Goal: Task Accomplishment & Management: Manage account settings

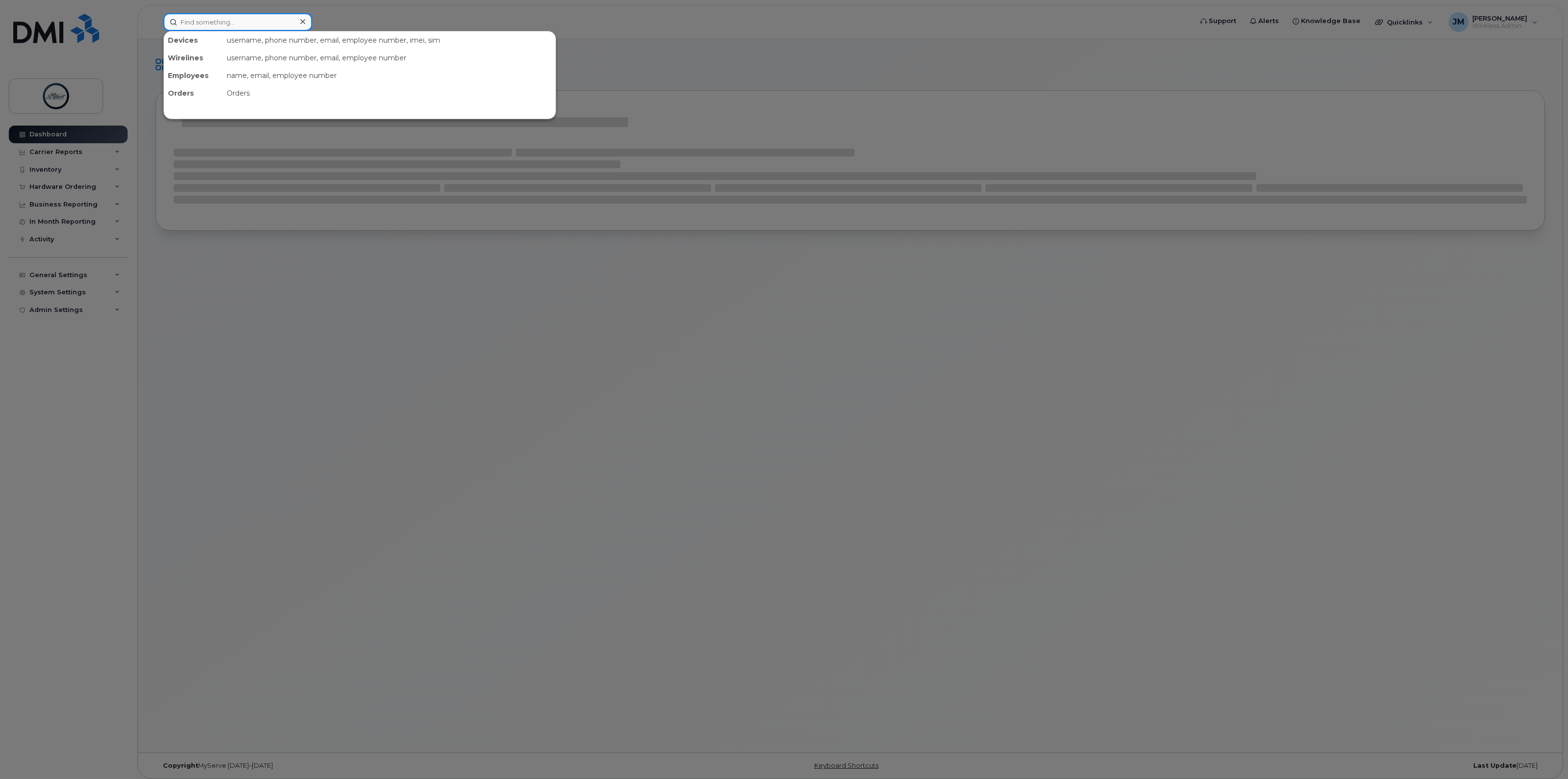
click at [212, 23] on input at bounding box center [238, 22] width 149 height 18
paste input "780-863-7993."
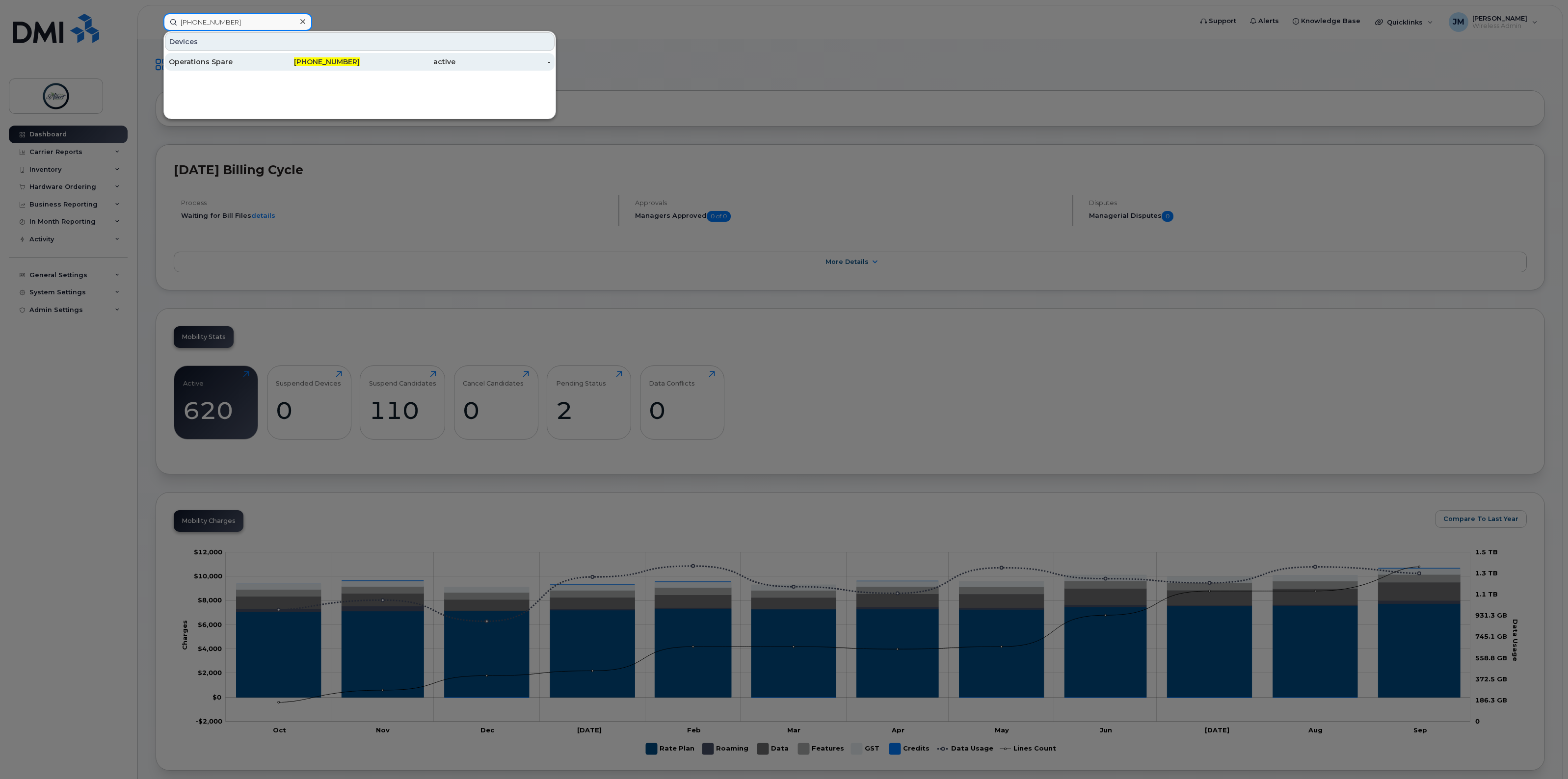
type input "780-863-7993"
click at [230, 62] on div "Operations Spare" at bounding box center [216, 62] width 96 height 10
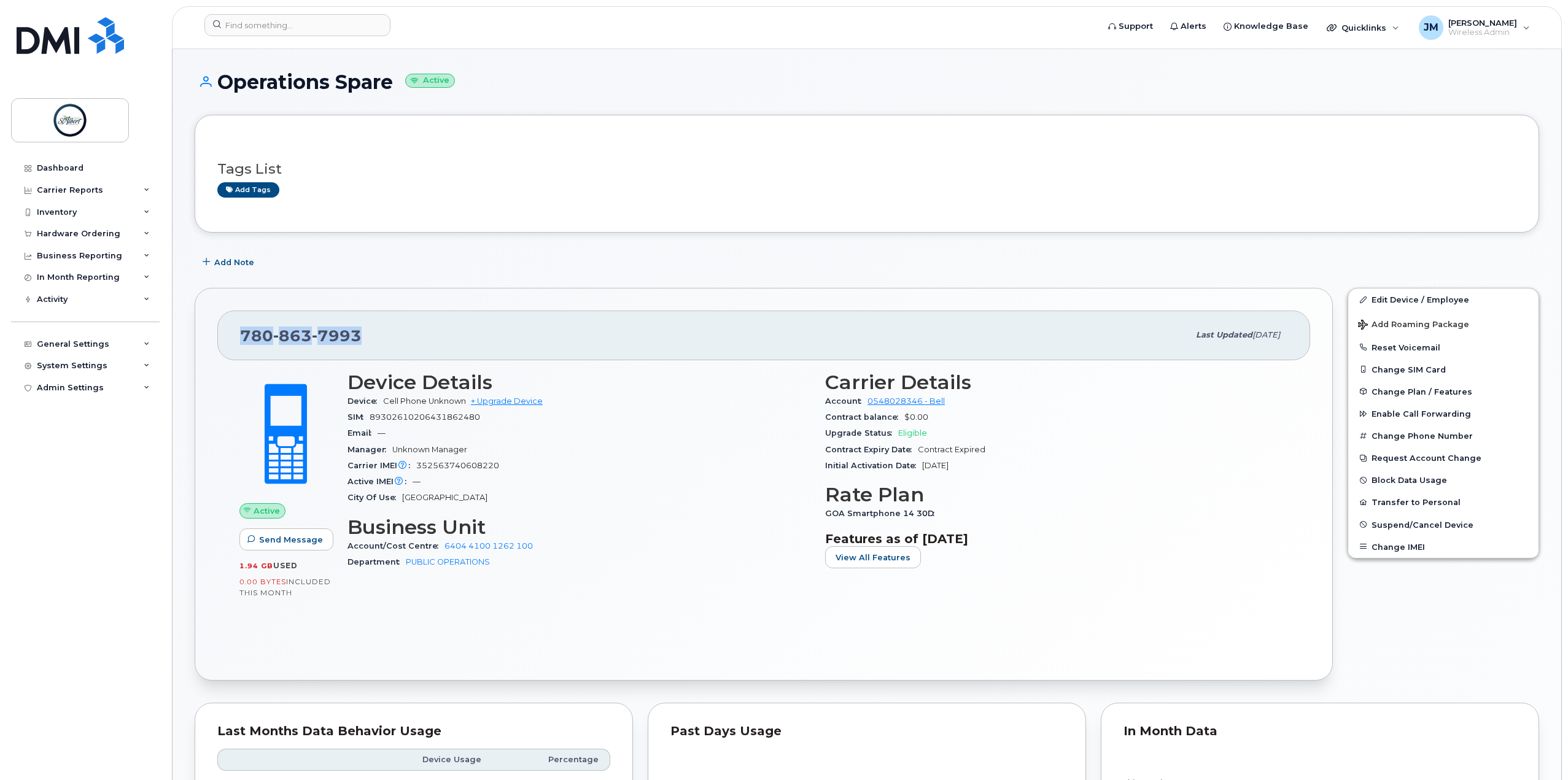
drag, startPoint x: 364, startPoint y: 335, endPoint x: 242, endPoint y: 330, distance: 122.1
click at [242, 330] on div "780 863 7993" at bounding box center [715, 335] width 949 height 26
copy span "780 863 7993"
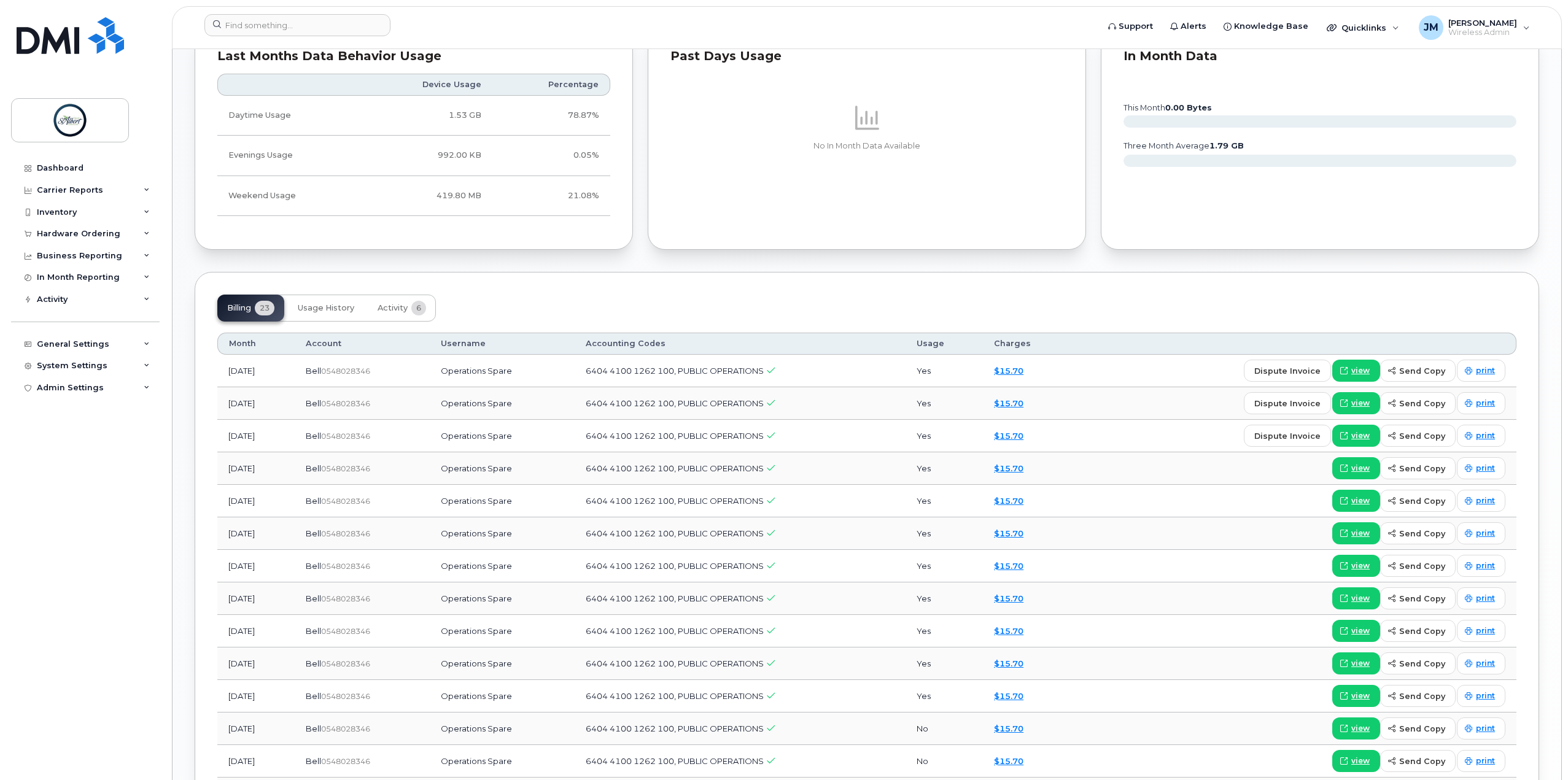
scroll to position [614, 0]
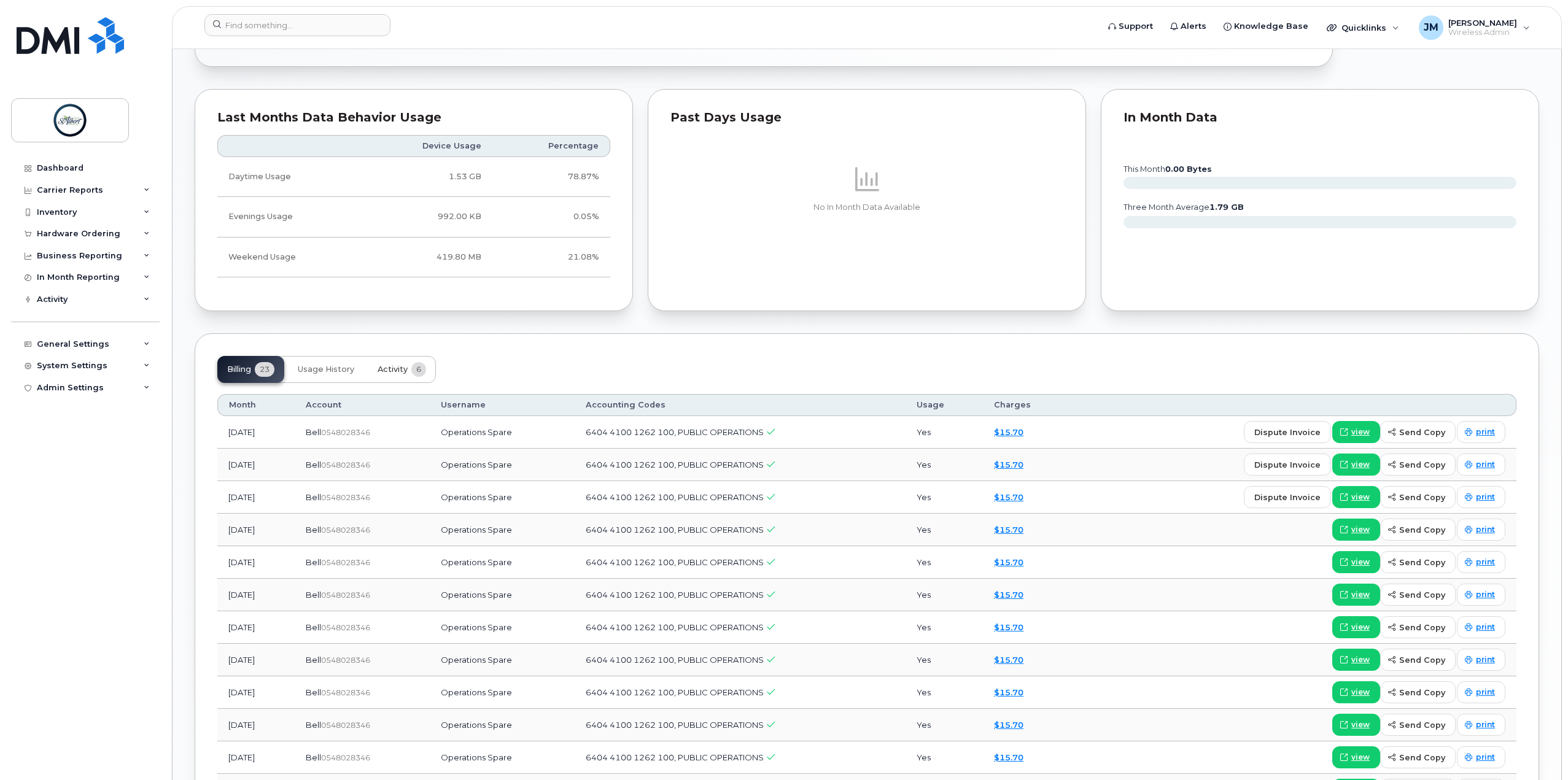
click at [408, 374] on span "Activity" at bounding box center [392, 369] width 30 height 10
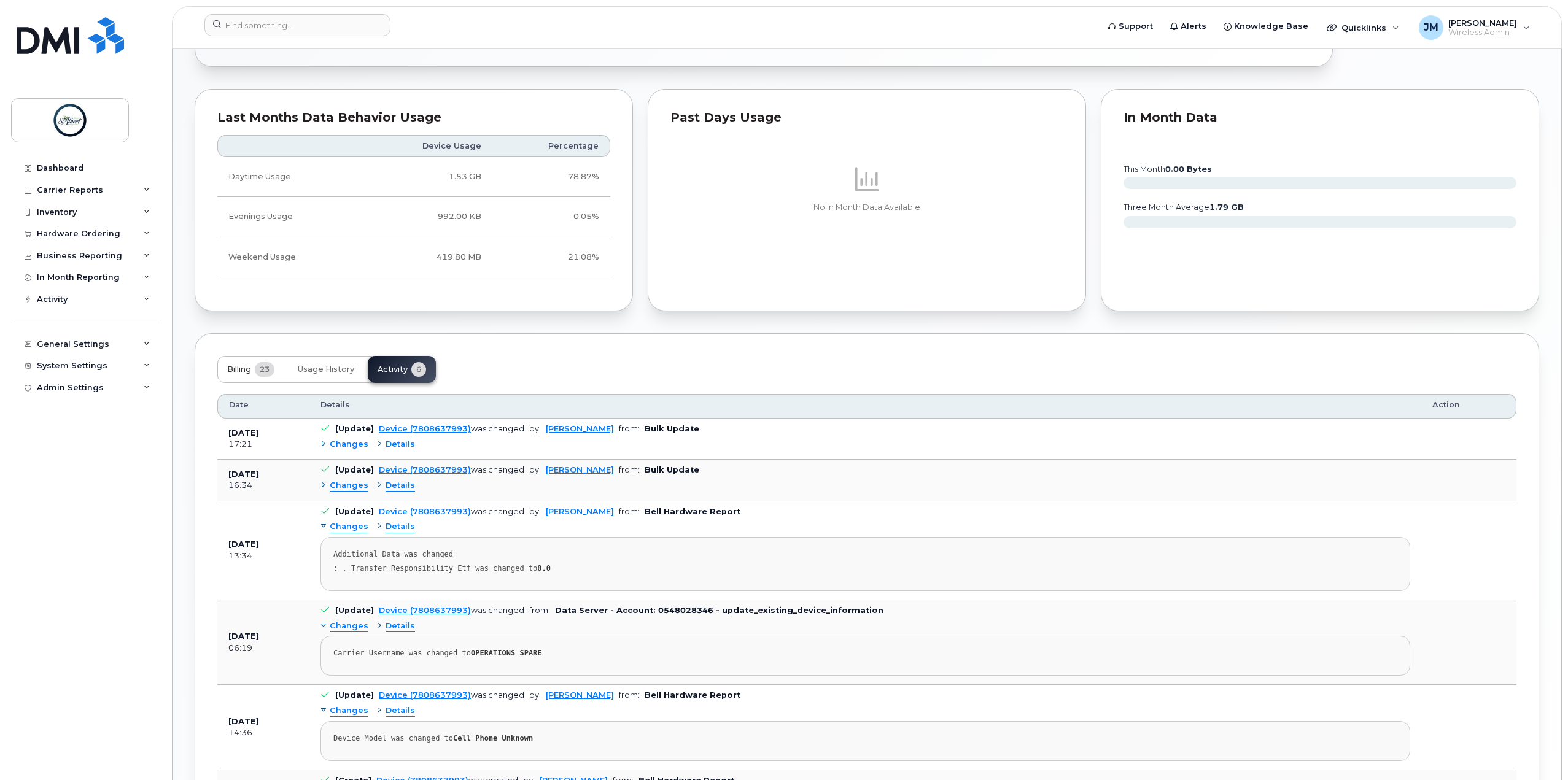
click at [247, 371] on button "Billing 23" at bounding box center [251, 369] width 67 height 27
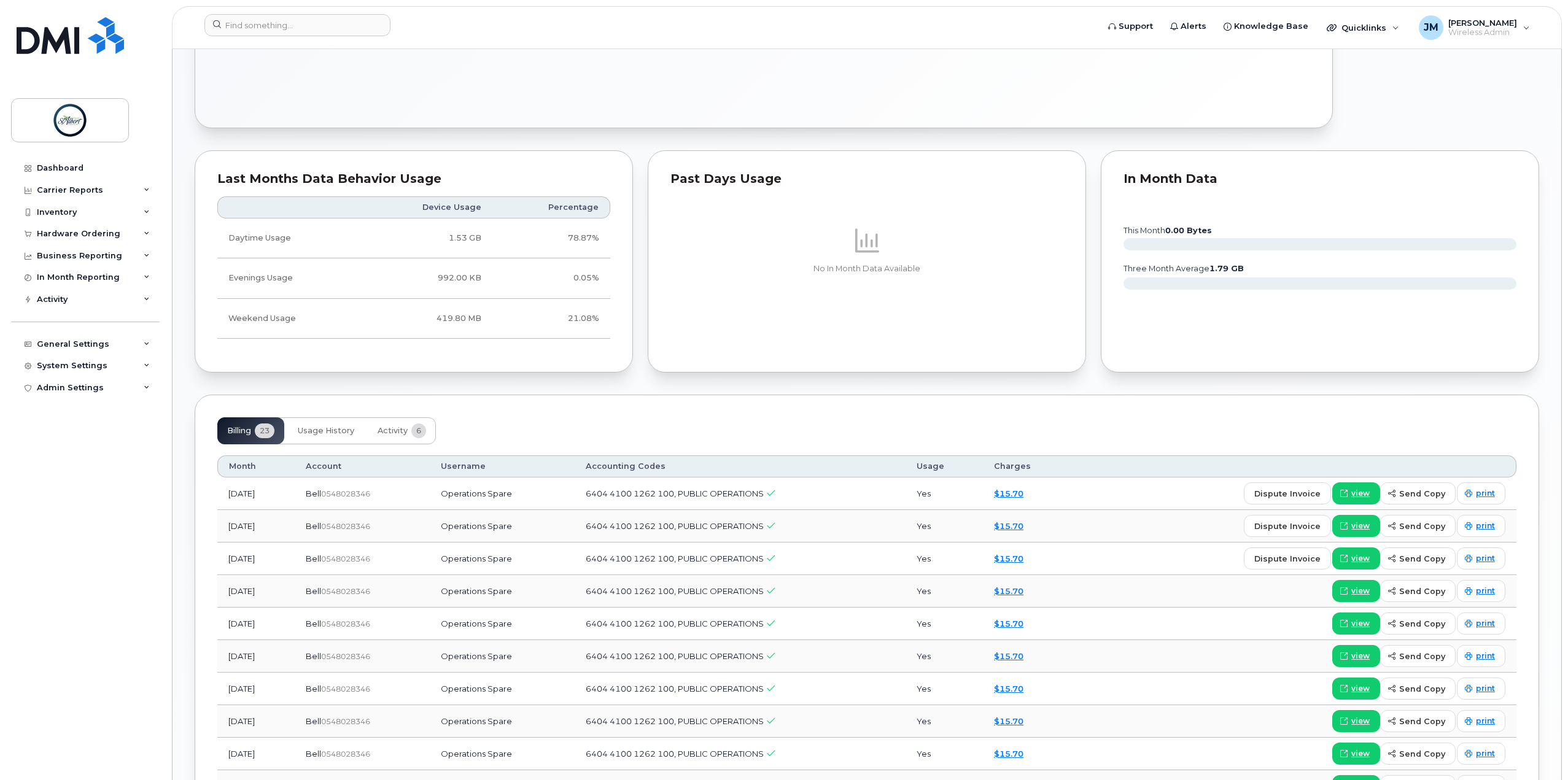
scroll to position [307, 0]
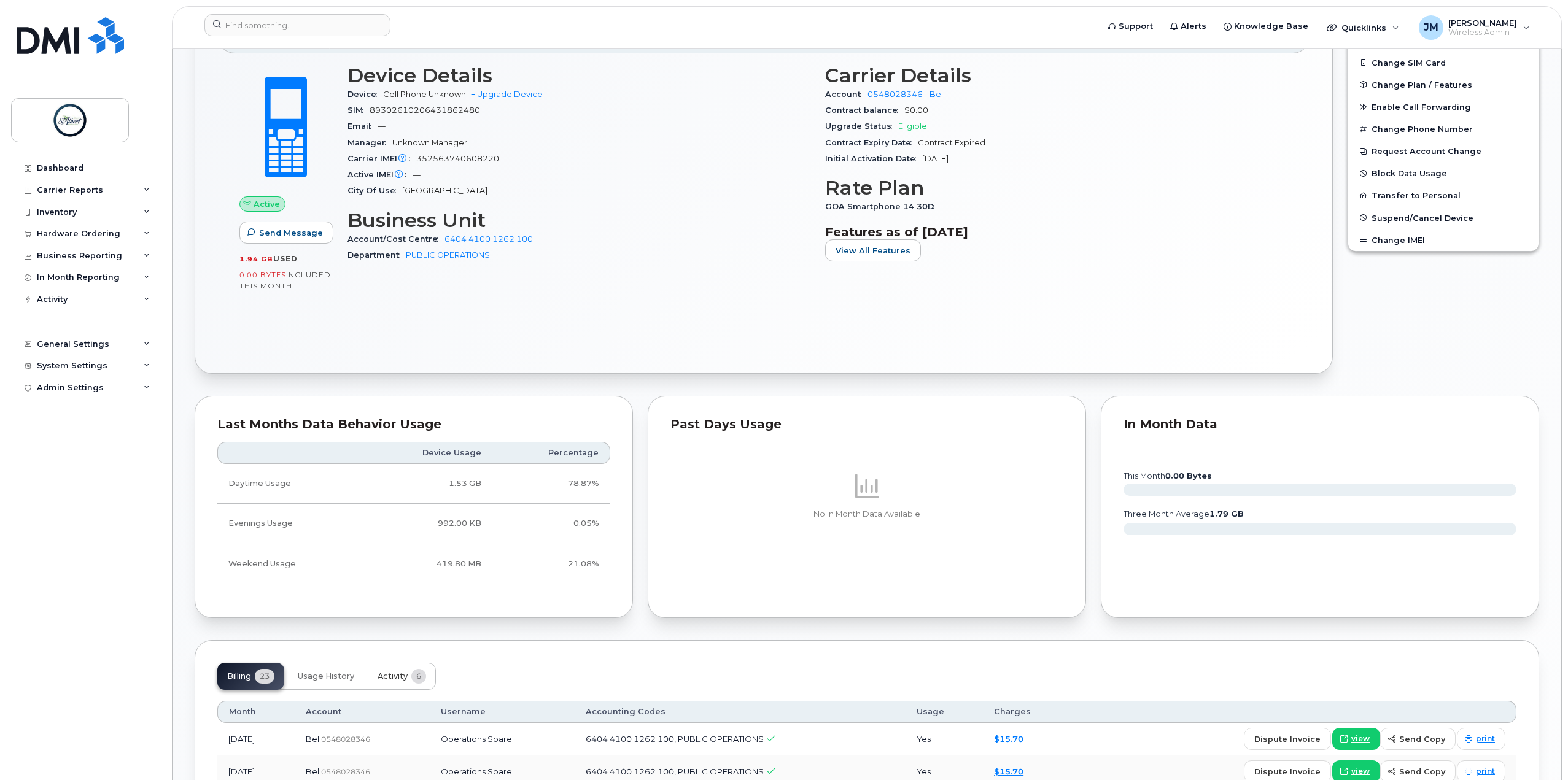
click at [408, 682] on span "Activity" at bounding box center [392, 676] width 30 height 10
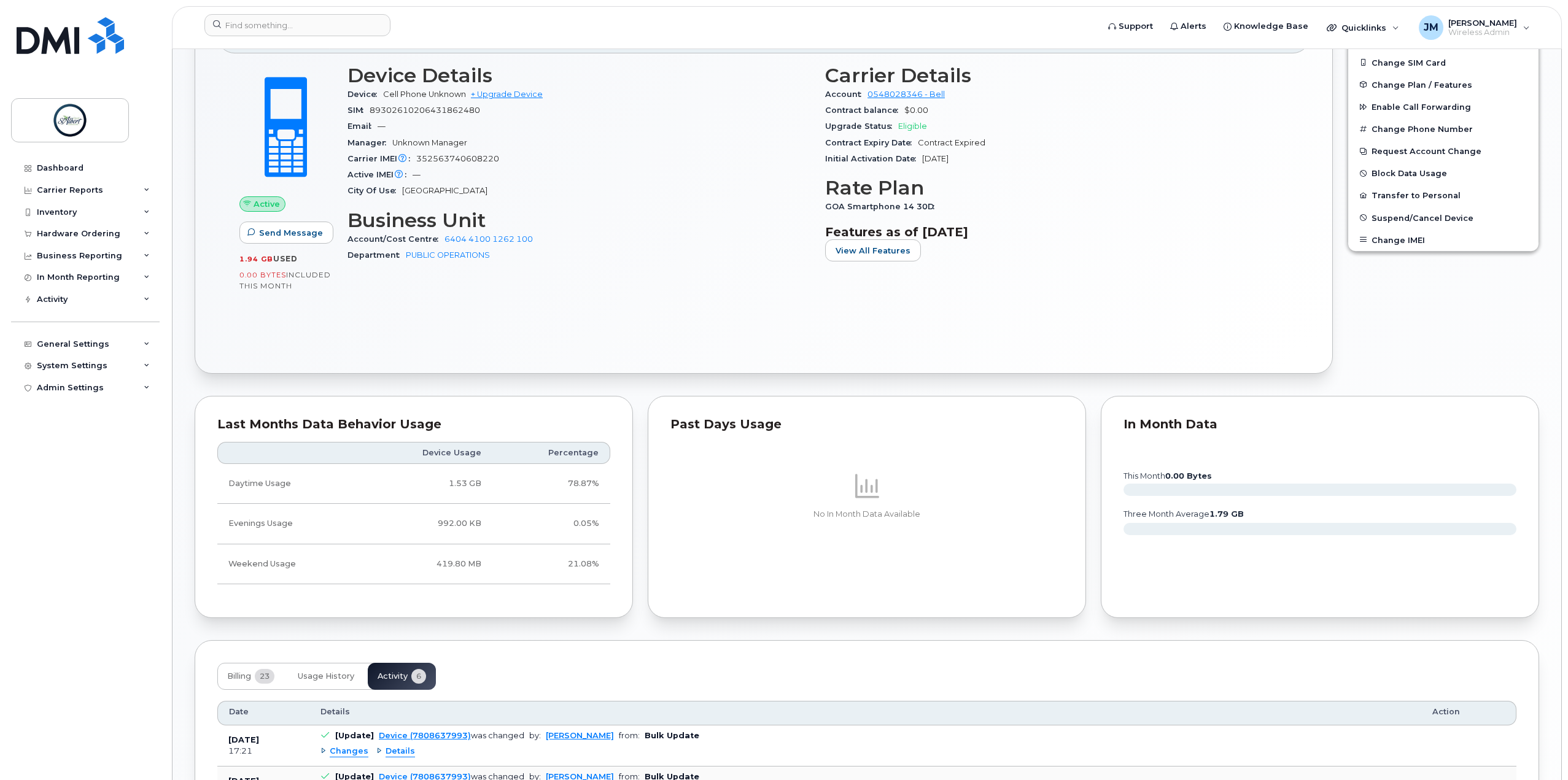
scroll to position [430, 0]
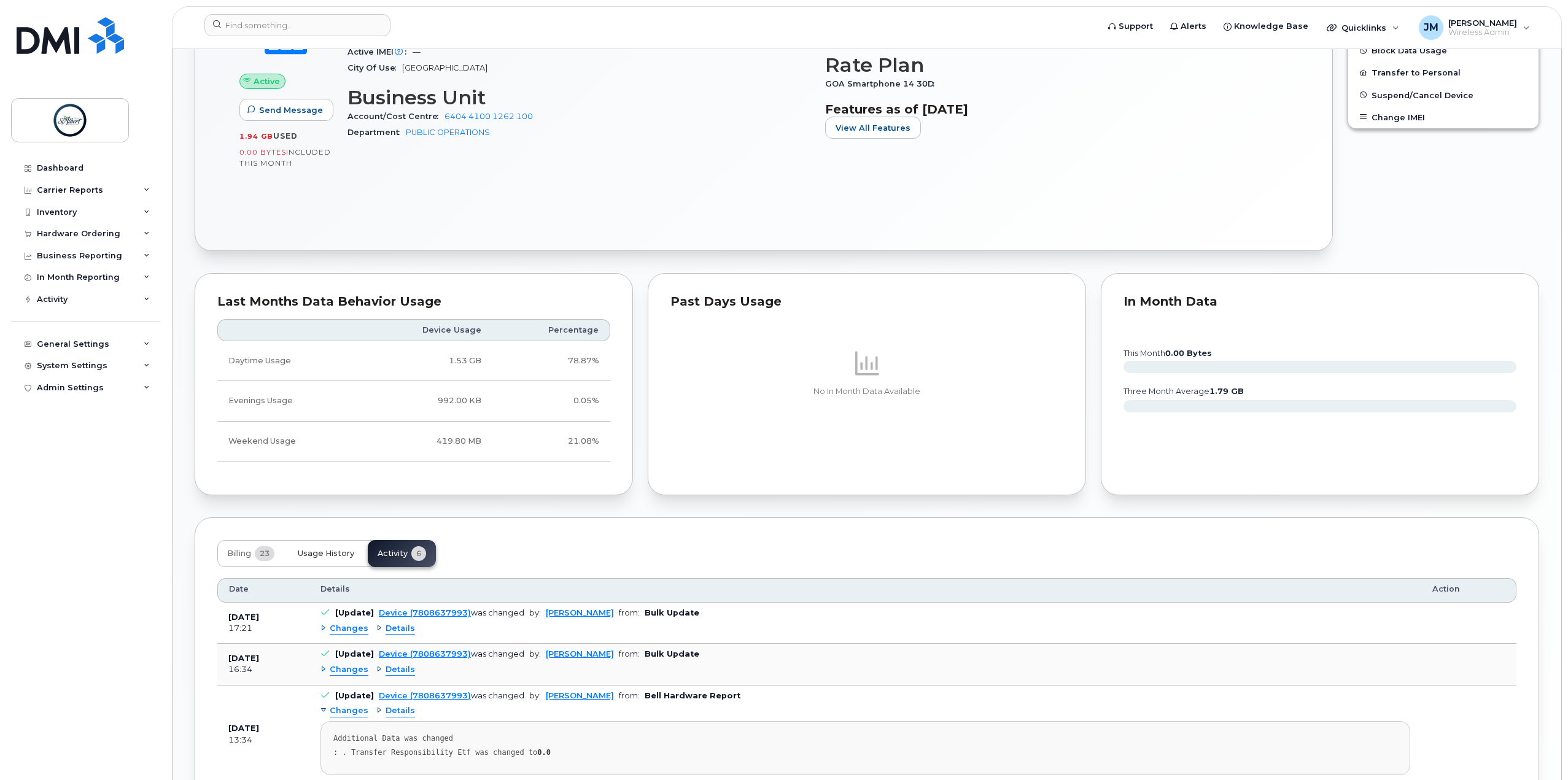
click at [320, 559] on span "Usage History" at bounding box center [326, 554] width 56 height 10
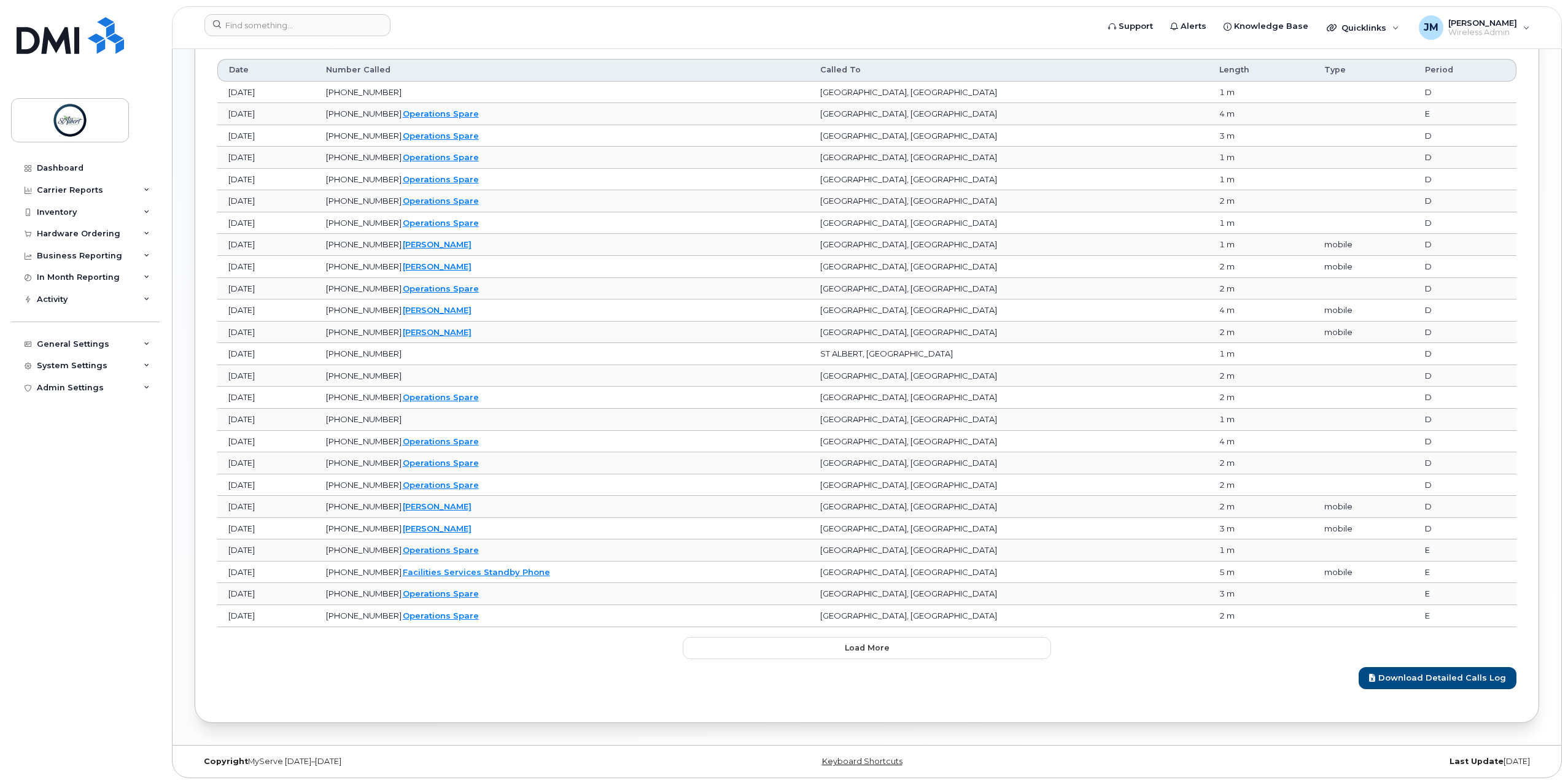
scroll to position [1243, 0]
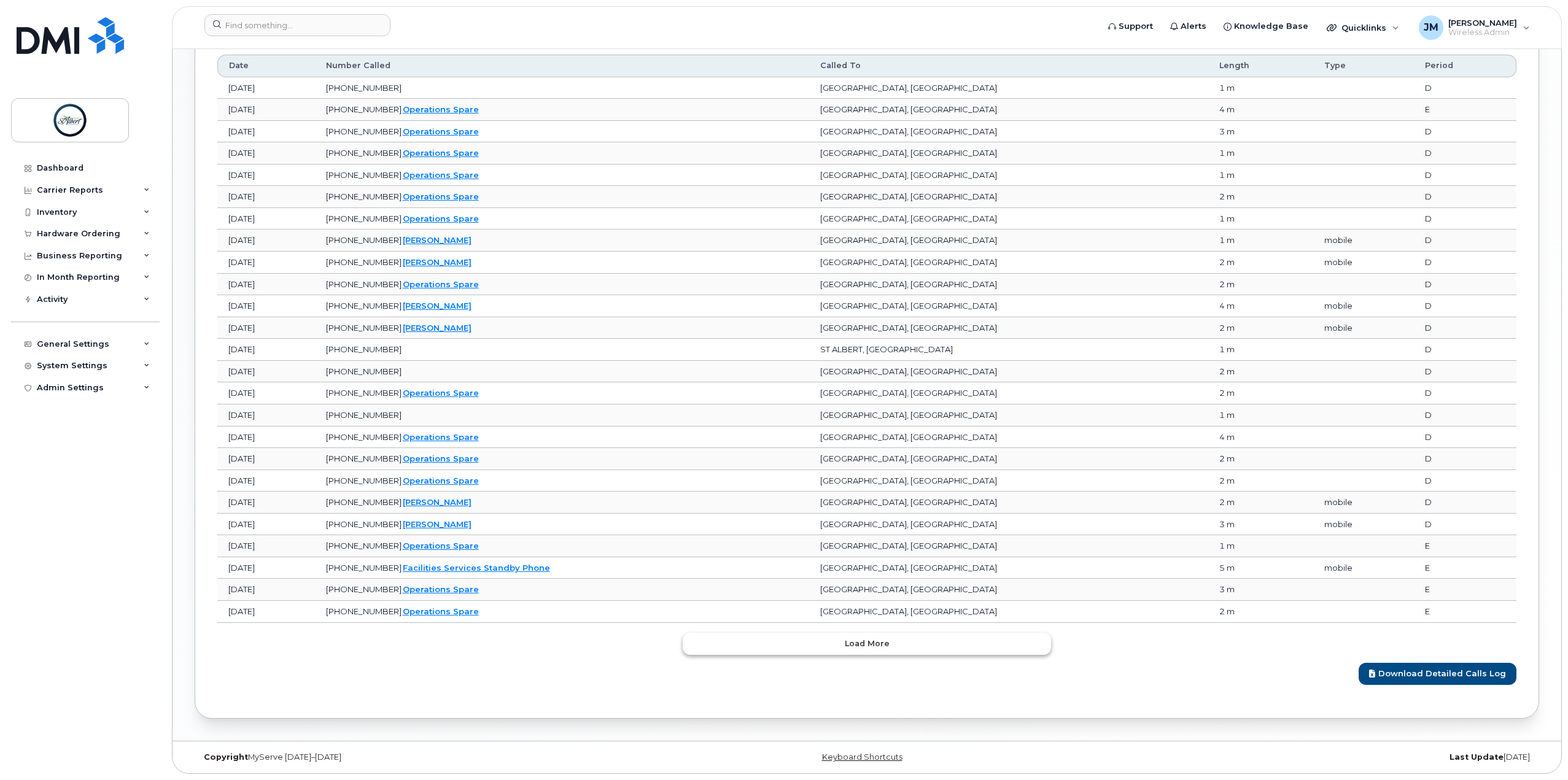
click at [799, 637] on button "Load more" at bounding box center [866, 644] width 368 height 22
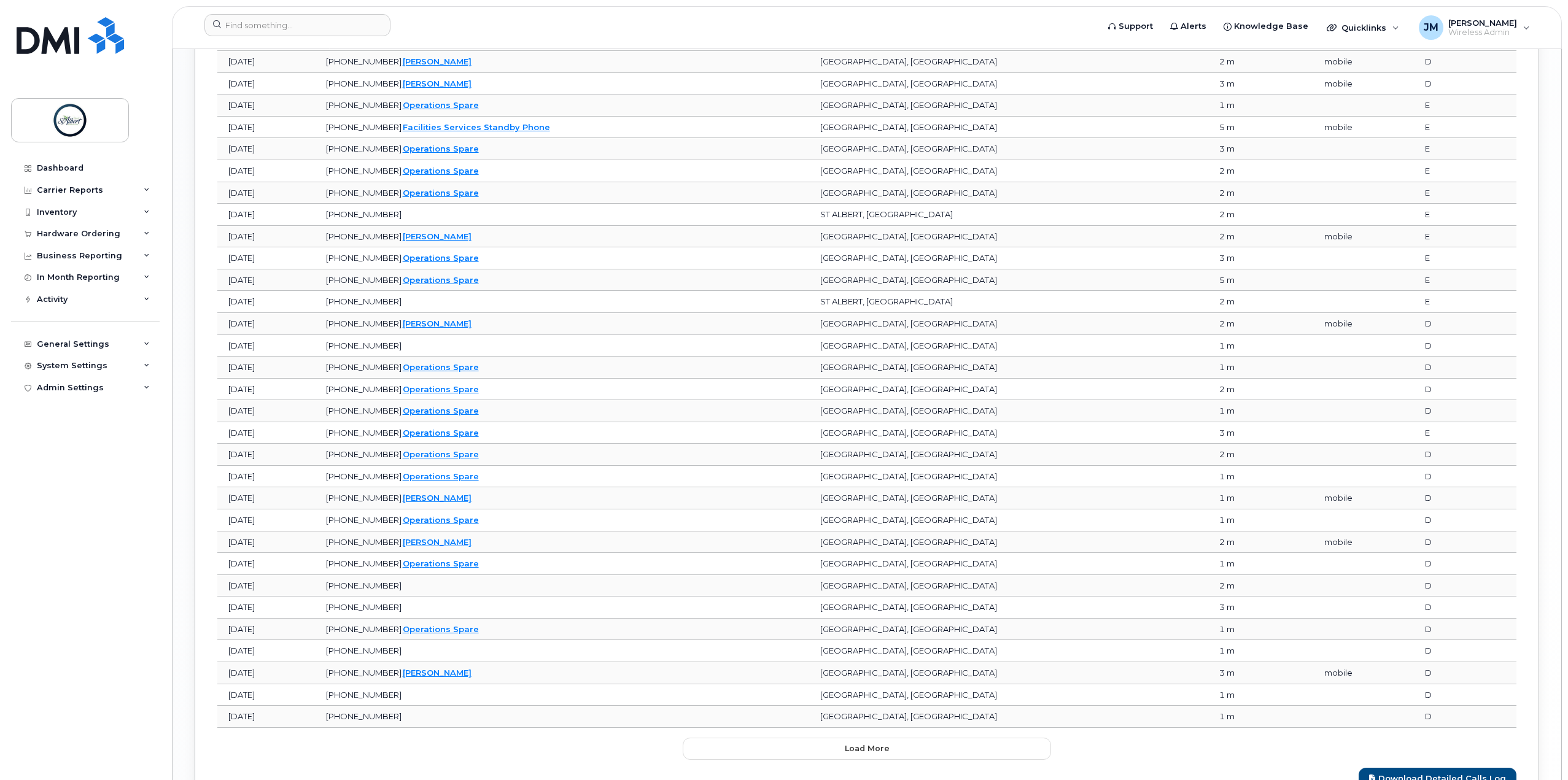
scroll to position [1789, 0]
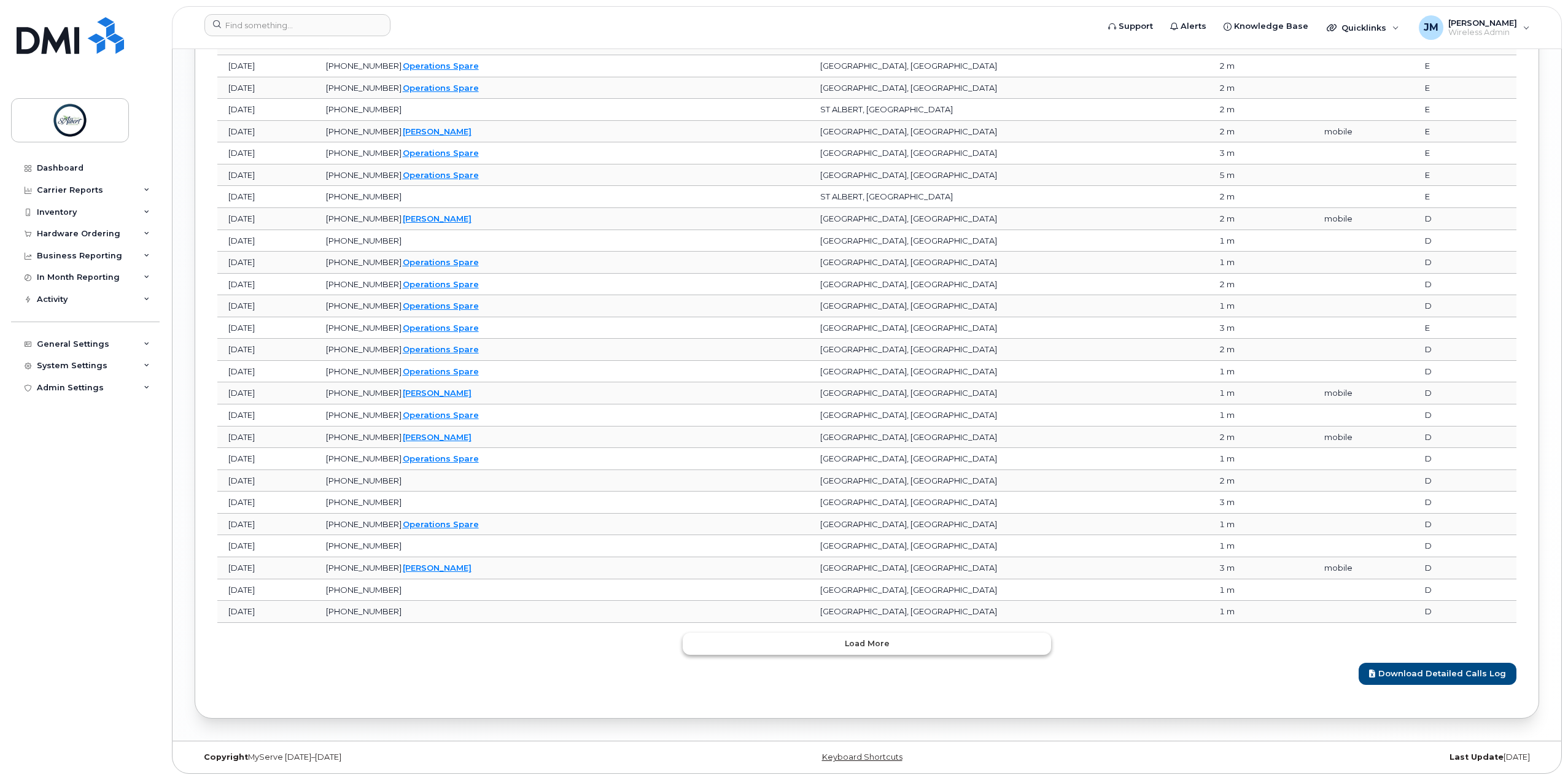
click at [823, 645] on button "Load more" at bounding box center [866, 644] width 368 height 22
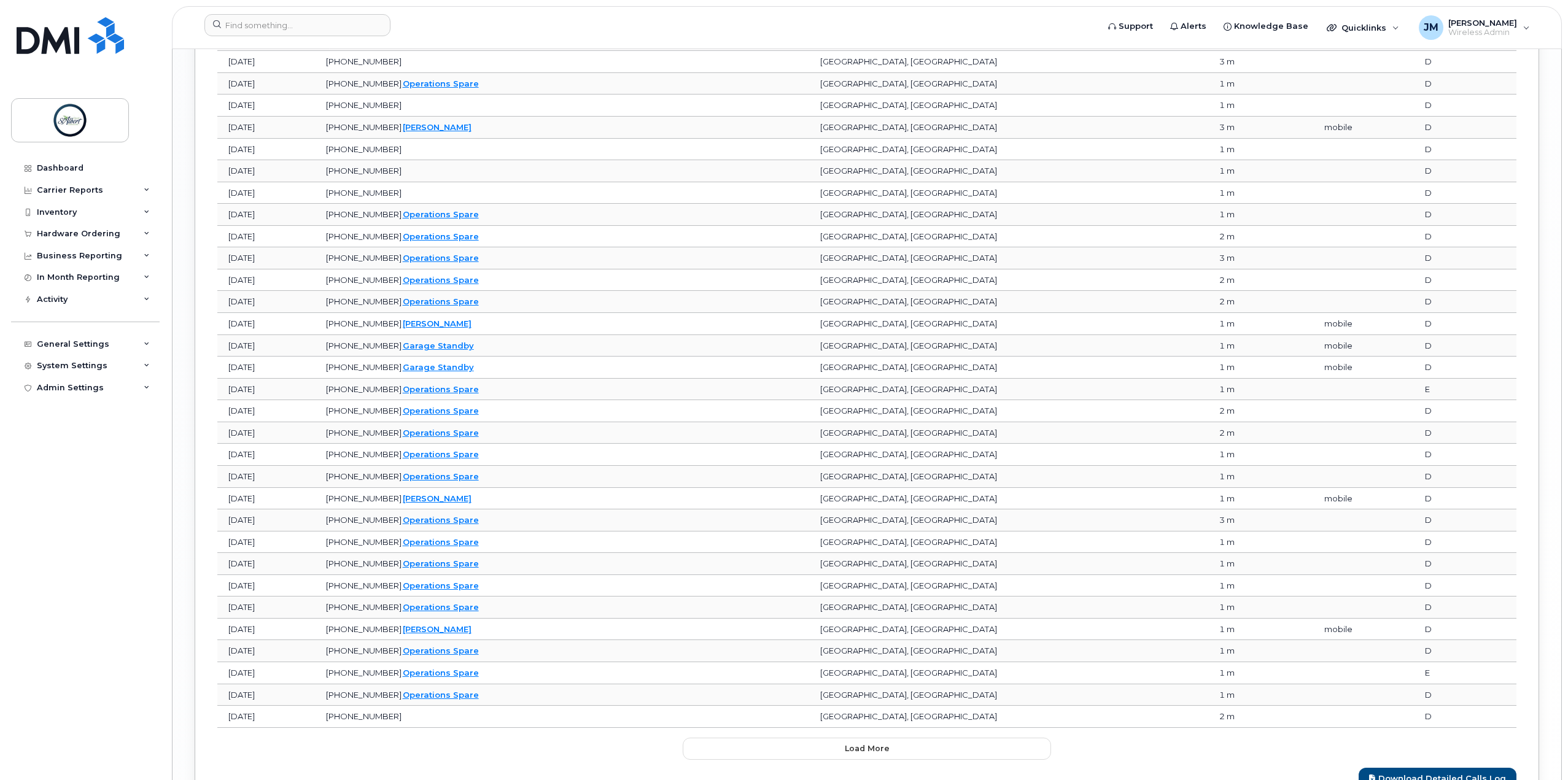
scroll to position [2334, 0]
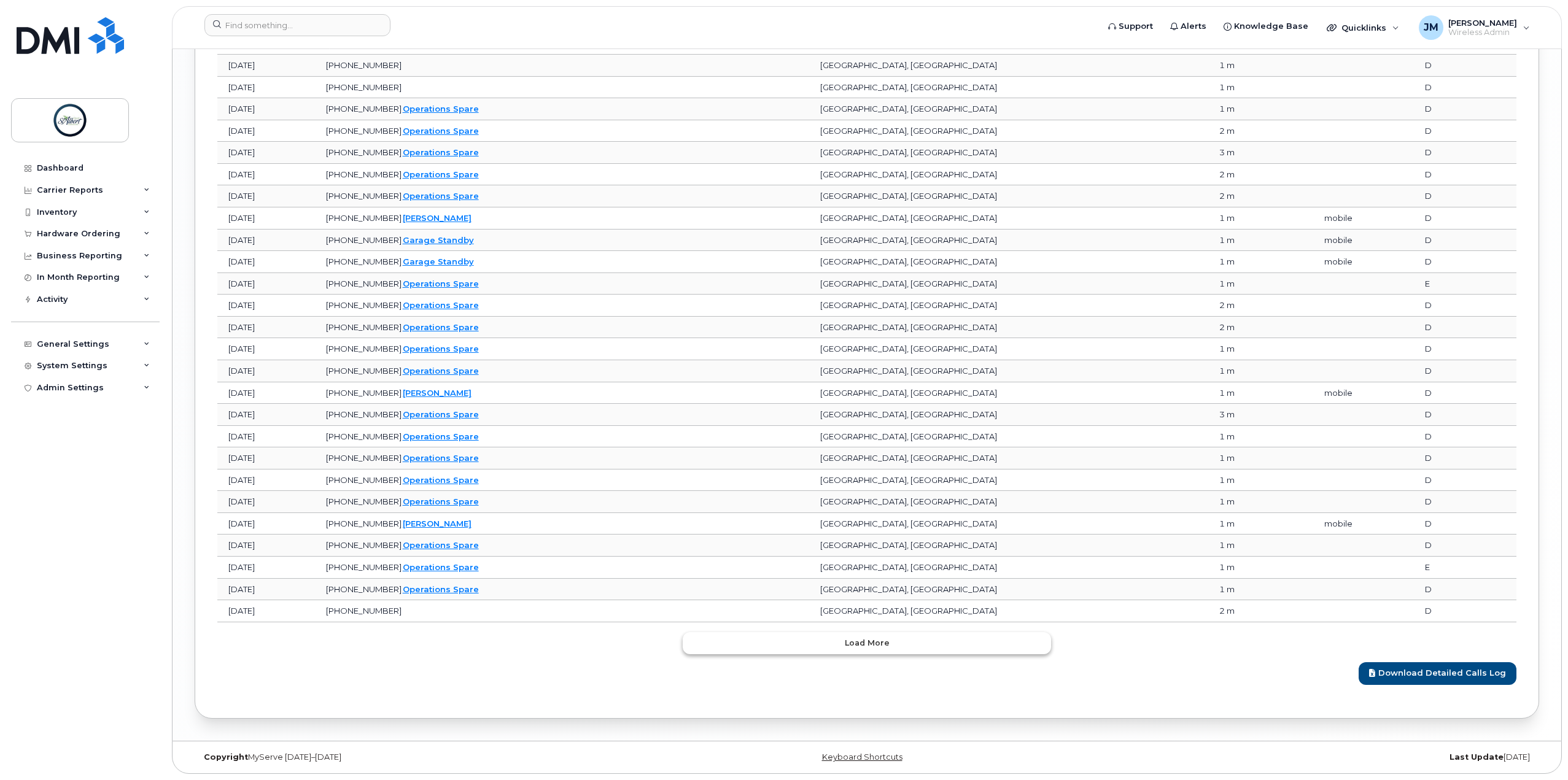
click at [808, 650] on button "Load more" at bounding box center [866, 643] width 368 height 22
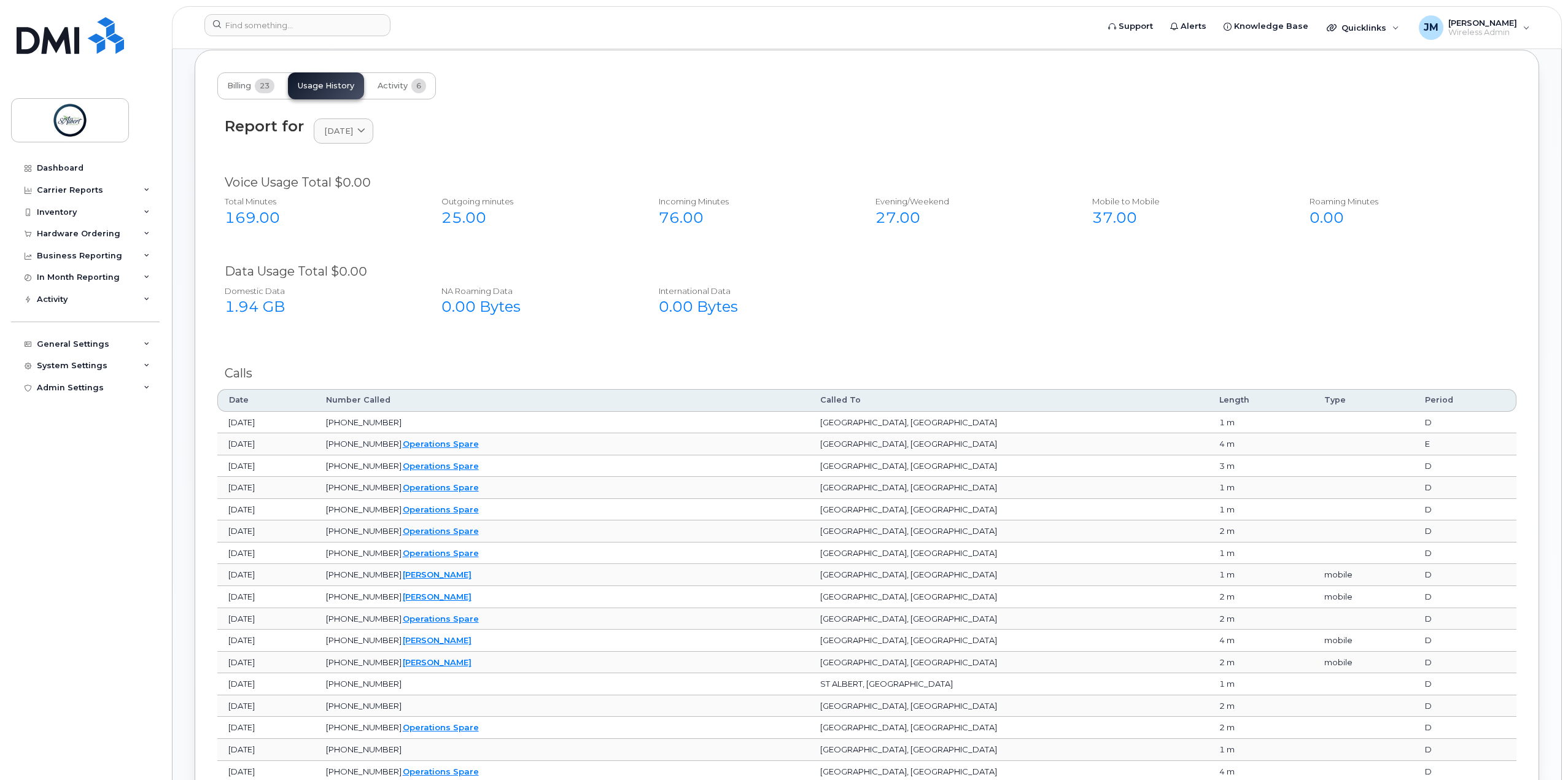
scroll to position [713, 0]
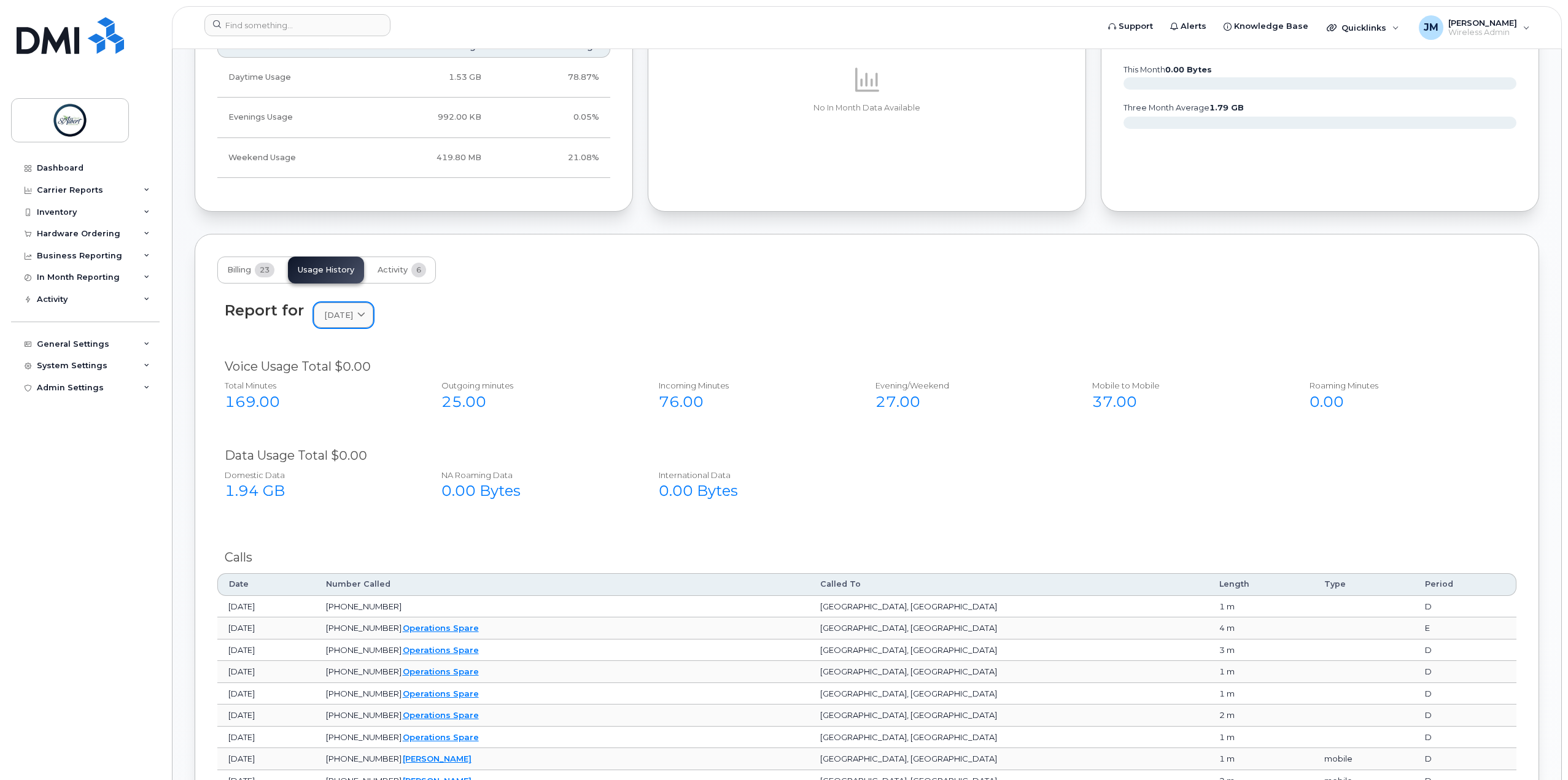
click at [353, 321] on span "[DATE]" at bounding box center [339, 315] width 29 height 11
click at [356, 389] on div "2025 September August July June May April March February January 2024 December …" at bounding box center [372, 631] width 112 height 531
click at [534, 325] on div "Report for September 2025 2025 September August July June May April March Febru…" at bounding box center [867, 315] width 1284 height 27
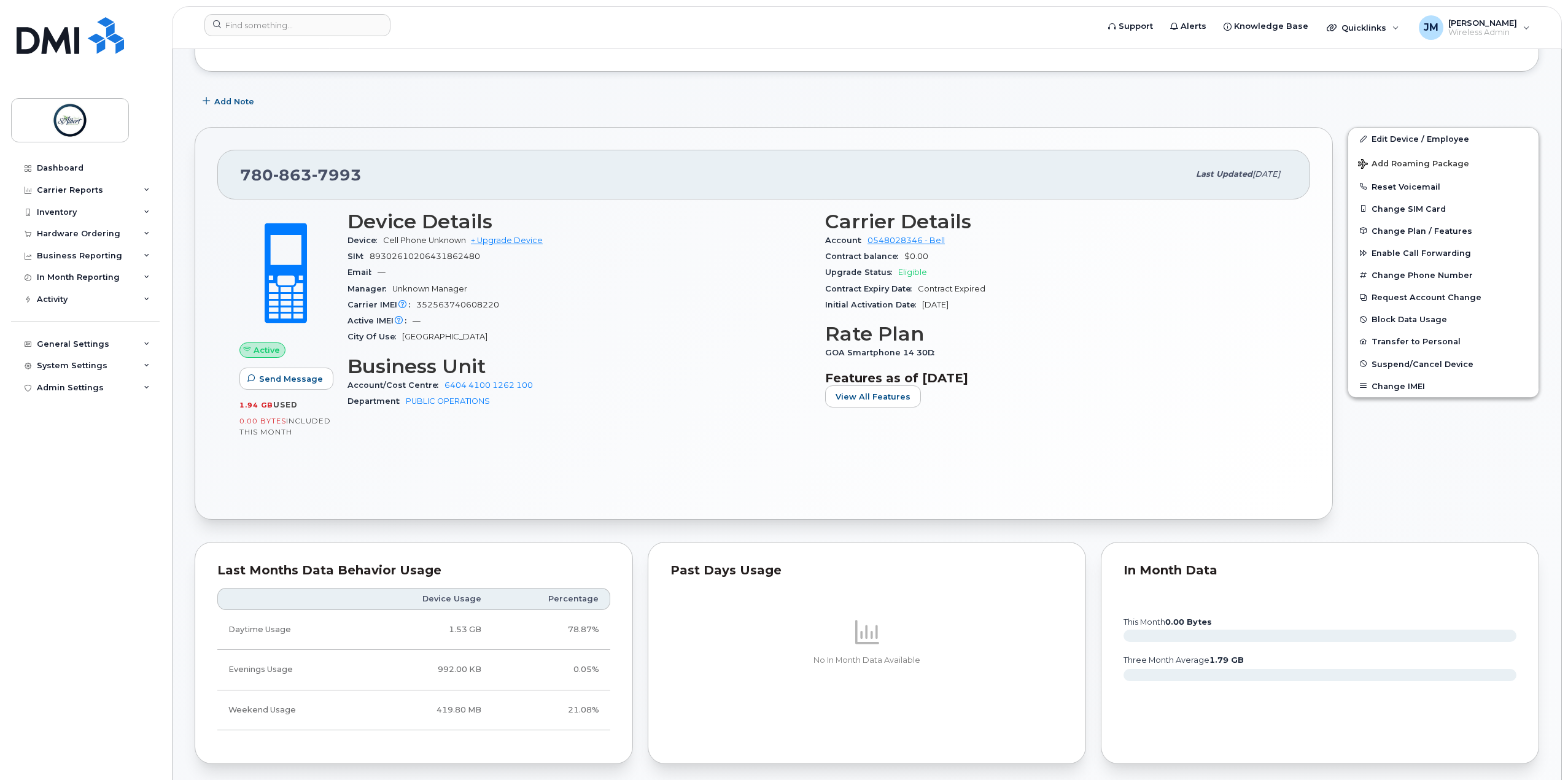
scroll to position [38, 0]
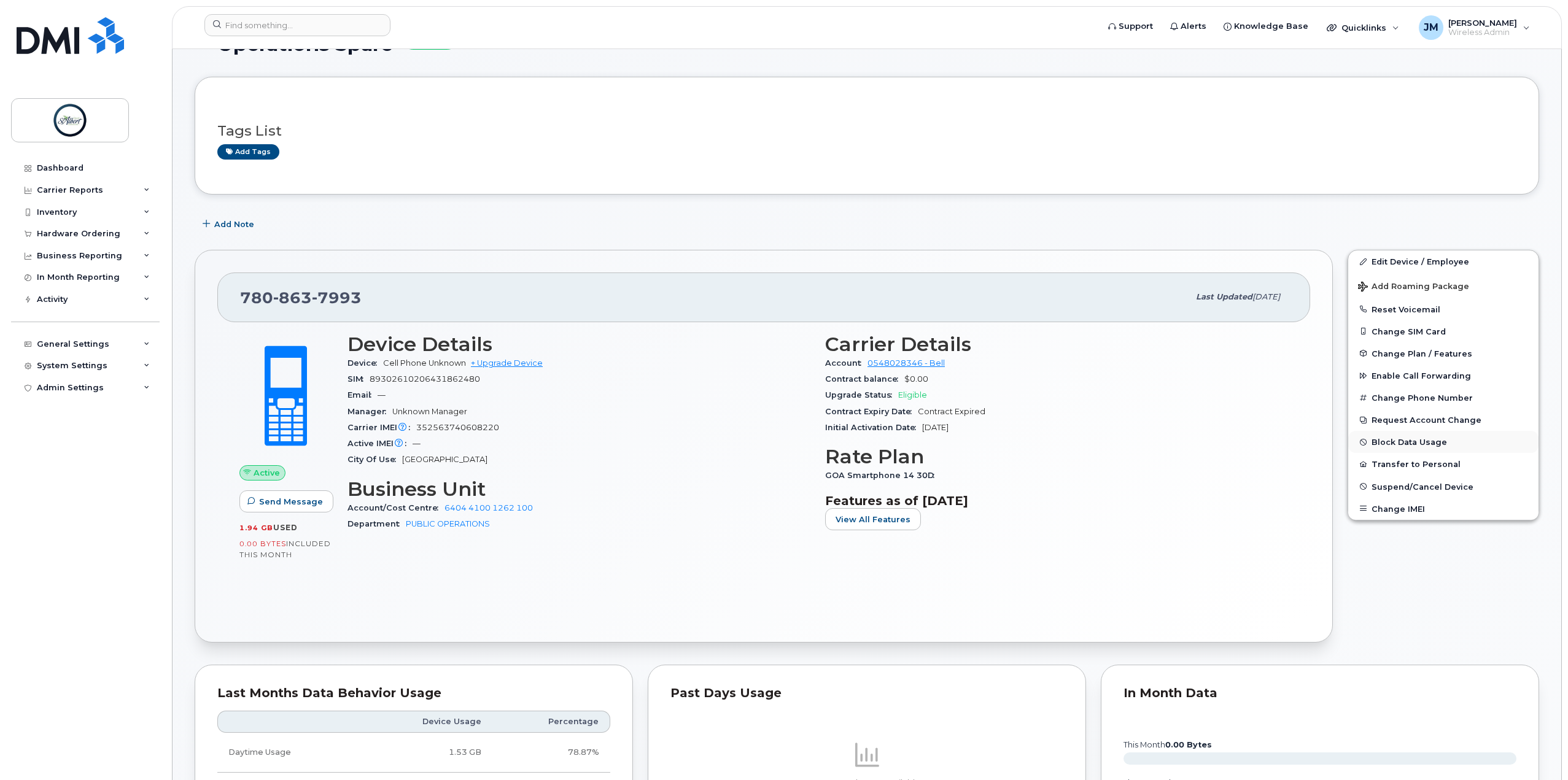
click at [1399, 437] on button "Block Data Usage" at bounding box center [1444, 441] width 191 height 22
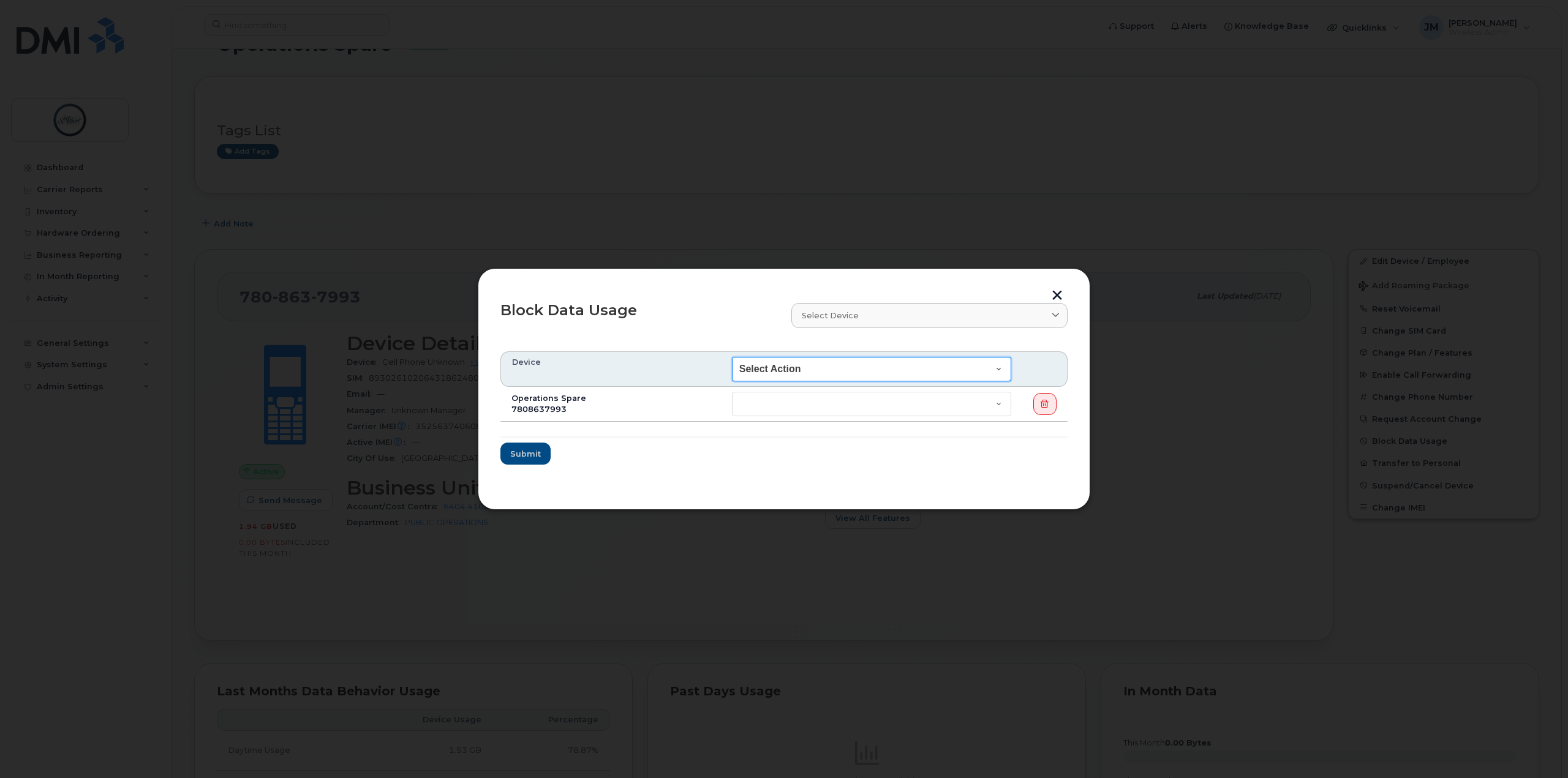
click at [832, 366] on select "Select Action End of Bill Cycle Indefinitely" at bounding box center [871, 369] width 279 height 24
click at [902, 364] on select "Select Action End of Bill Cycle Indefinitely" at bounding box center [871, 369] width 279 height 24
click at [887, 365] on select "Select Action End of Bill Cycle Indefinitely" at bounding box center [871, 369] width 279 height 24
click at [874, 376] on select "Select Action End of Bill Cycle Indefinitely" at bounding box center [871, 369] width 279 height 24
click at [825, 397] on select "End of Bill Cycle Indefinitely" at bounding box center [871, 404] width 279 height 24
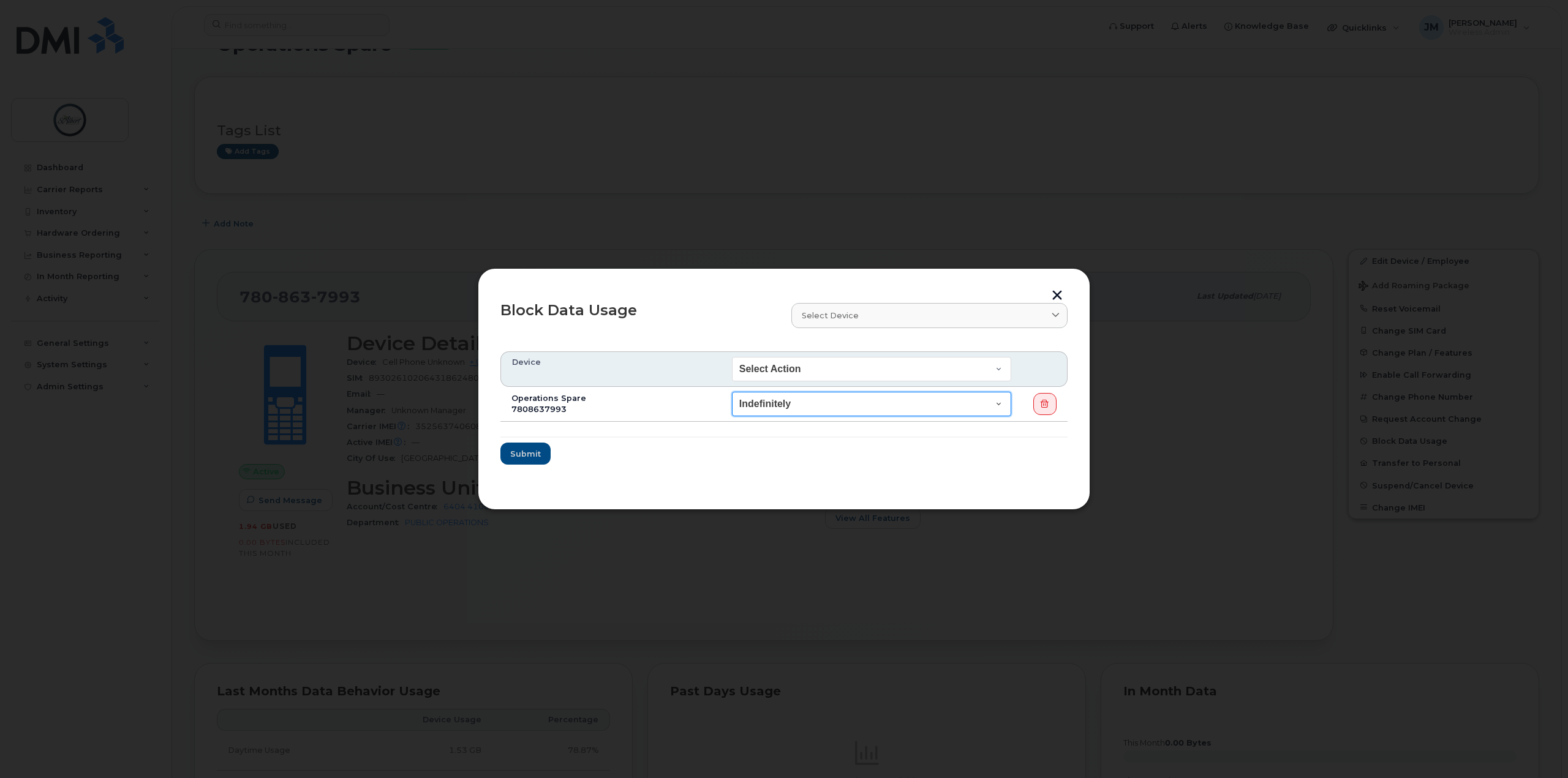
click at [732, 392] on select "End of Bill Cycle Indefinitely" at bounding box center [871, 404] width 279 height 24
click at [811, 403] on select "End of Bill Cycle Indefinitely" at bounding box center [871, 404] width 279 height 24
select select "blocked_bill_cycle"
click at [732, 392] on select "End of Bill Cycle Indefinitely" at bounding box center [871, 404] width 279 height 24
click at [809, 399] on select "End of Bill Cycle Indefinitely" at bounding box center [871, 404] width 279 height 24
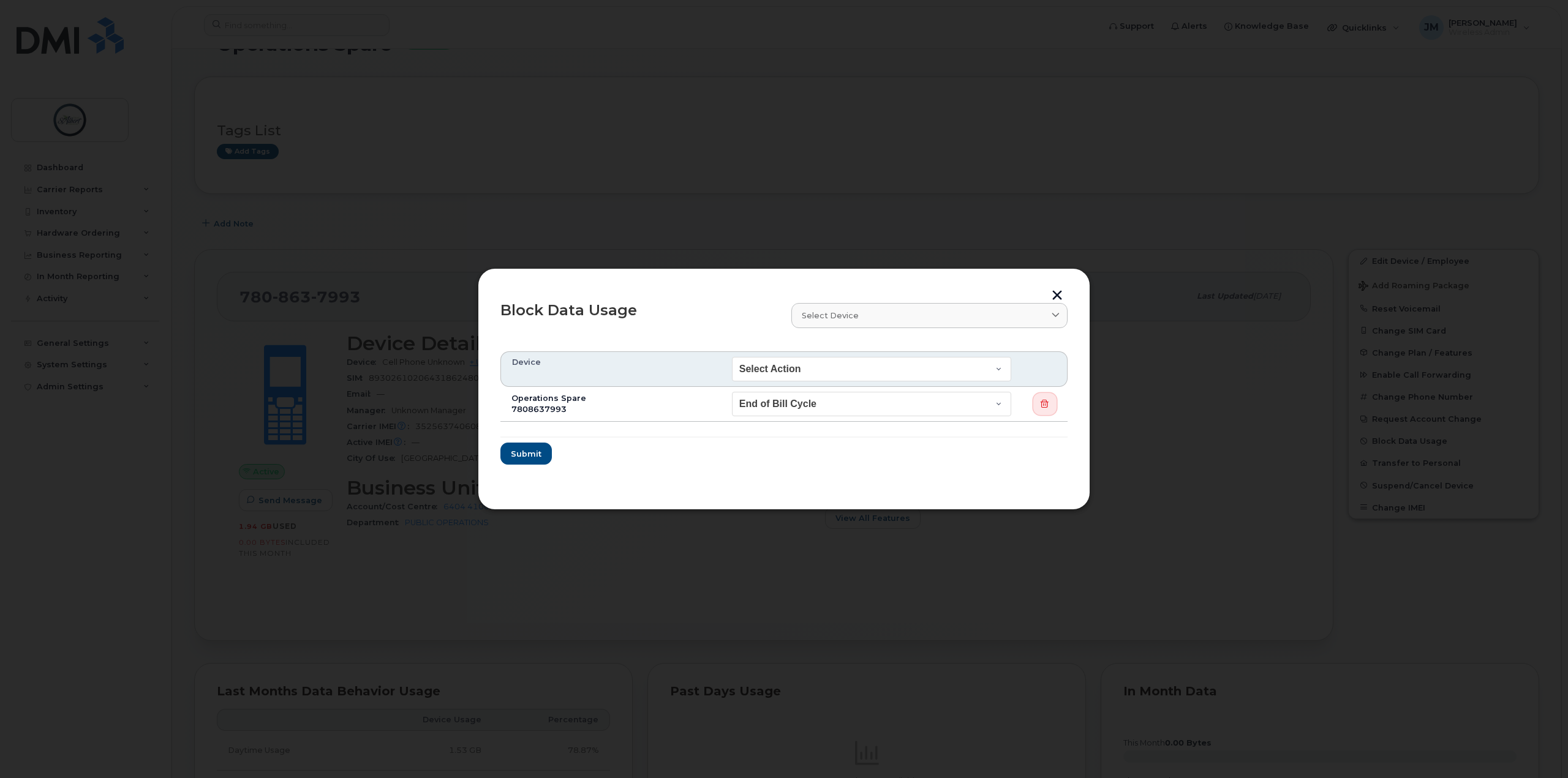
click at [1045, 400] on icon "button" at bounding box center [1045, 404] width 8 height 8
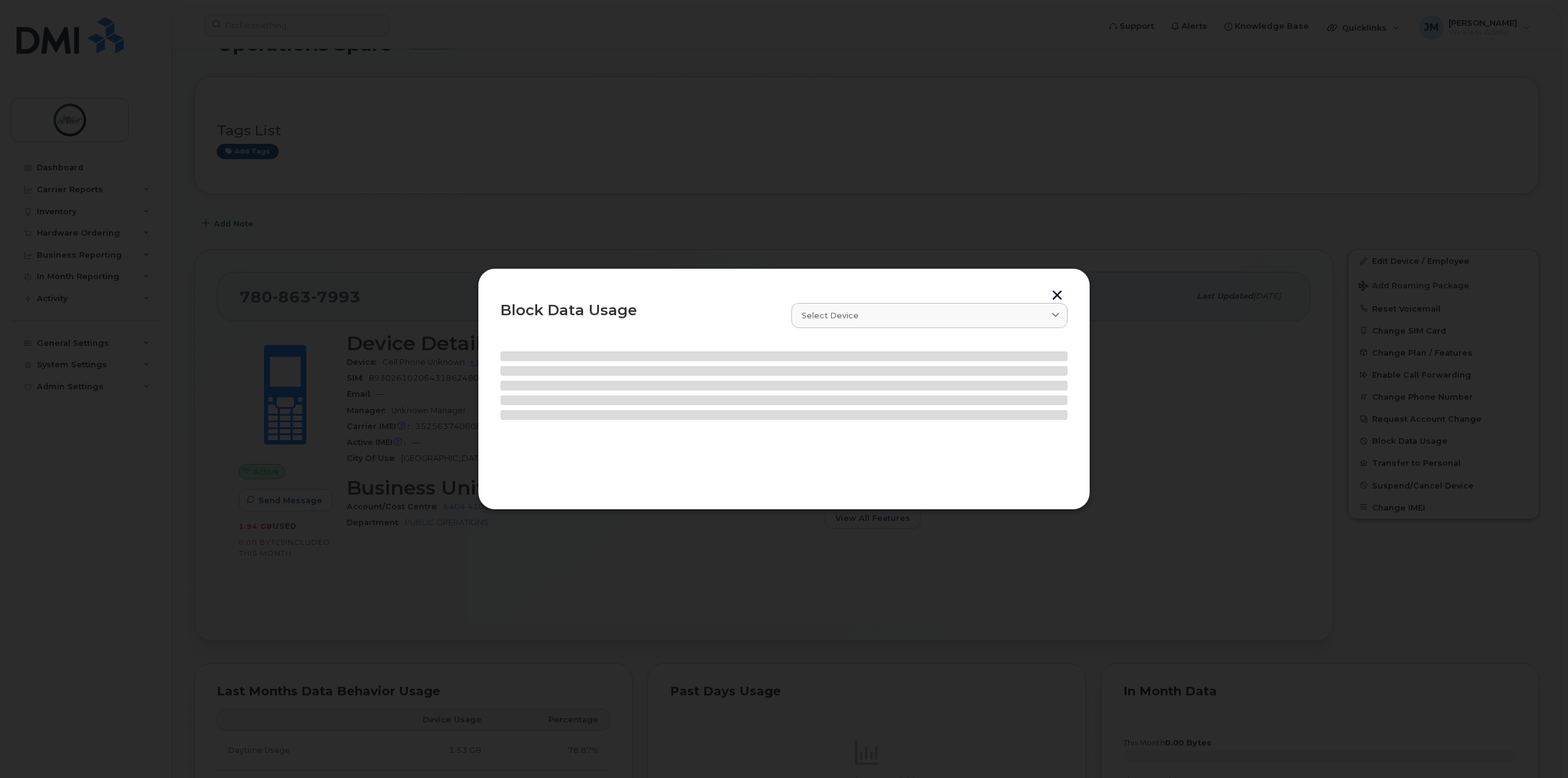
click at [1060, 291] on button "button" at bounding box center [1057, 297] width 18 height 13
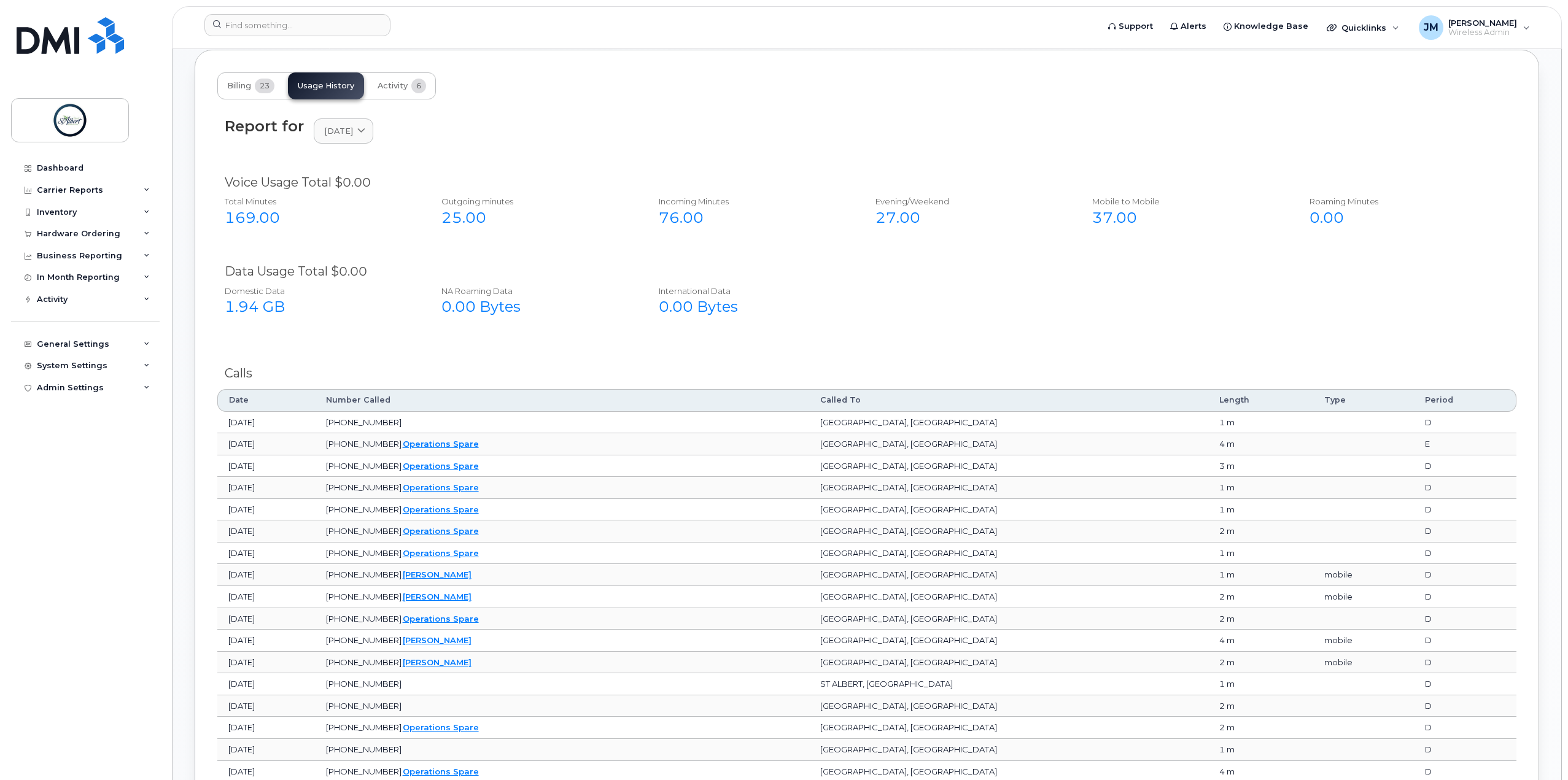
scroll to position [713, 0]
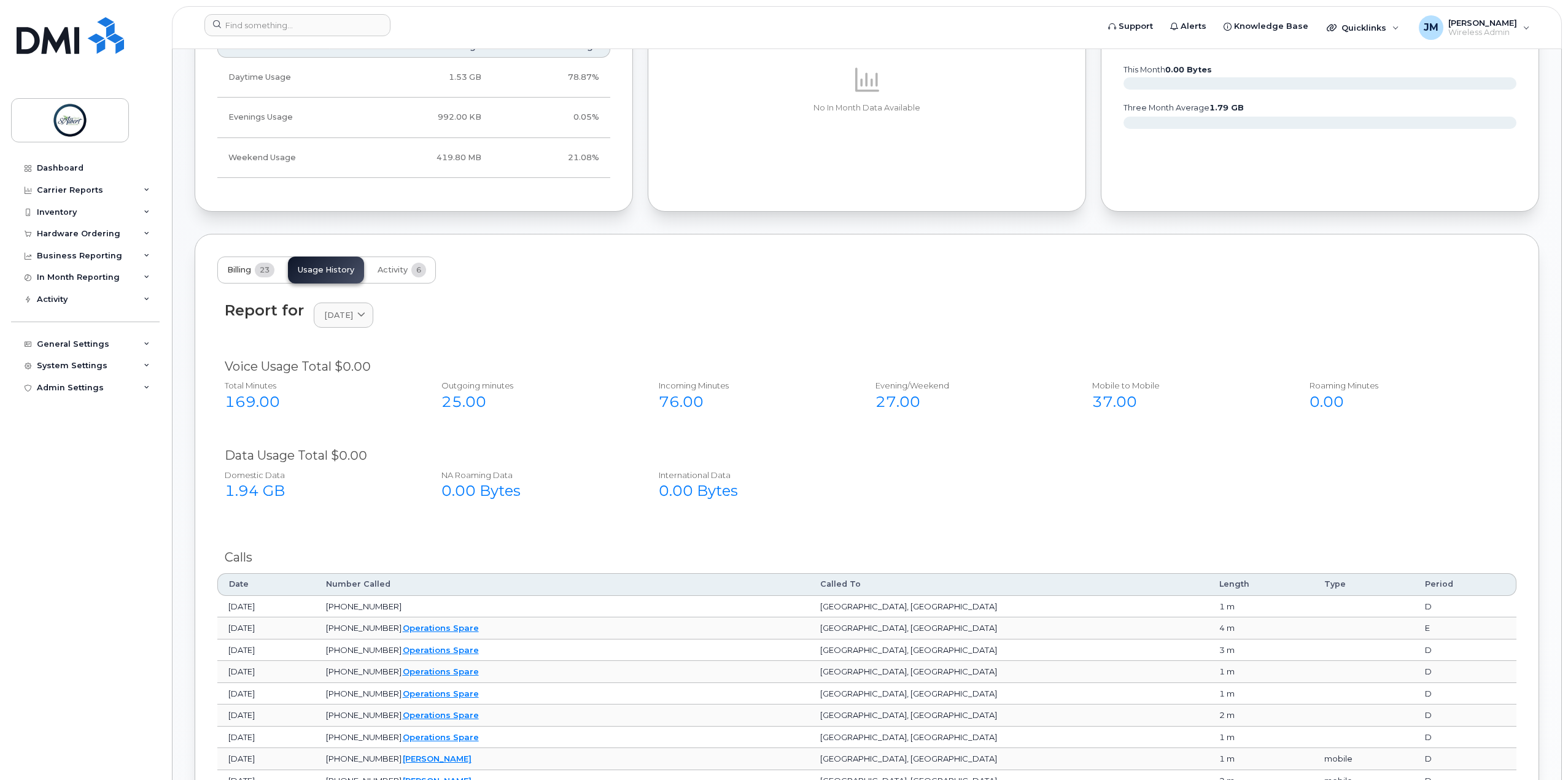
click at [263, 278] on span "23" at bounding box center [265, 270] width 20 height 14
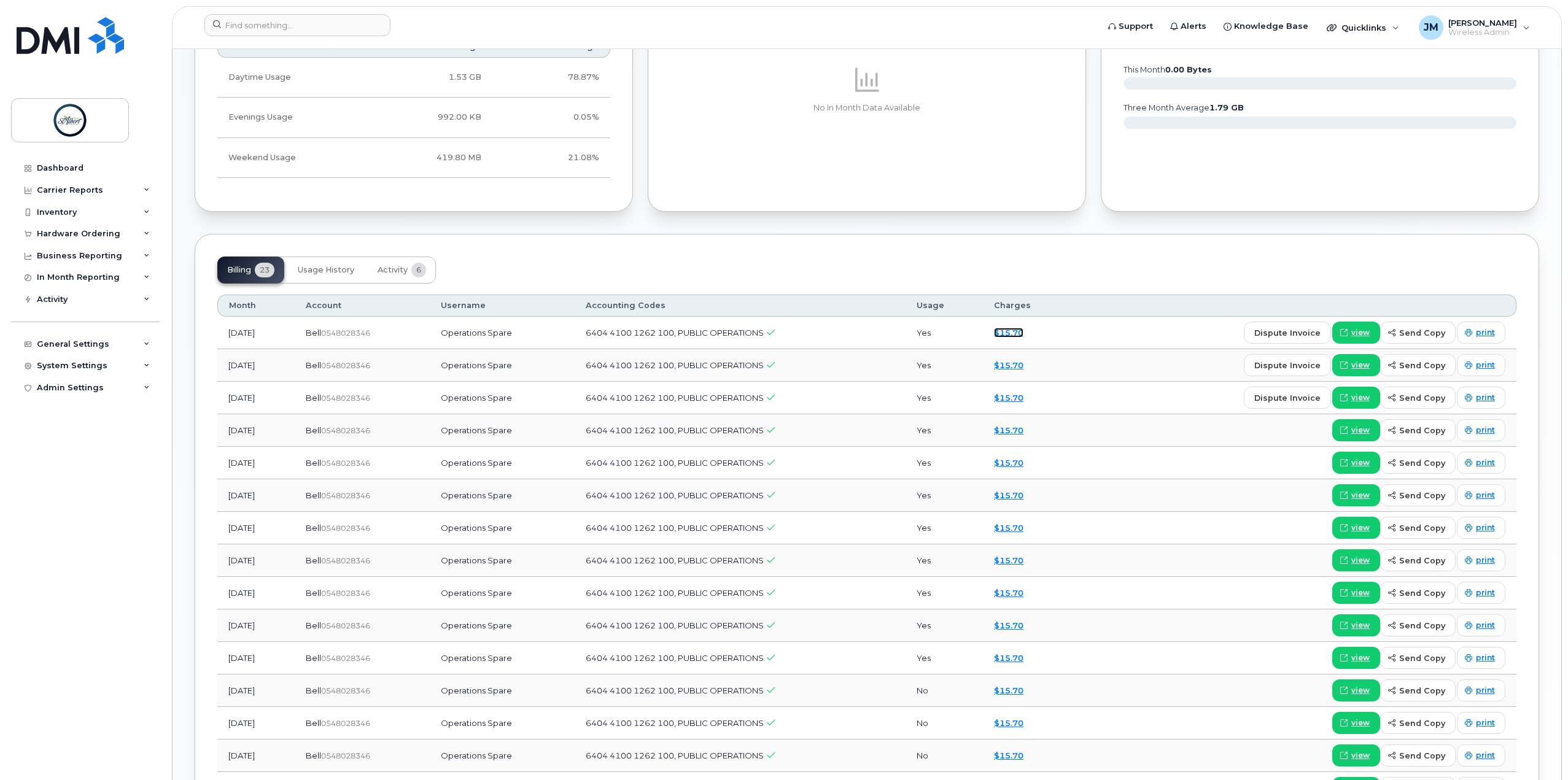
click at [1023, 338] on link "$15.70" at bounding box center [1008, 332] width 30 height 10
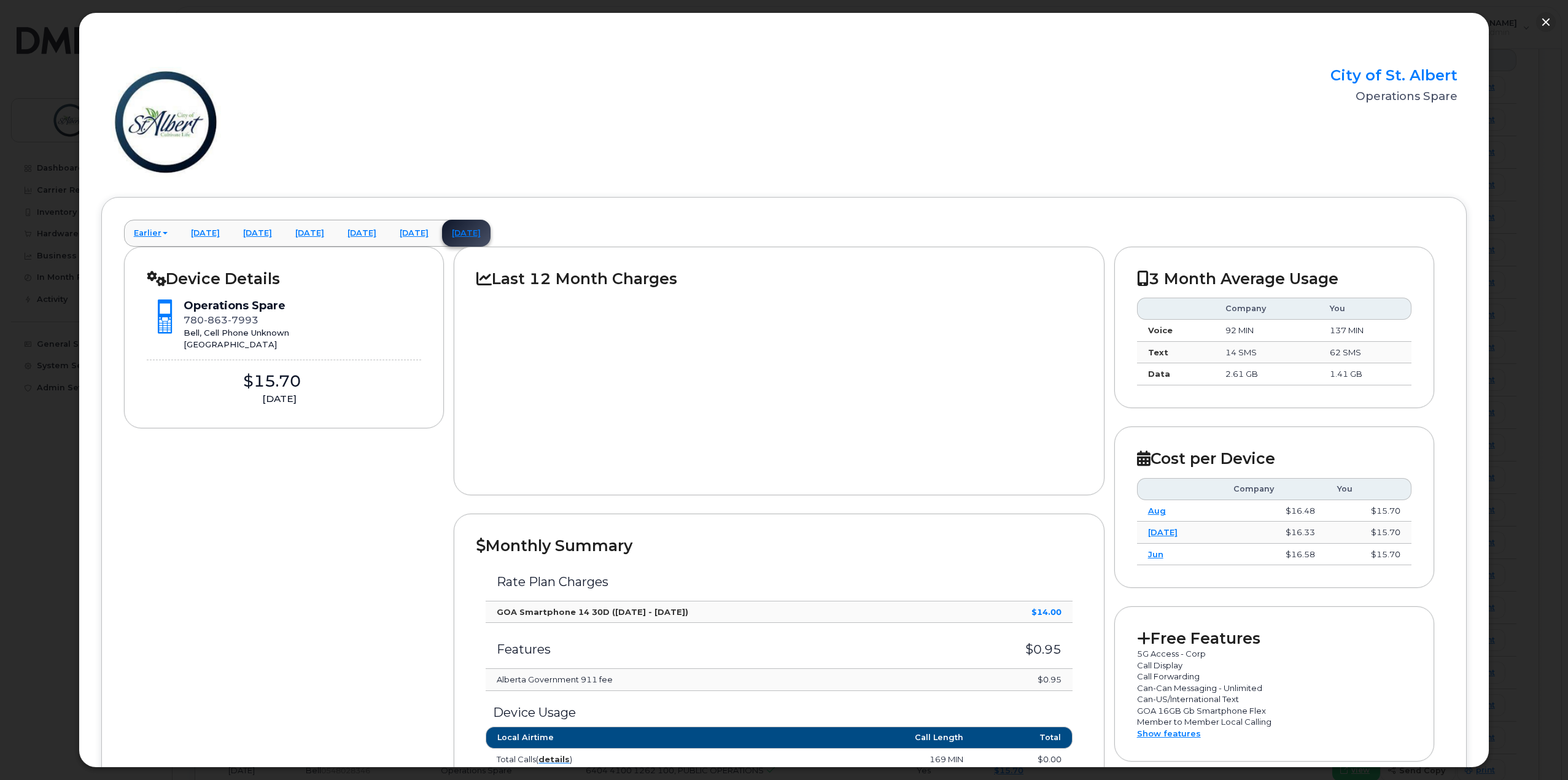
scroll to position [276, 0]
click at [1535, 171] on div at bounding box center [784, 390] width 1568 height 780
click at [1549, 21] on button "button" at bounding box center [1546, 22] width 20 height 20
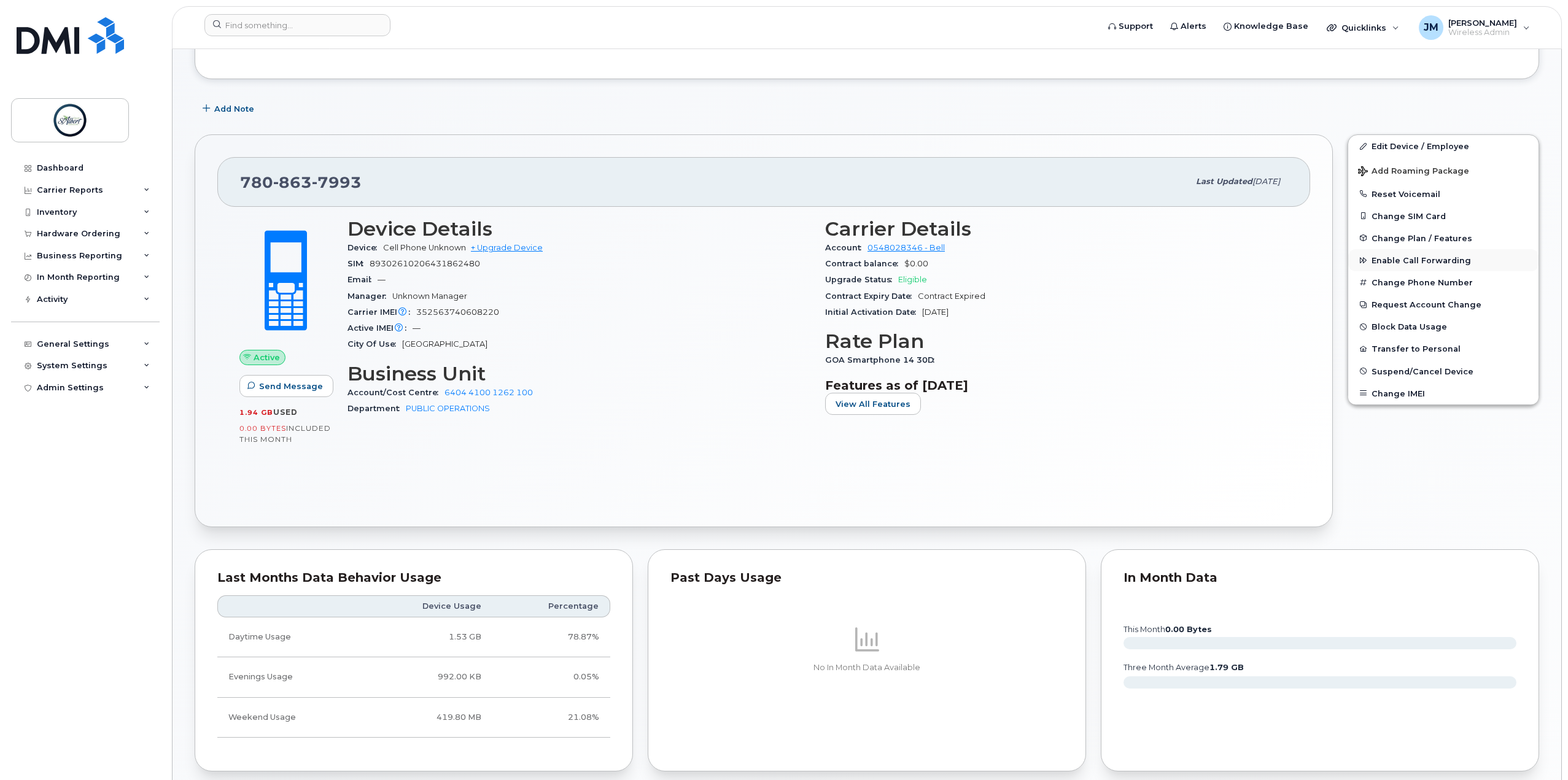
scroll to position [92, 0]
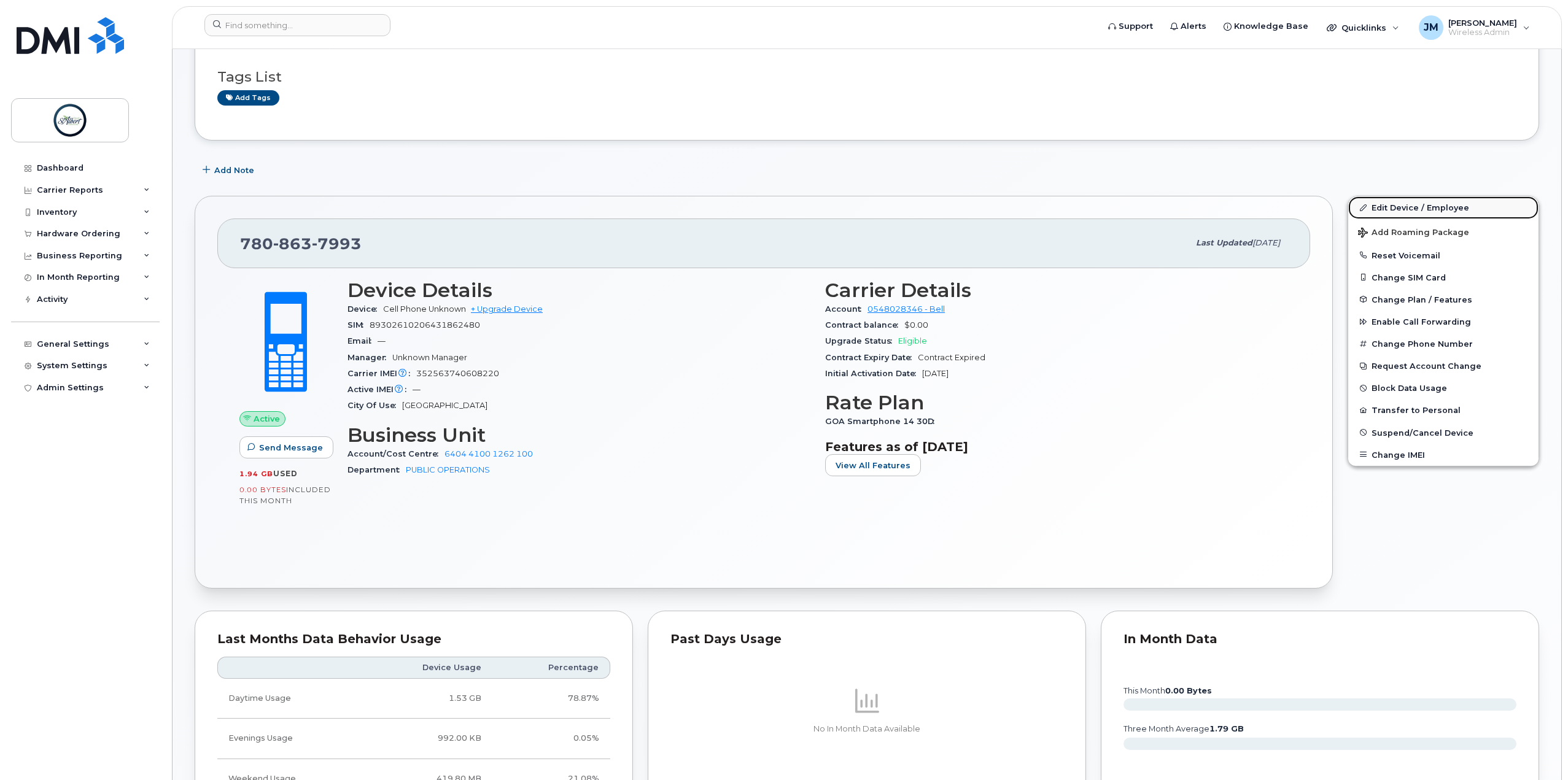
click at [1415, 203] on link "Edit Device / Employee" at bounding box center [1444, 207] width 191 height 22
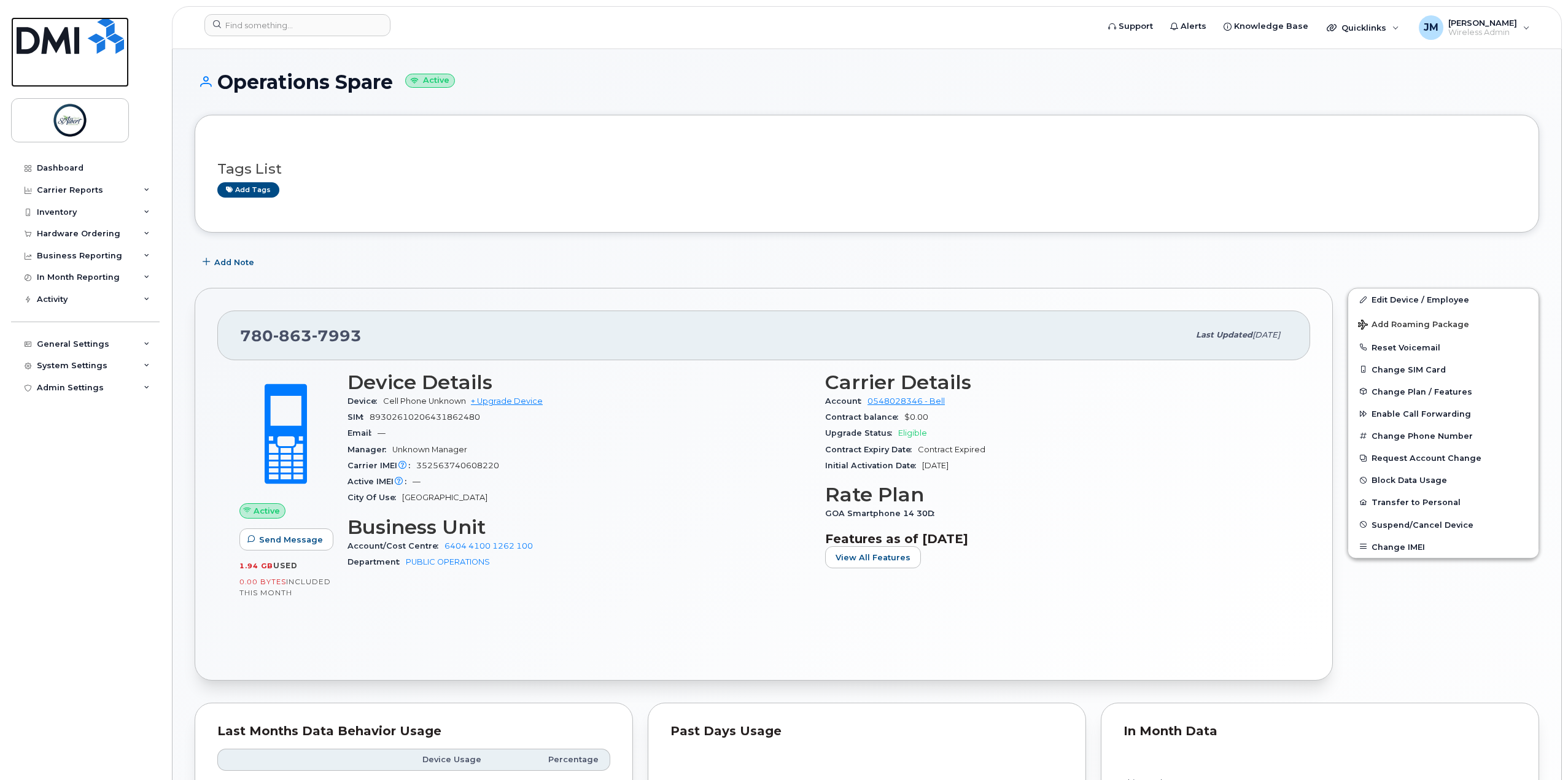
click at [79, 37] on img at bounding box center [70, 36] width 108 height 37
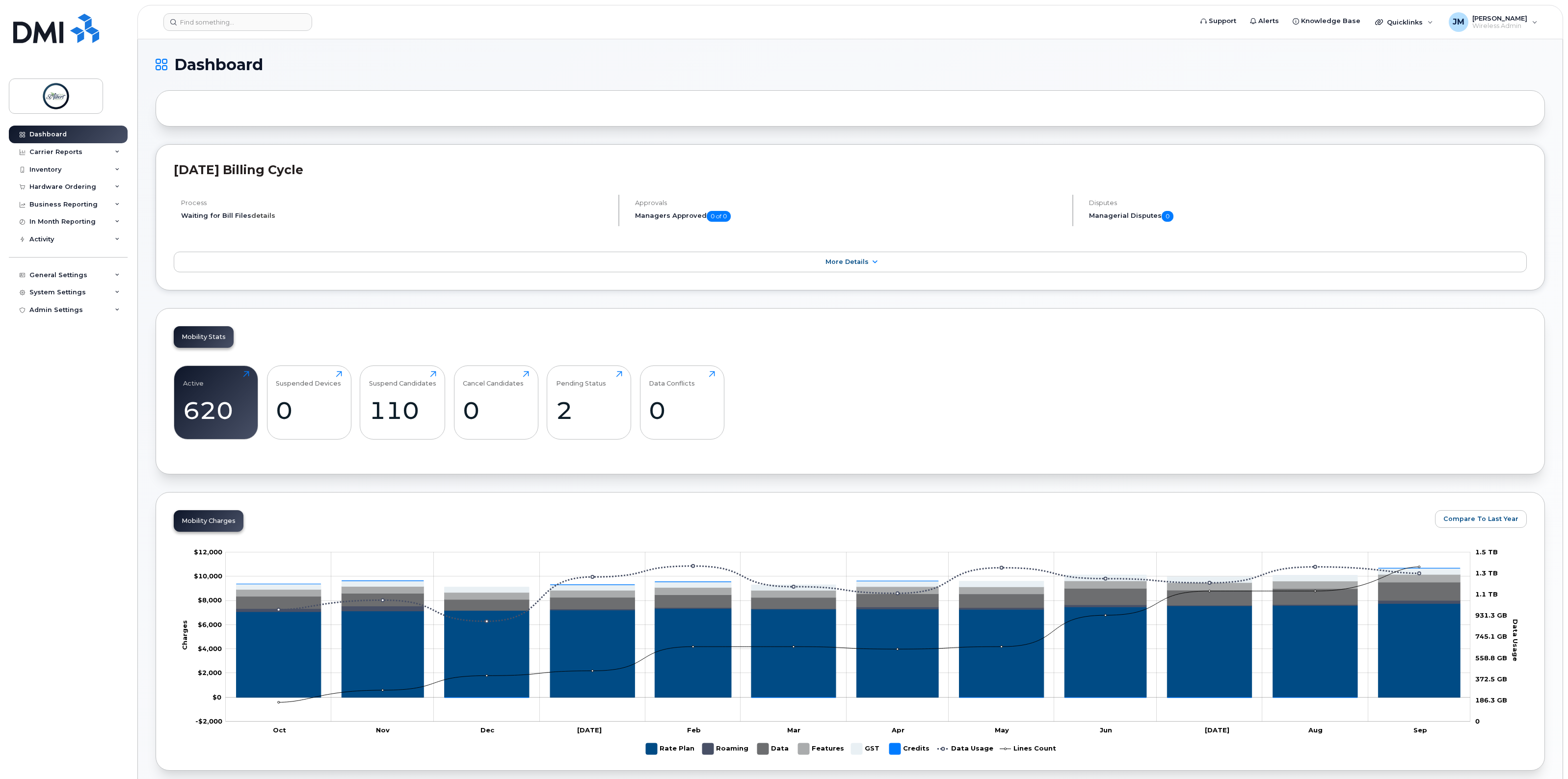
click at [260, 216] on link "details" at bounding box center [263, 215] width 24 height 8
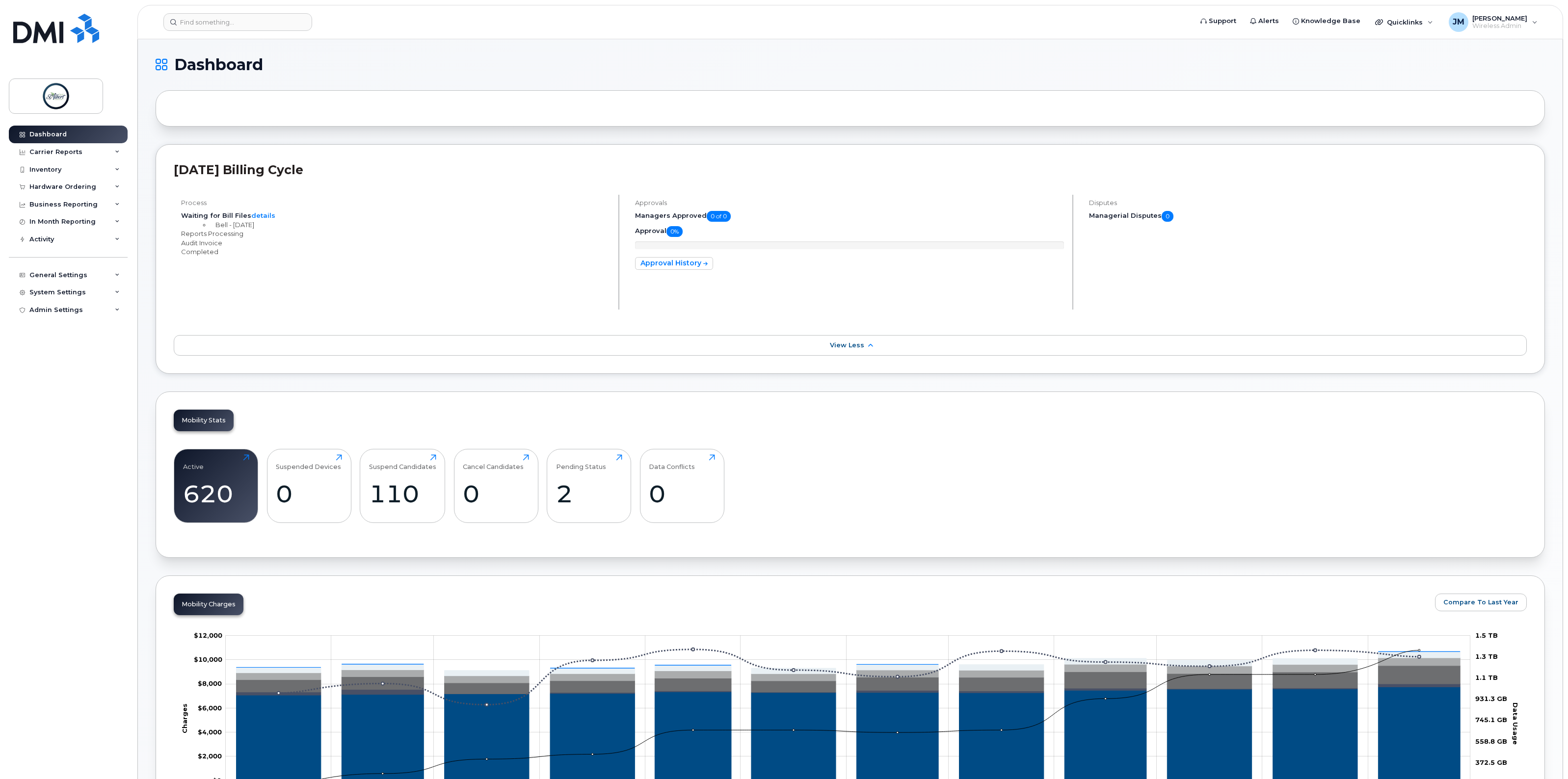
scroll to position [62, 0]
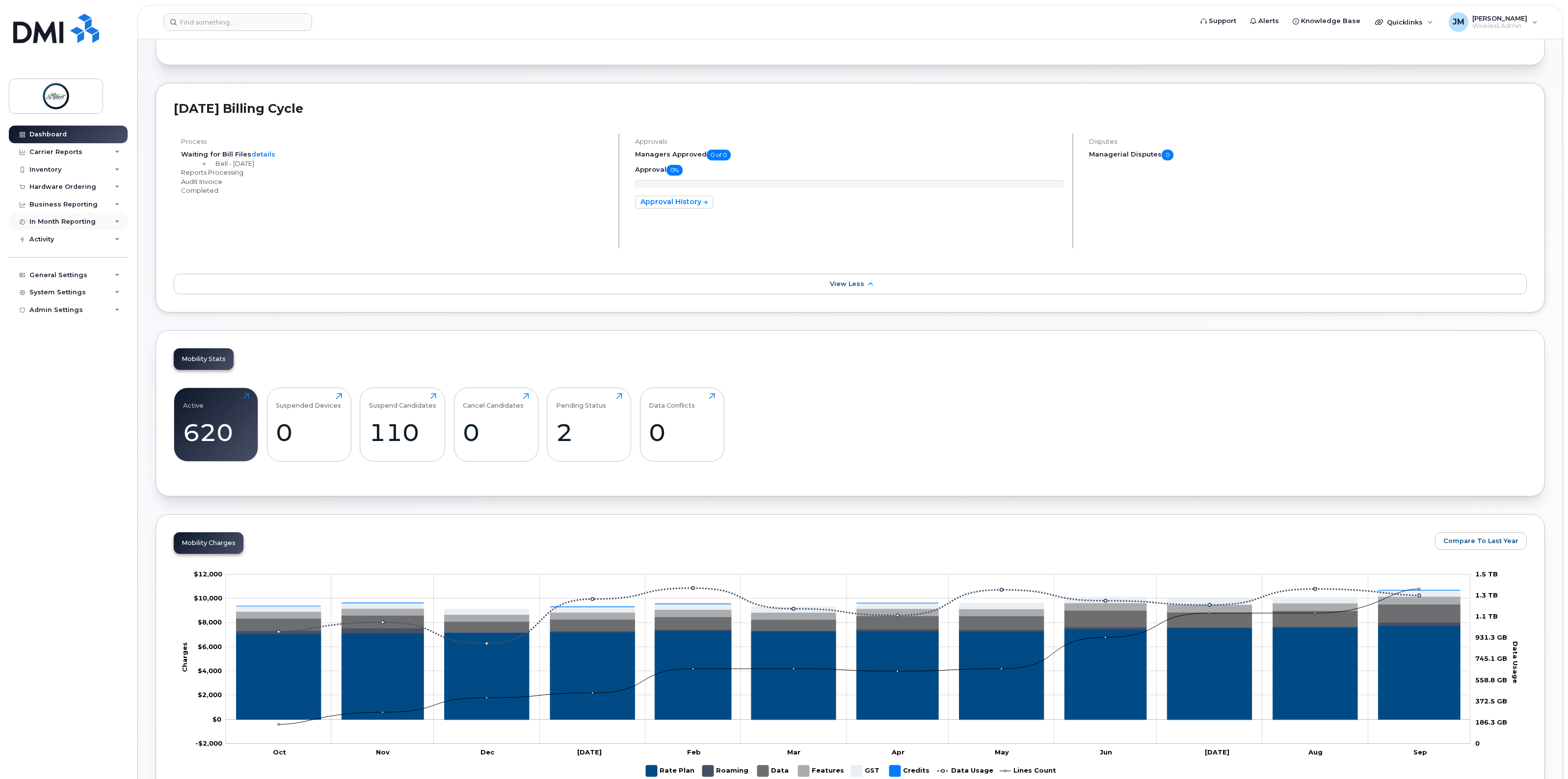
click at [68, 222] on div "In Month Reporting" at bounding box center [62, 221] width 66 height 8
click at [62, 207] on div "Business Reporting" at bounding box center [63, 204] width 68 height 8
click at [59, 194] on div "Hardware Ordering" at bounding box center [68, 187] width 119 height 18
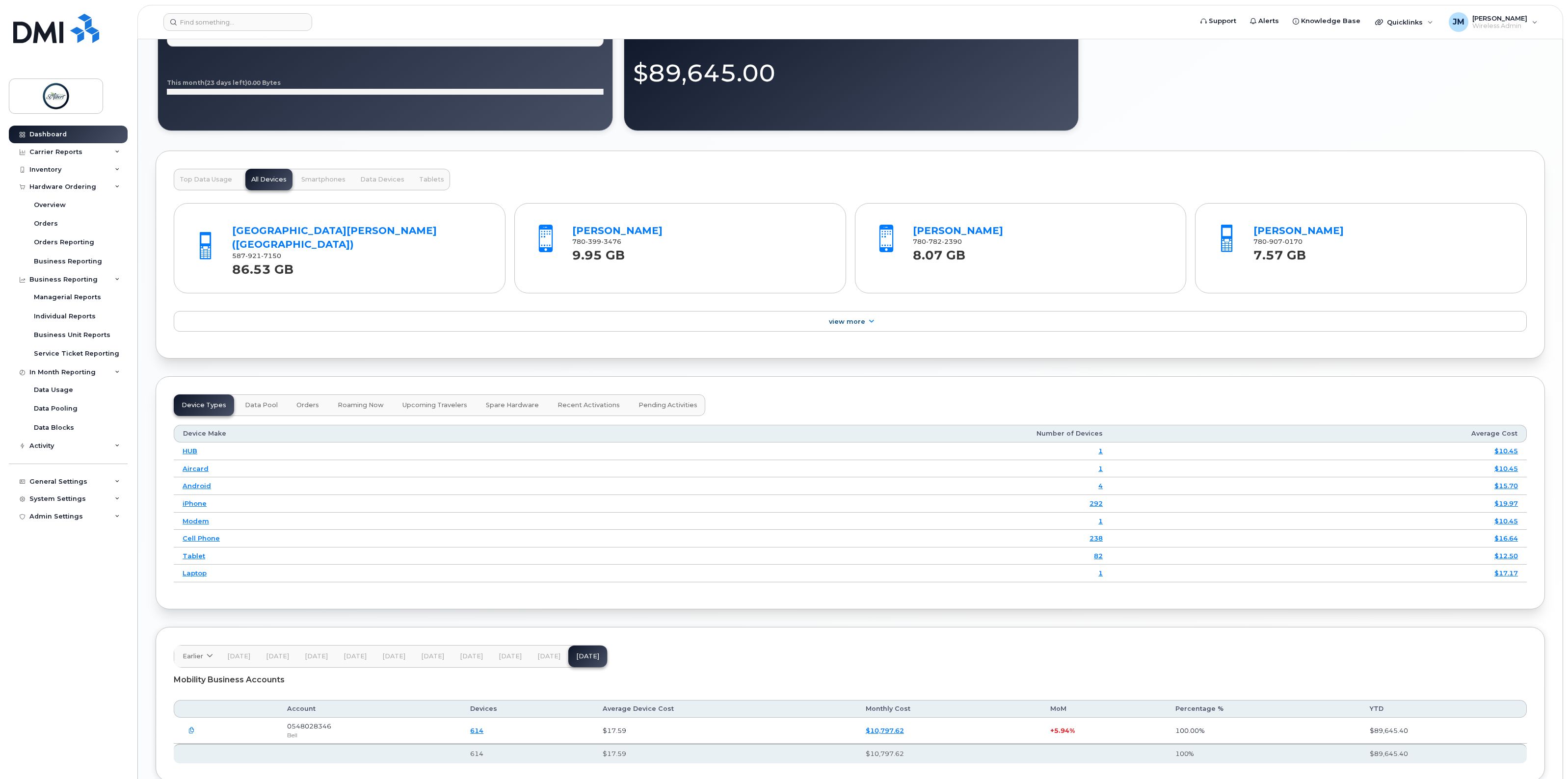
scroll to position [1040, 0]
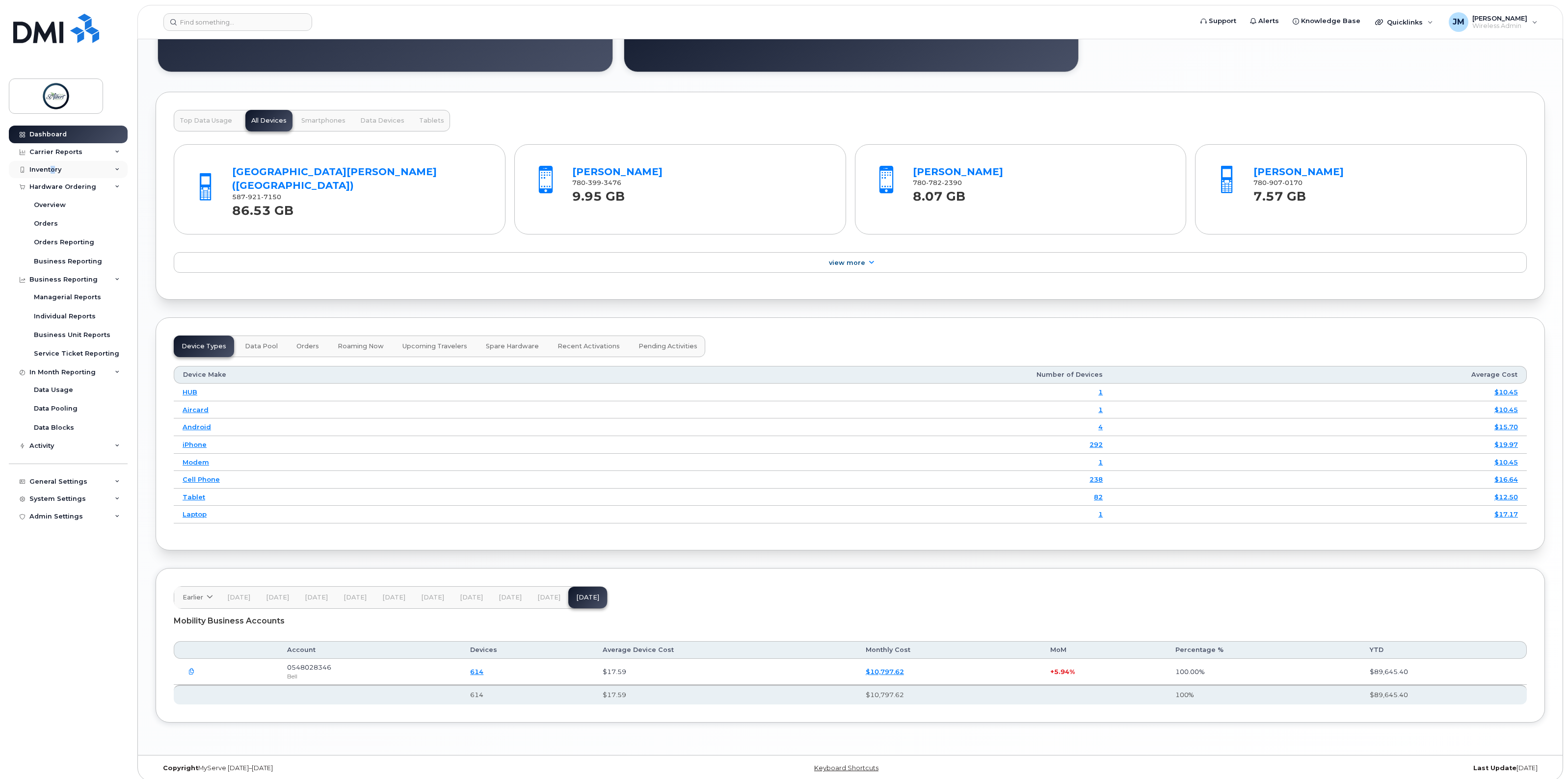
click at [52, 168] on div "Inventory" at bounding box center [45, 169] width 32 height 8
click at [64, 149] on div "Carrier Reports" at bounding box center [55, 152] width 53 height 8
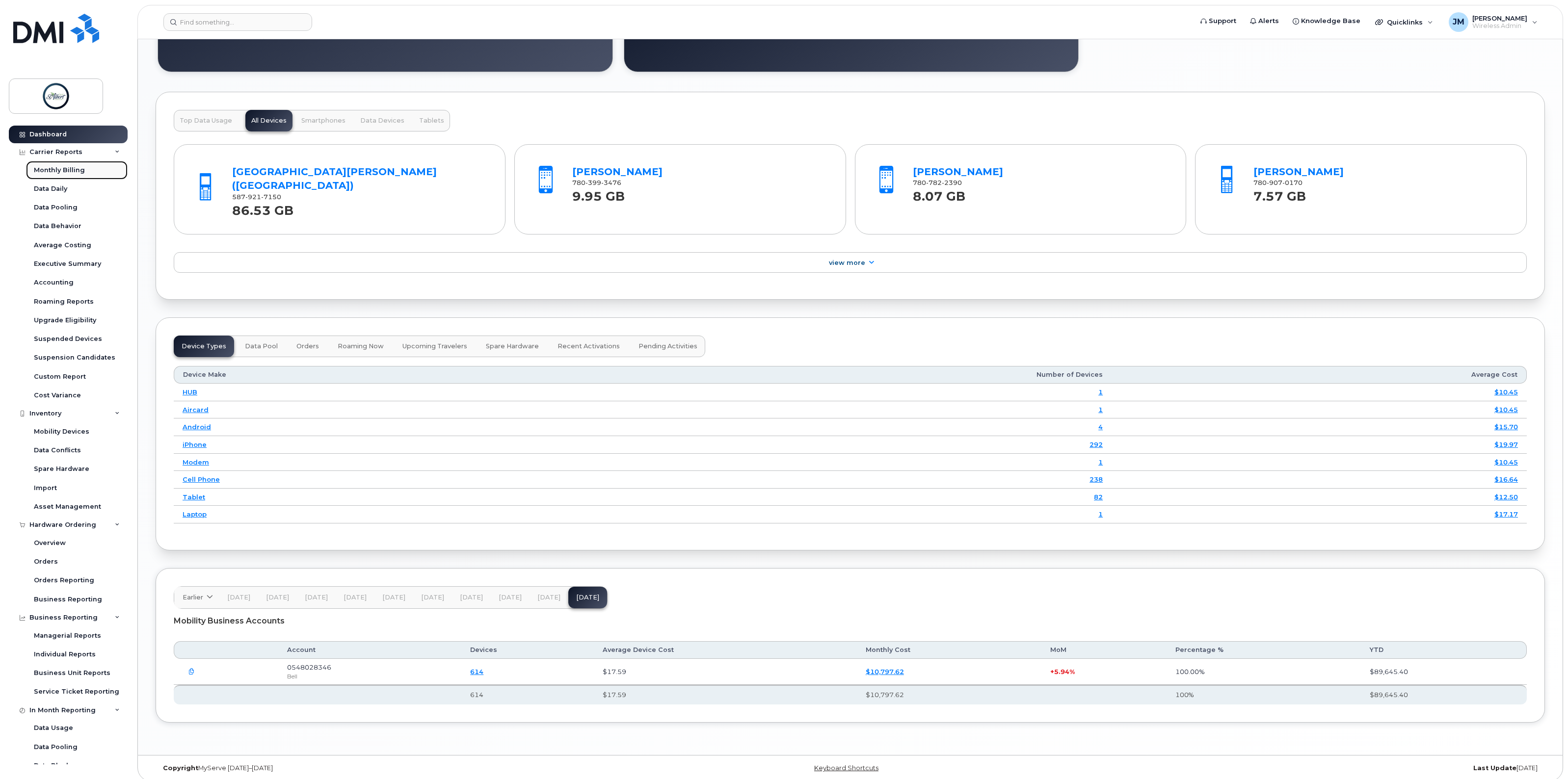
click at [62, 170] on div "Monthly Billing" at bounding box center [60, 170] width 51 height 9
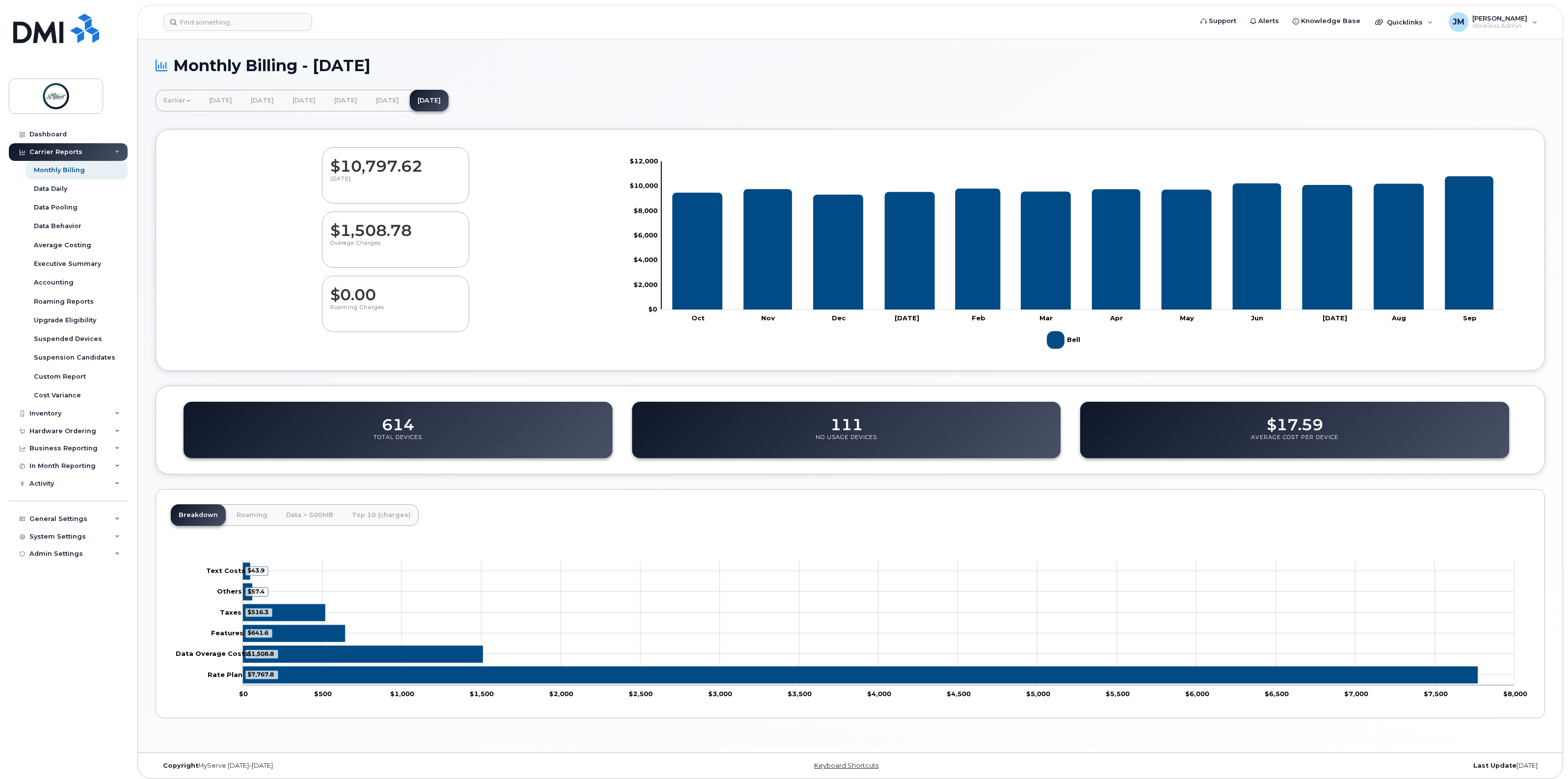
scroll to position [5, 0]
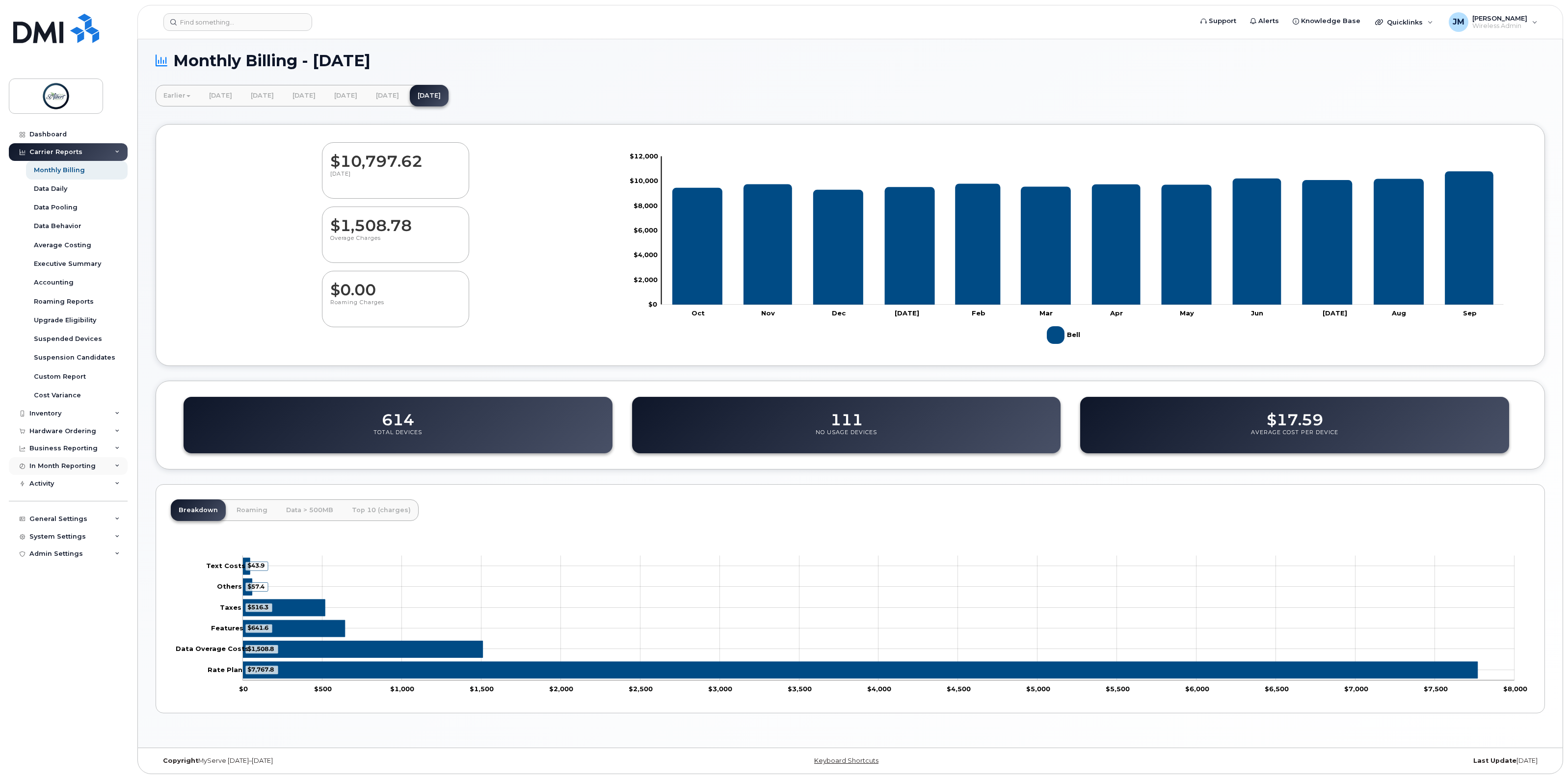
click at [54, 460] on div "In Month Reporting" at bounding box center [68, 466] width 119 height 18
click at [58, 444] on div "Business Reporting" at bounding box center [68, 448] width 119 height 18
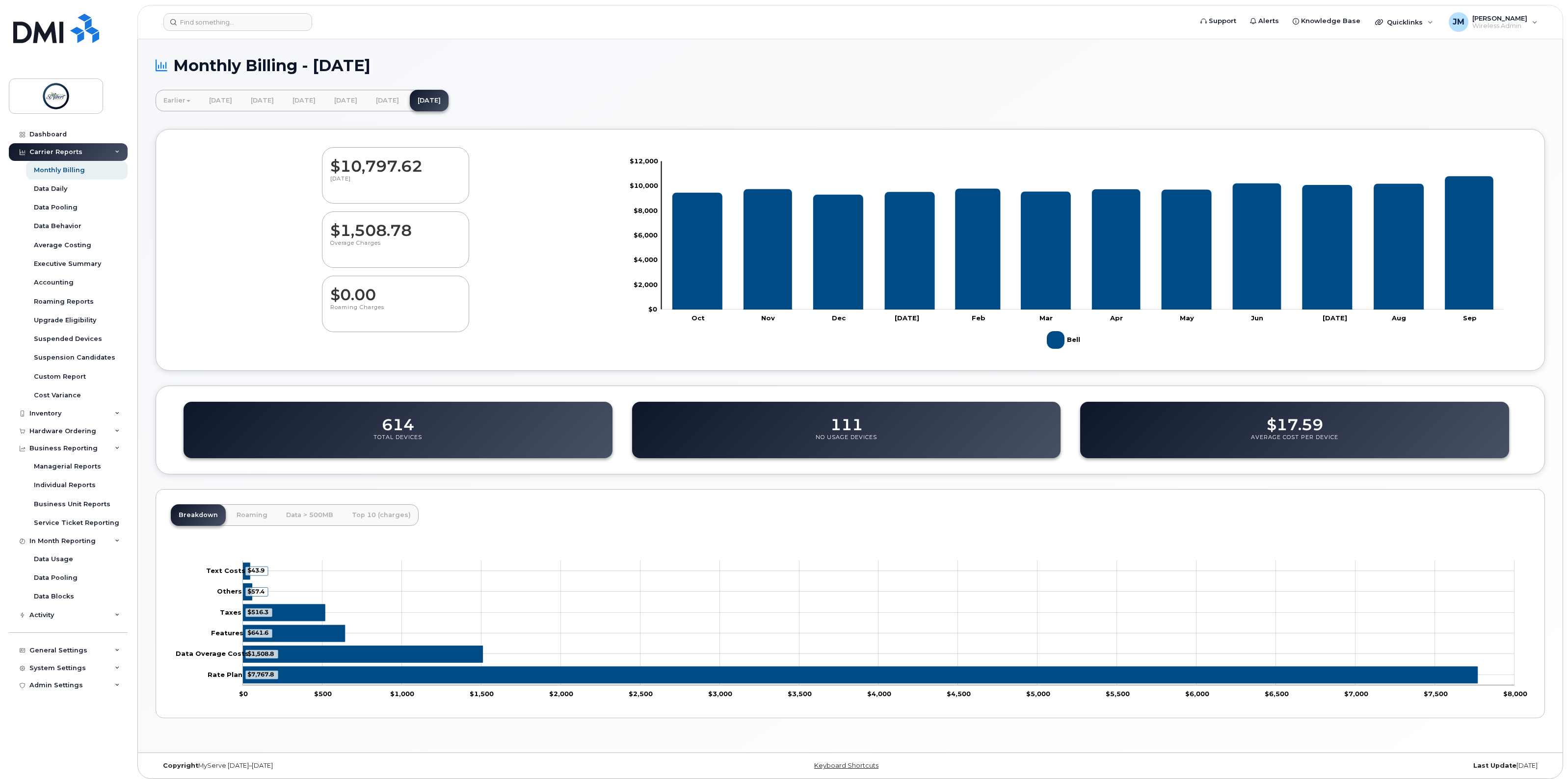
click at [421, 155] on dd "$10,797.62" at bounding box center [396, 161] width 130 height 27
click at [404, 163] on dd "$10,797.62" at bounding box center [396, 161] width 130 height 27
click at [412, 178] on div "$10,797.62 September 2025" at bounding box center [396, 176] width 148 height 57
drag, startPoint x: 403, startPoint y: 170, endPoint x: 396, endPoint y: 158, distance: 13.9
click at [404, 170] on dd "$10,797.62" at bounding box center [396, 161] width 130 height 27
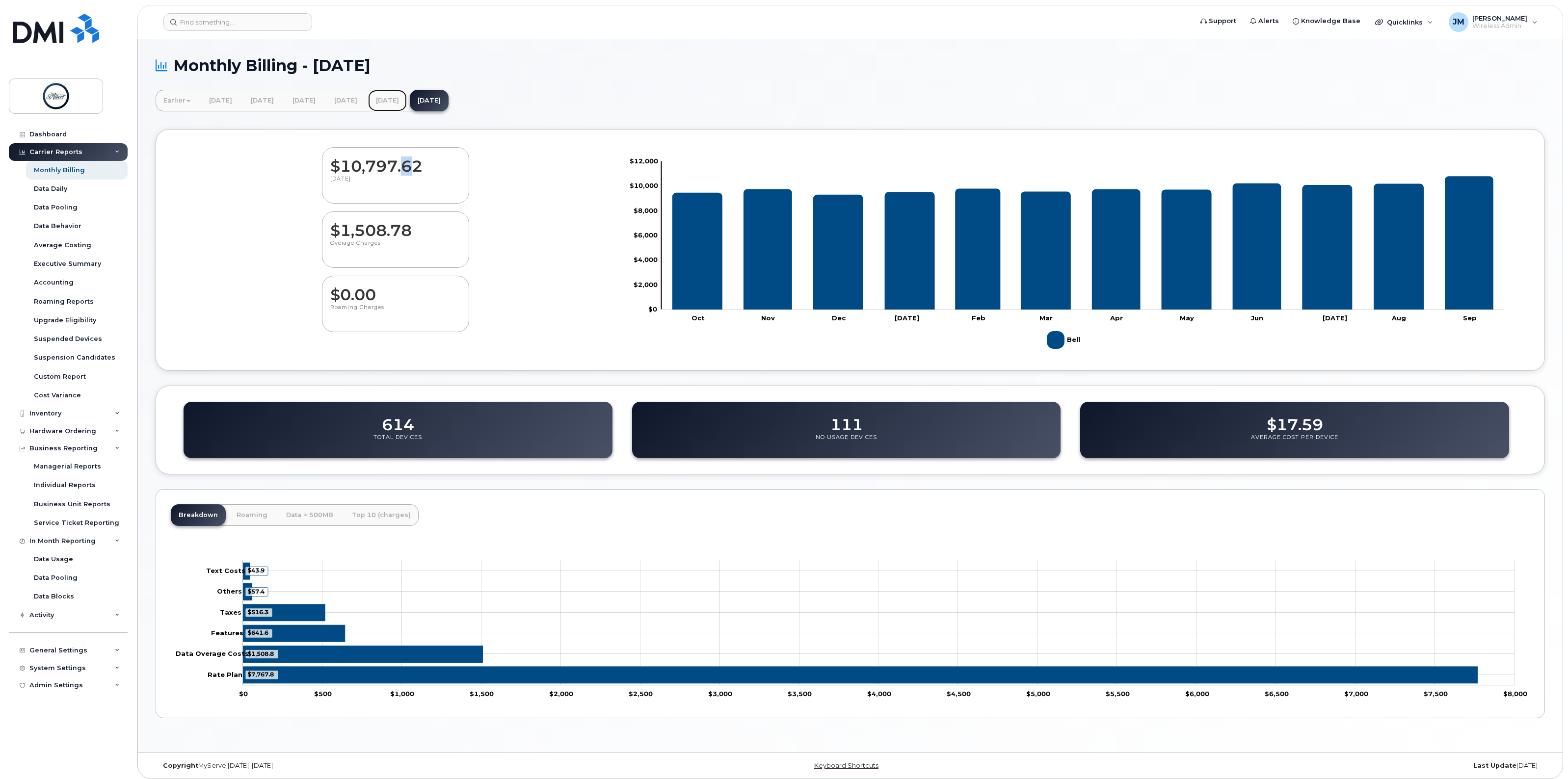
click at [407, 103] on link "August 2025" at bounding box center [388, 100] width 39 height 21
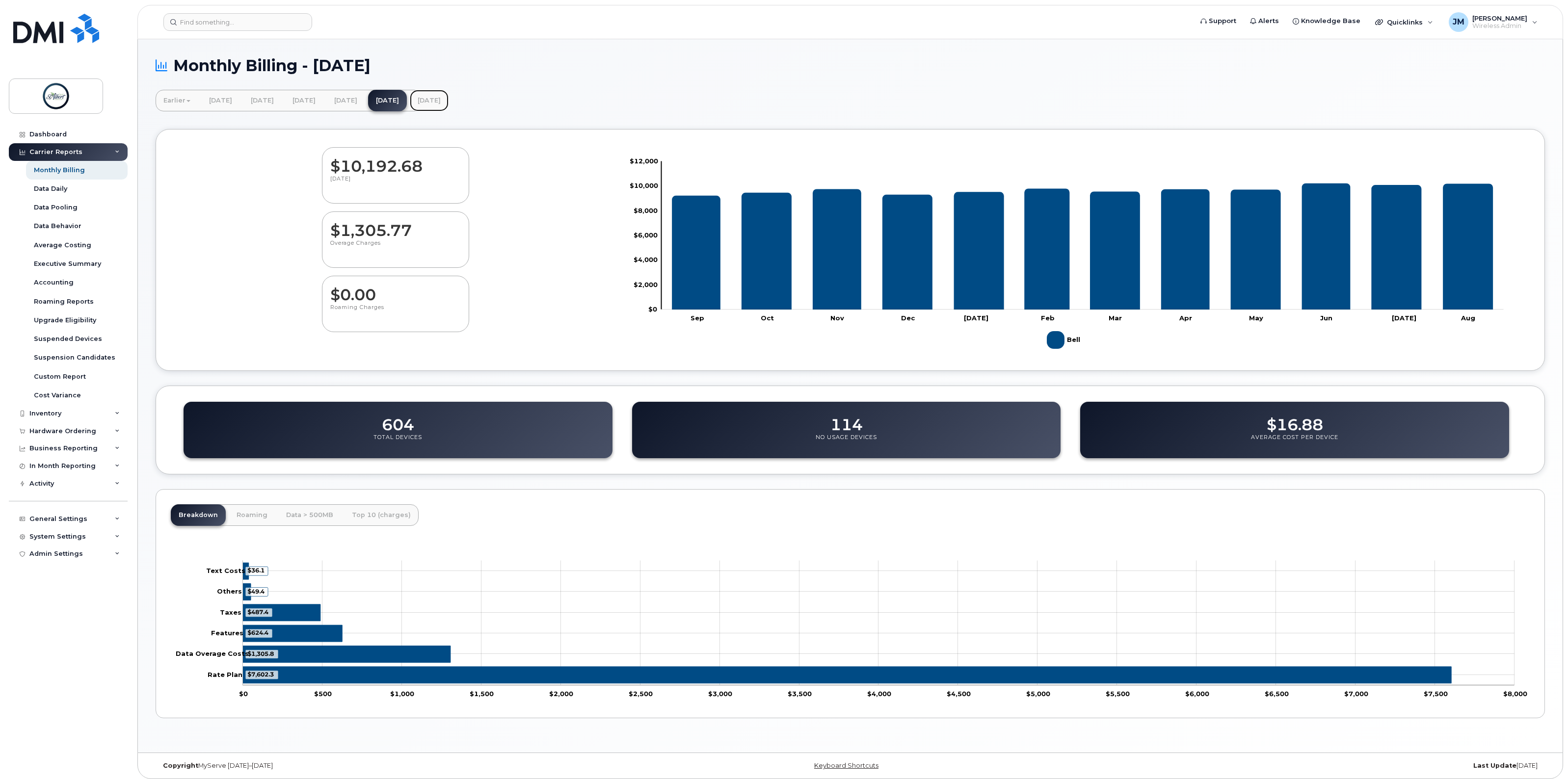
click at [449, 102] on link "September 2025" at bounding box center [429, 100] width 39 height 21
click at [46, 94] on img at bounding box center [56, 96] width 76 height 29
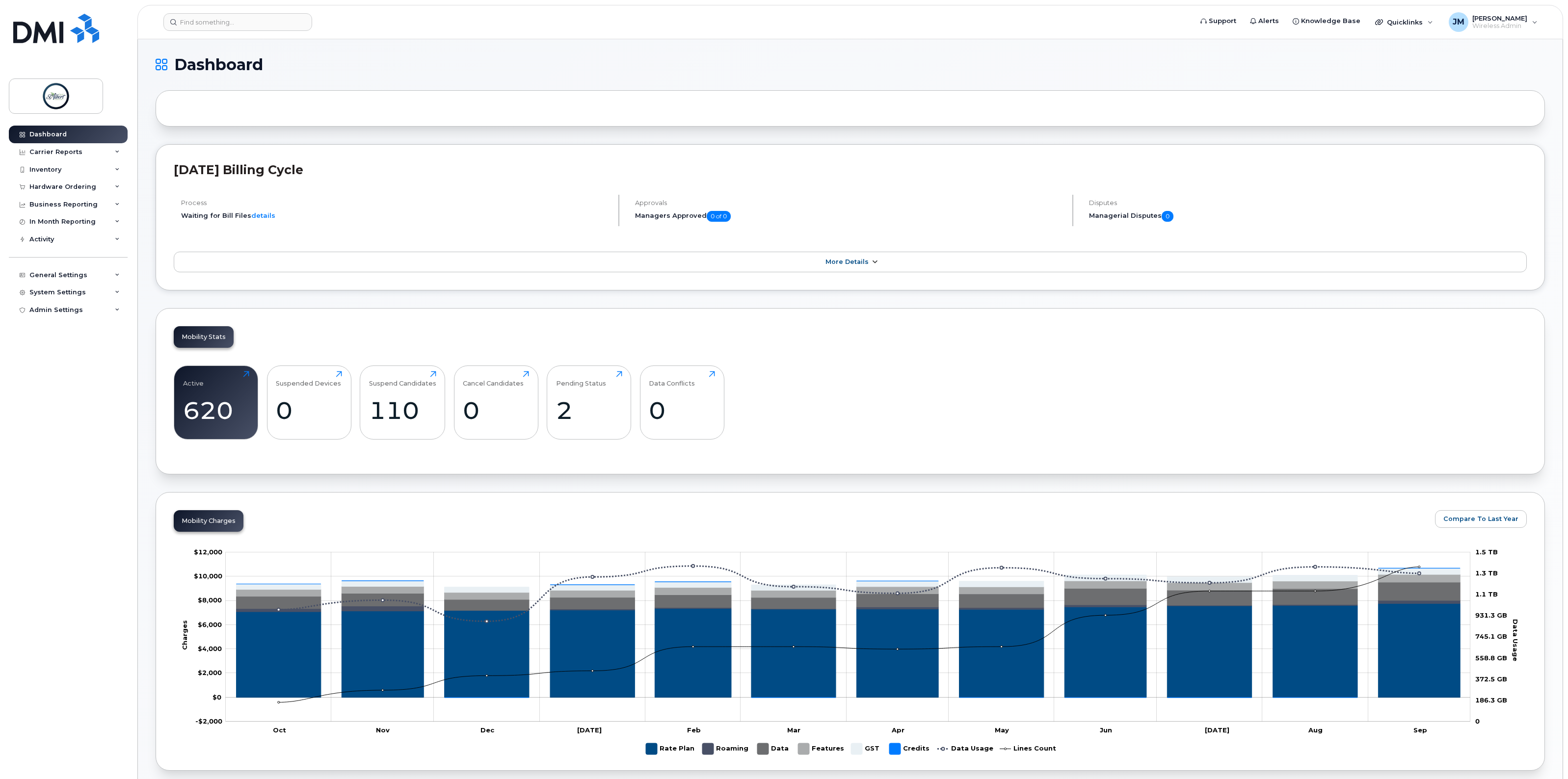
click at [839, 266] on span "More Details" at bounding box center [847, 261] width 43 height 7
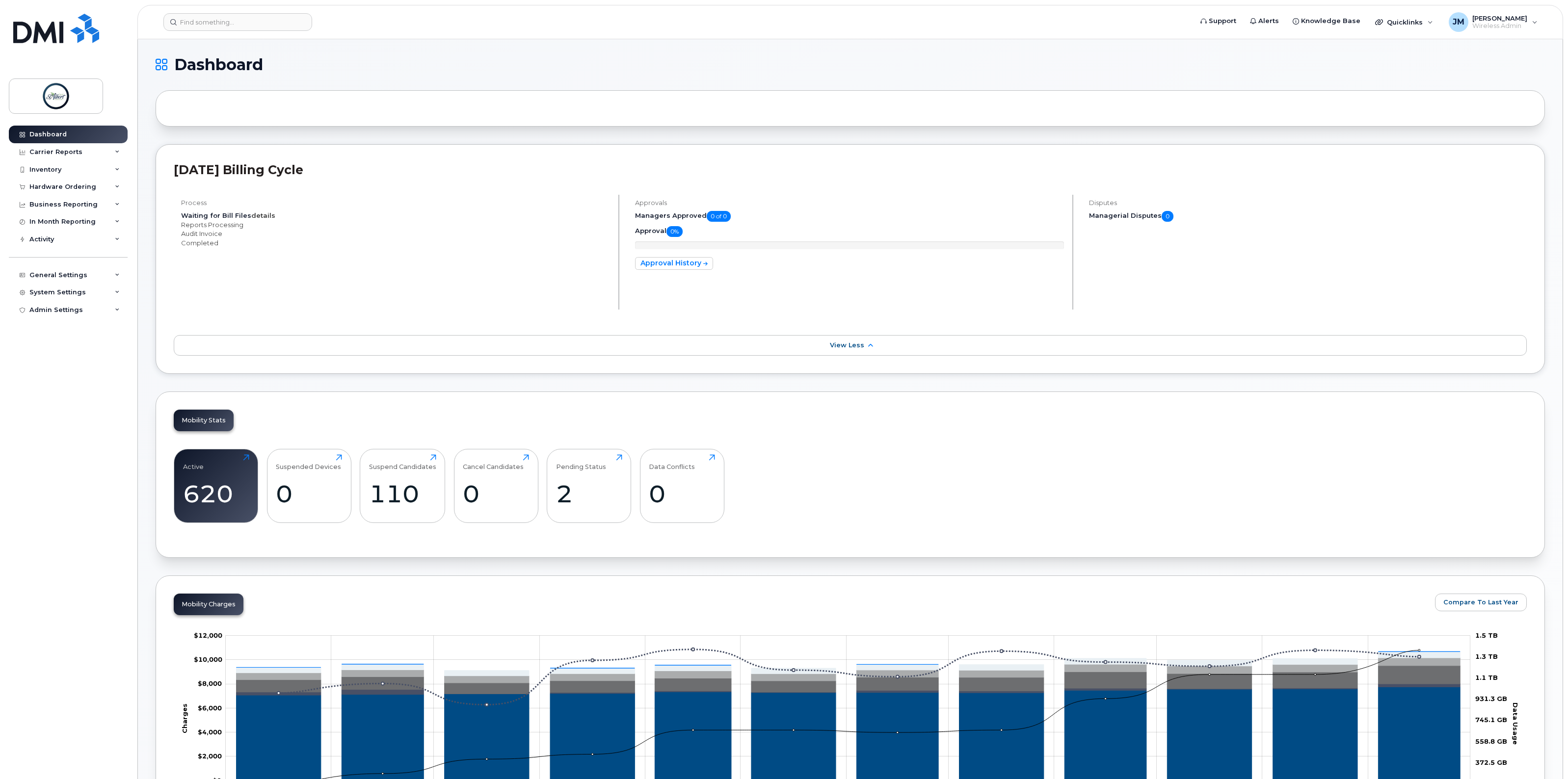
click at [263, 215] on link "details" at bounding box center [263, 215] width 24 height 8
click at [57, 146] on div "Carrier Reports" at bounding box center [68, 152] width 119 height 18
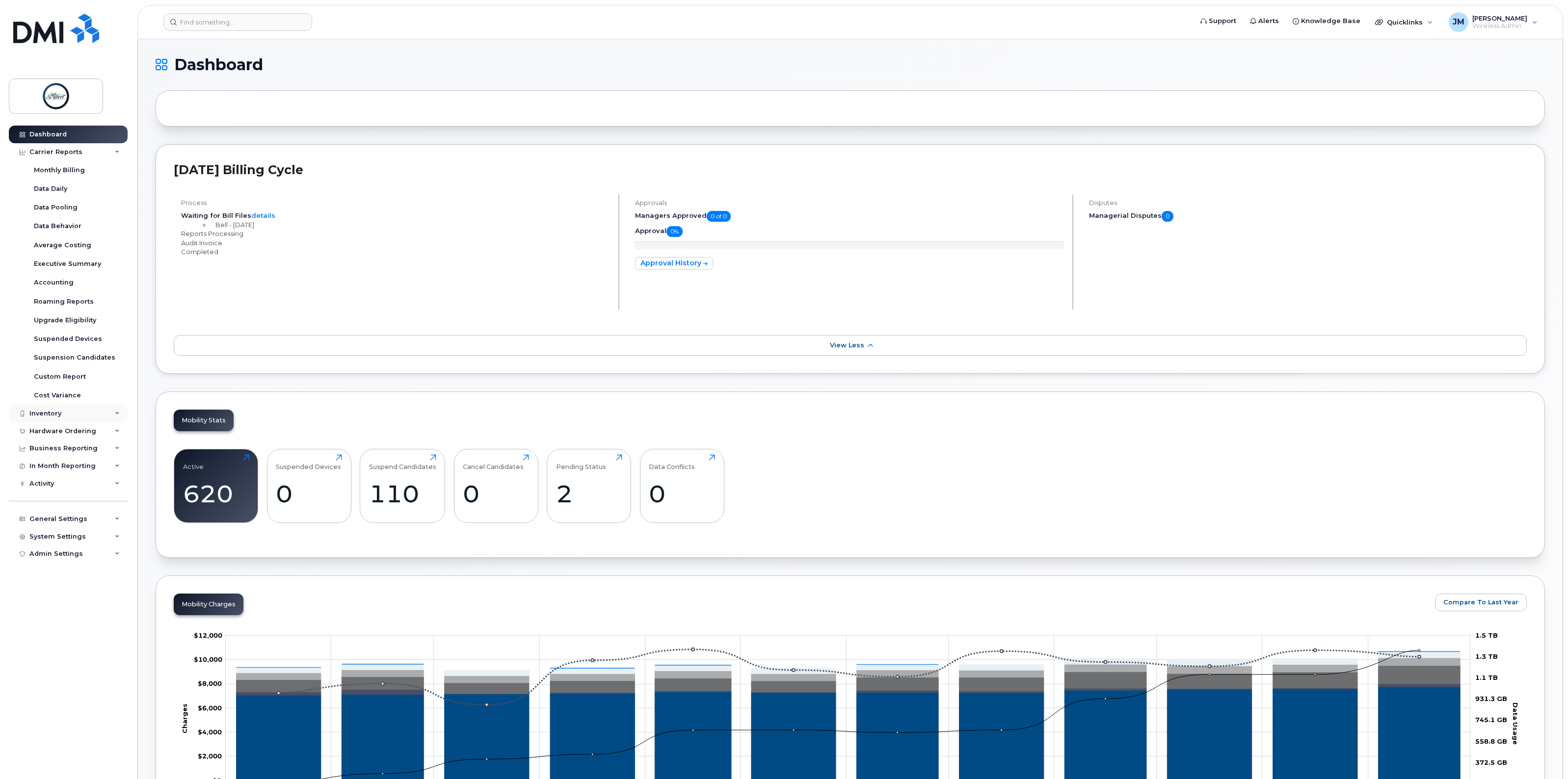
click at [57, 413] on div "Inventory" at bounding box center [45, 413] width 32 height 8
click at [74, 557] on div "In Month Reporting" at bounding box center [62, 560] width 66 height 8
click at [69, 543] on div "Business Reporting" at bounding box center [63, 542] width 68 height 8
click at [57, 525] on div "Hardware Ordering" at bounding box center [62, 525] width 66 height 8
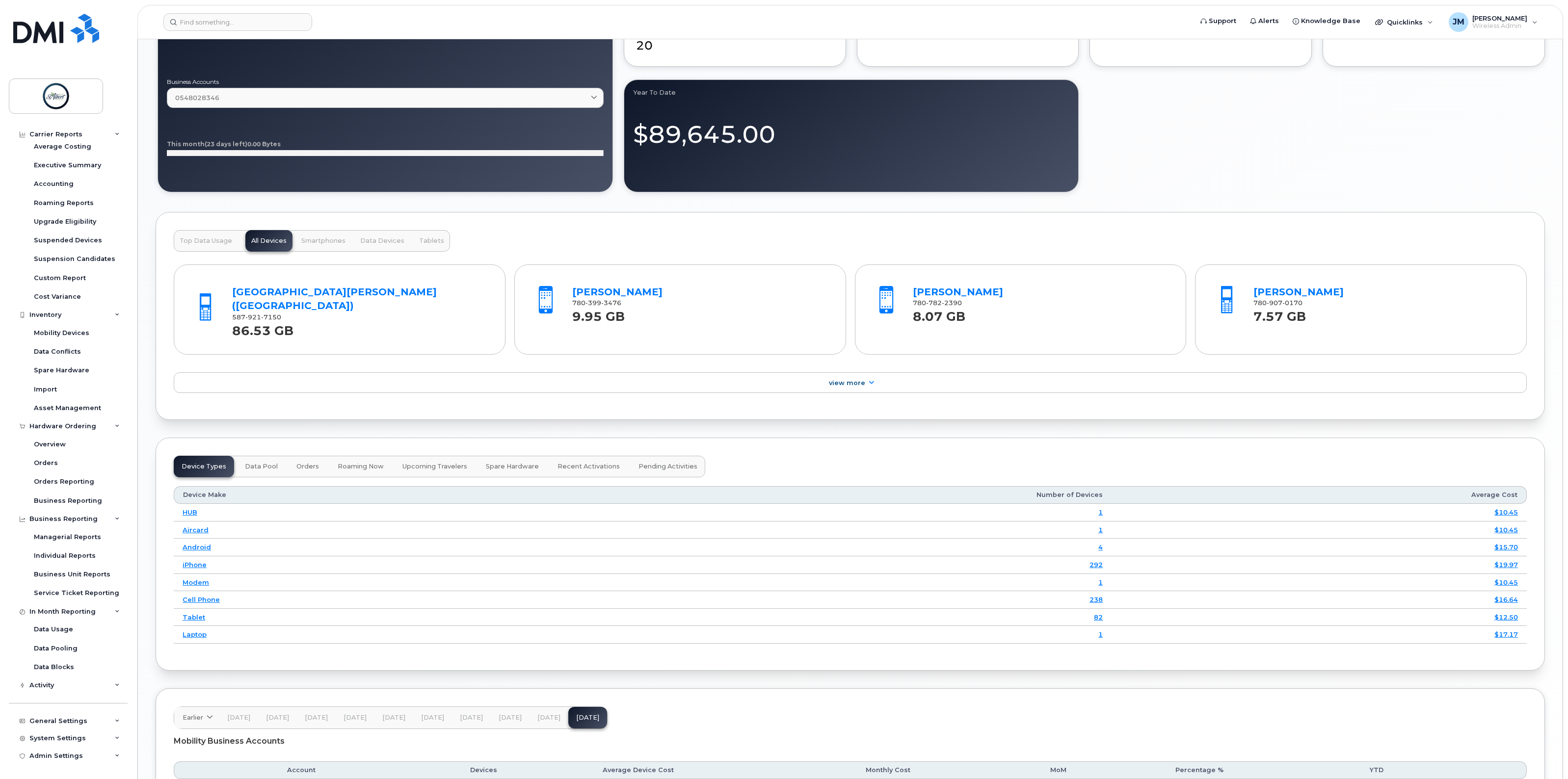
scroll to position [1040, 0]
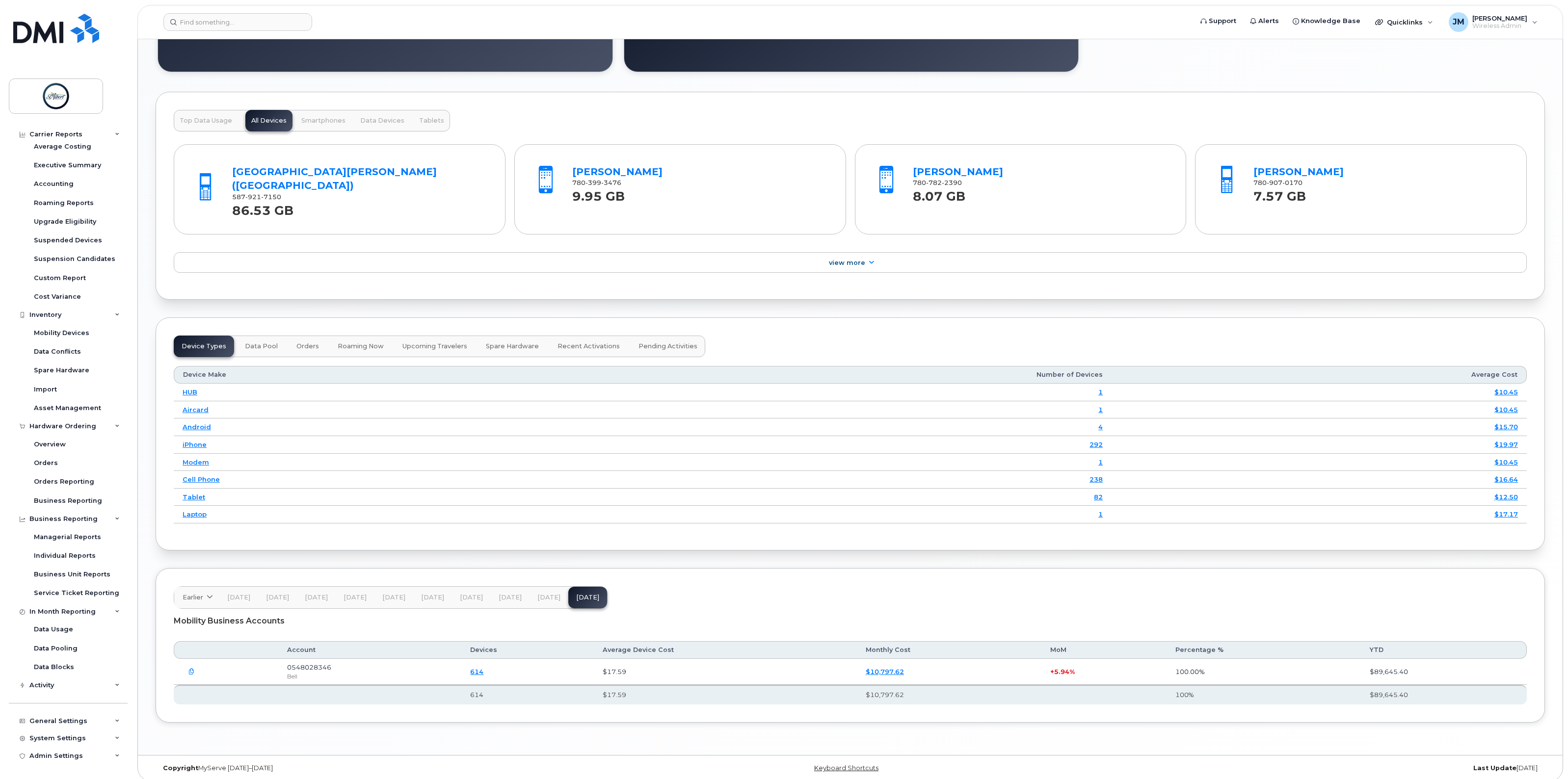
click at [893, 668] on link "$10,797.62" at bounding box center [885, 672] width 38 height 8
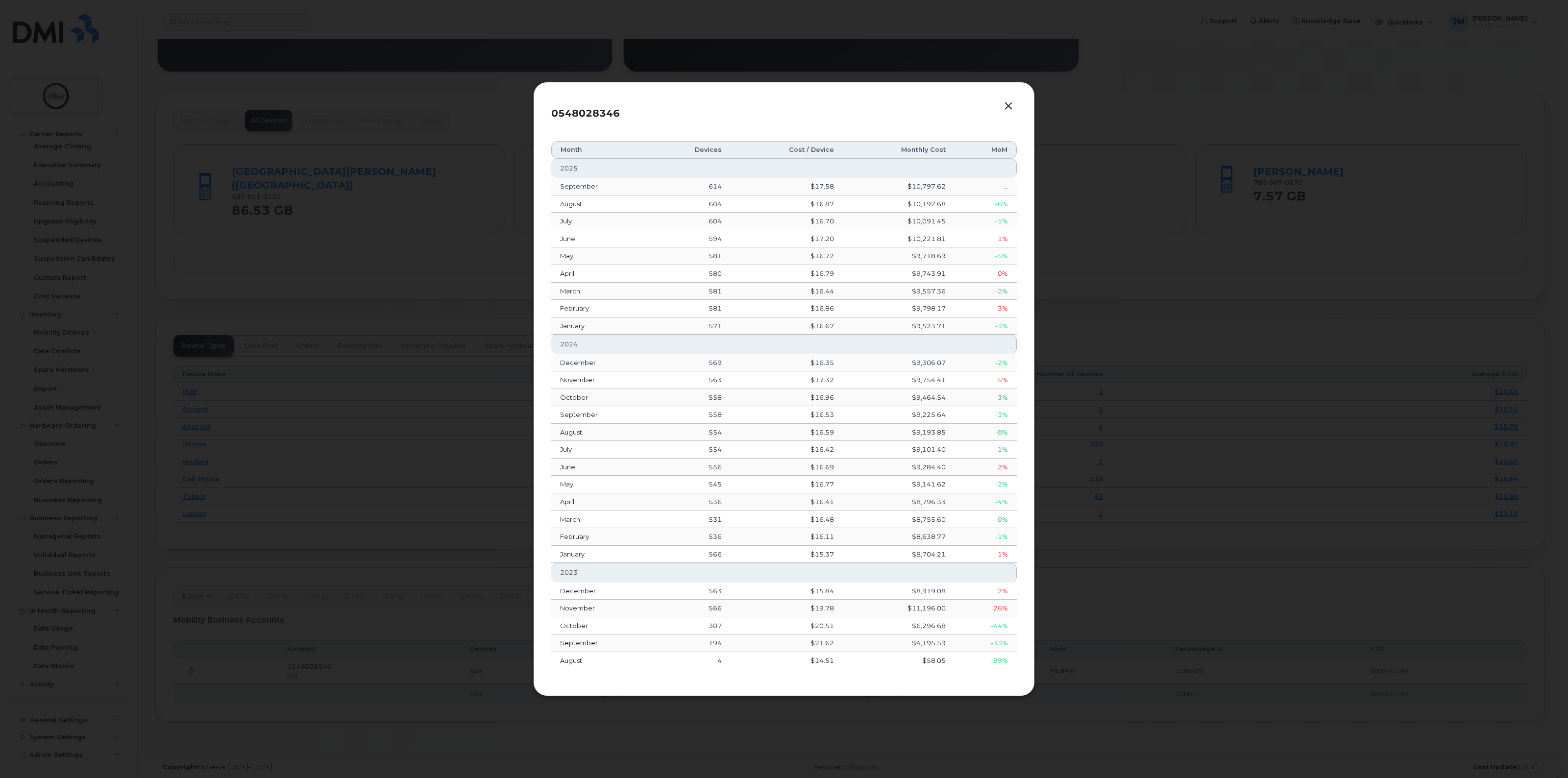
click at [1001, 107] on button "button" at bounding box center [1009, 106] width 15 height 14
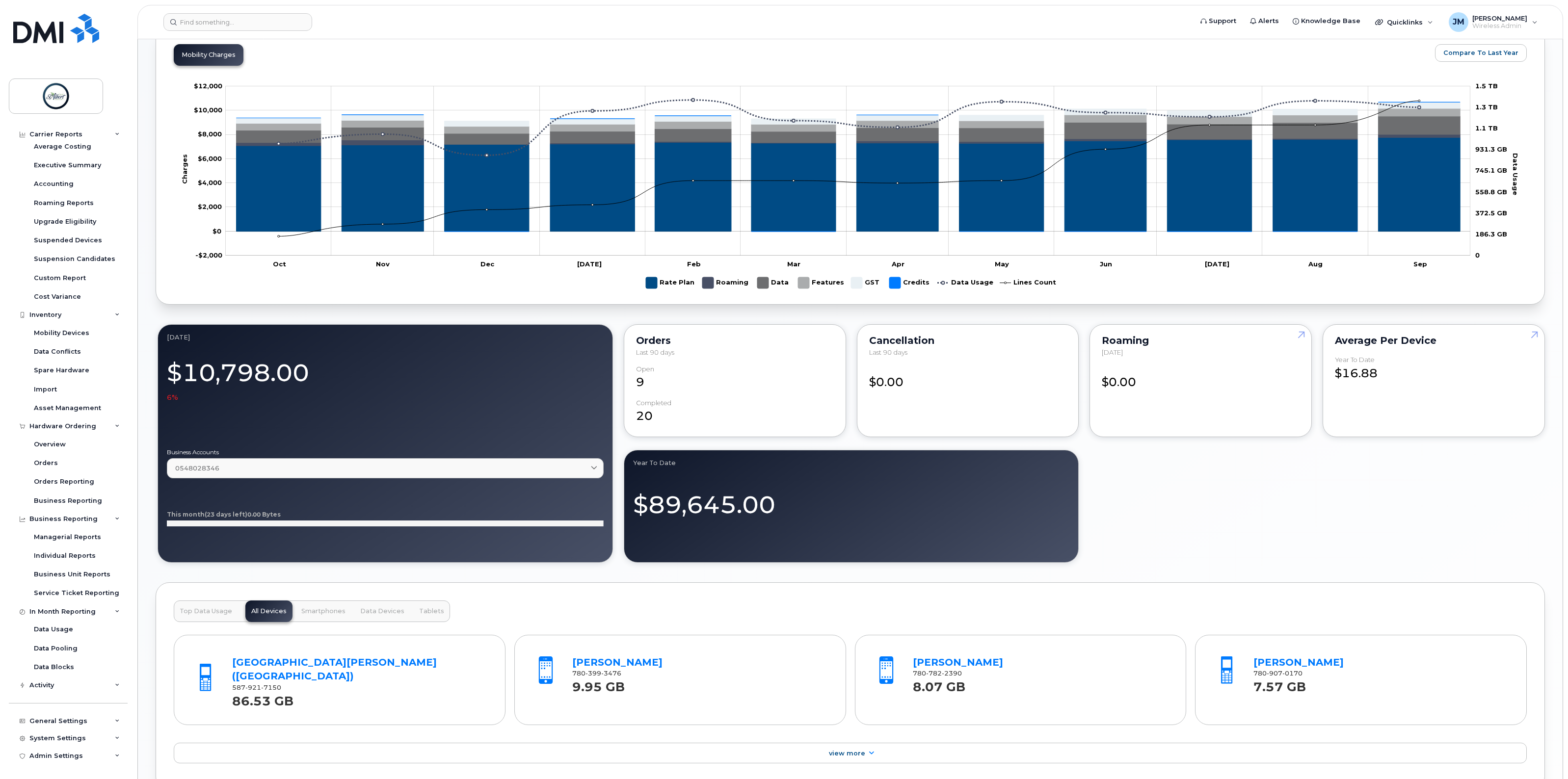
scroll to position [488, 0]
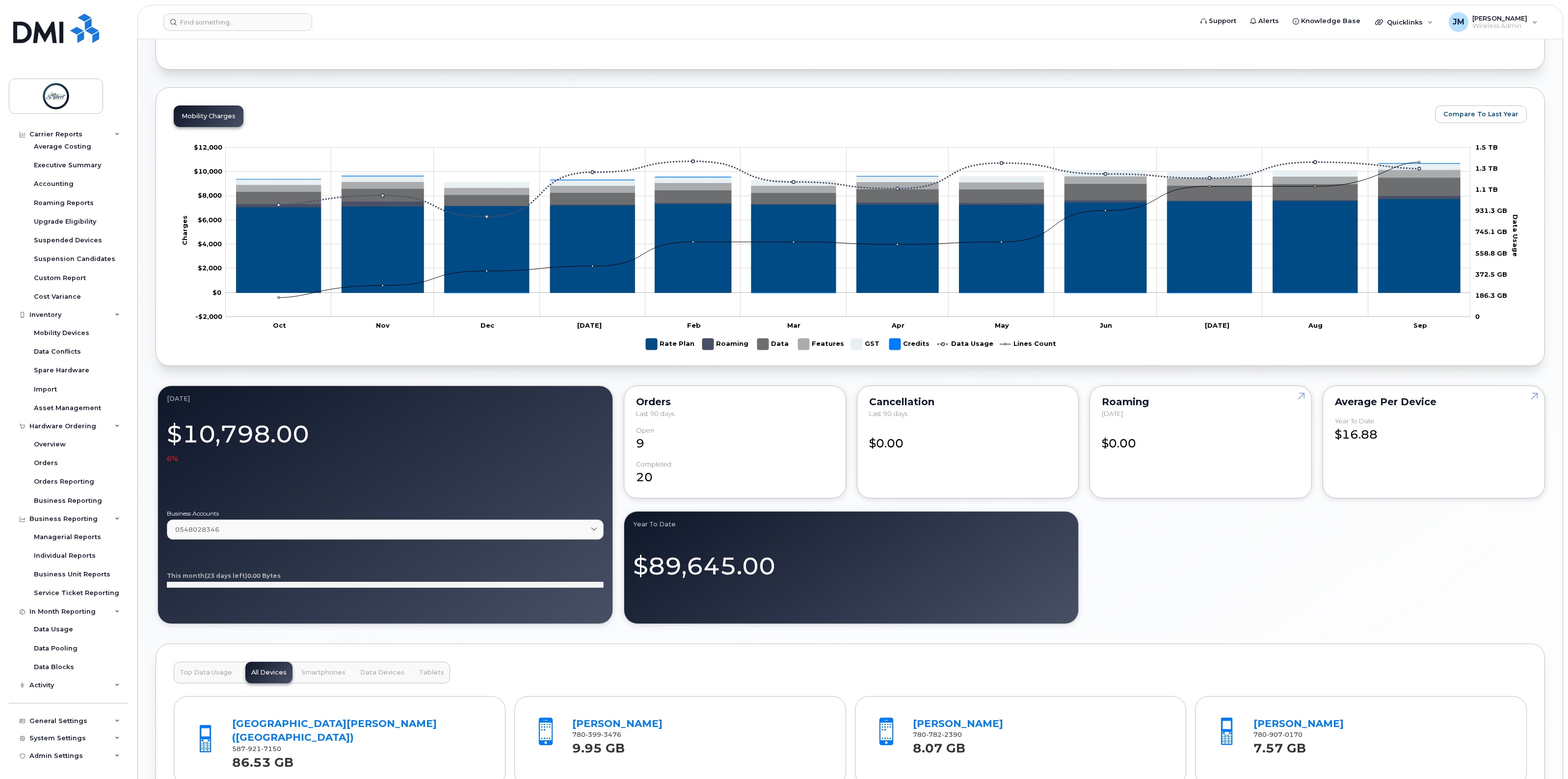
click at [1181, 450] on div "$0.00" at bounding box center [1200, 439] width 198 height 26
click at [1114, 395] on div "Roaming September 2025 $0.00" at bounding box center [1200, 442] width 223 height 113
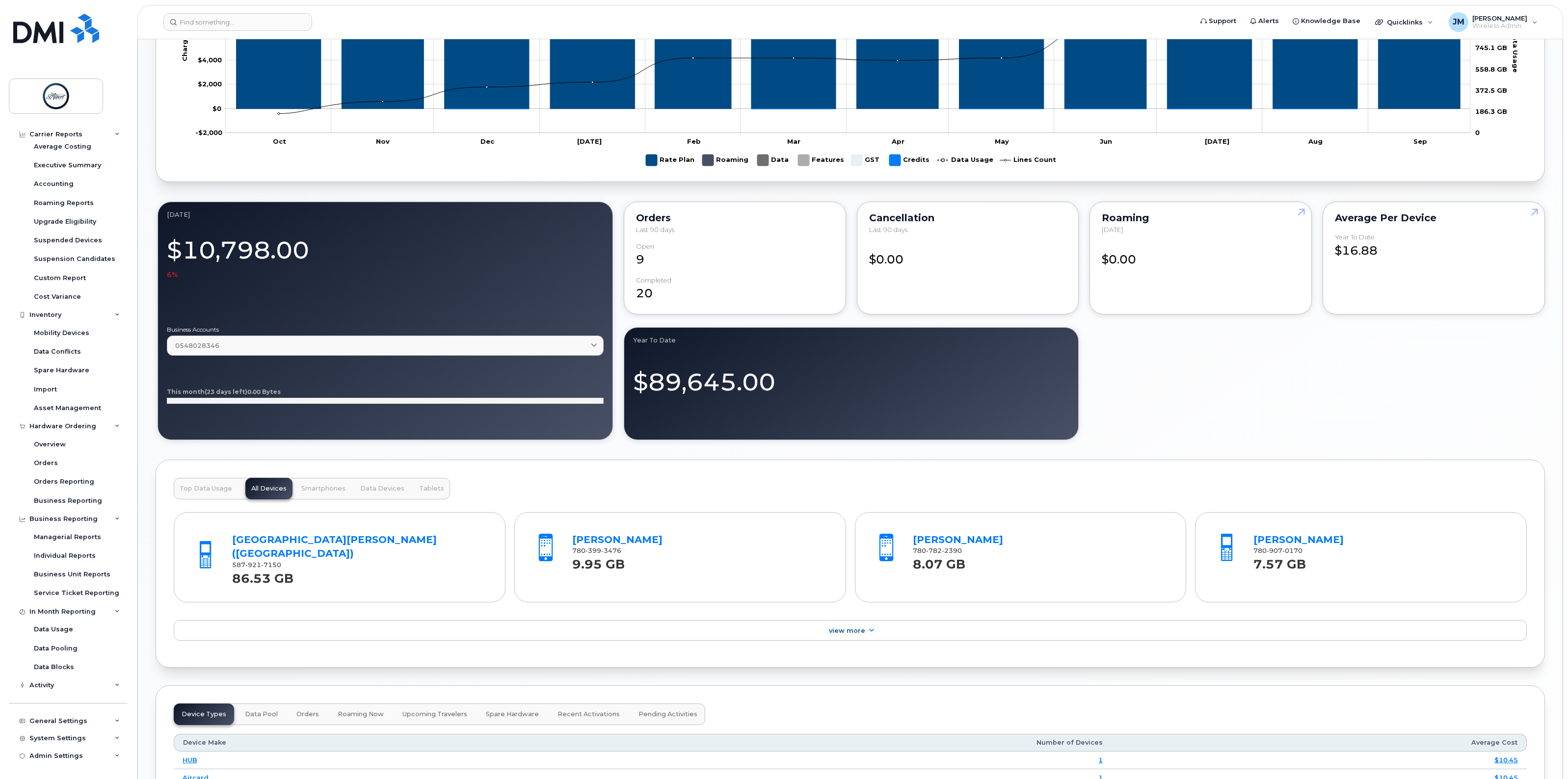
scroll to position [733, 0]
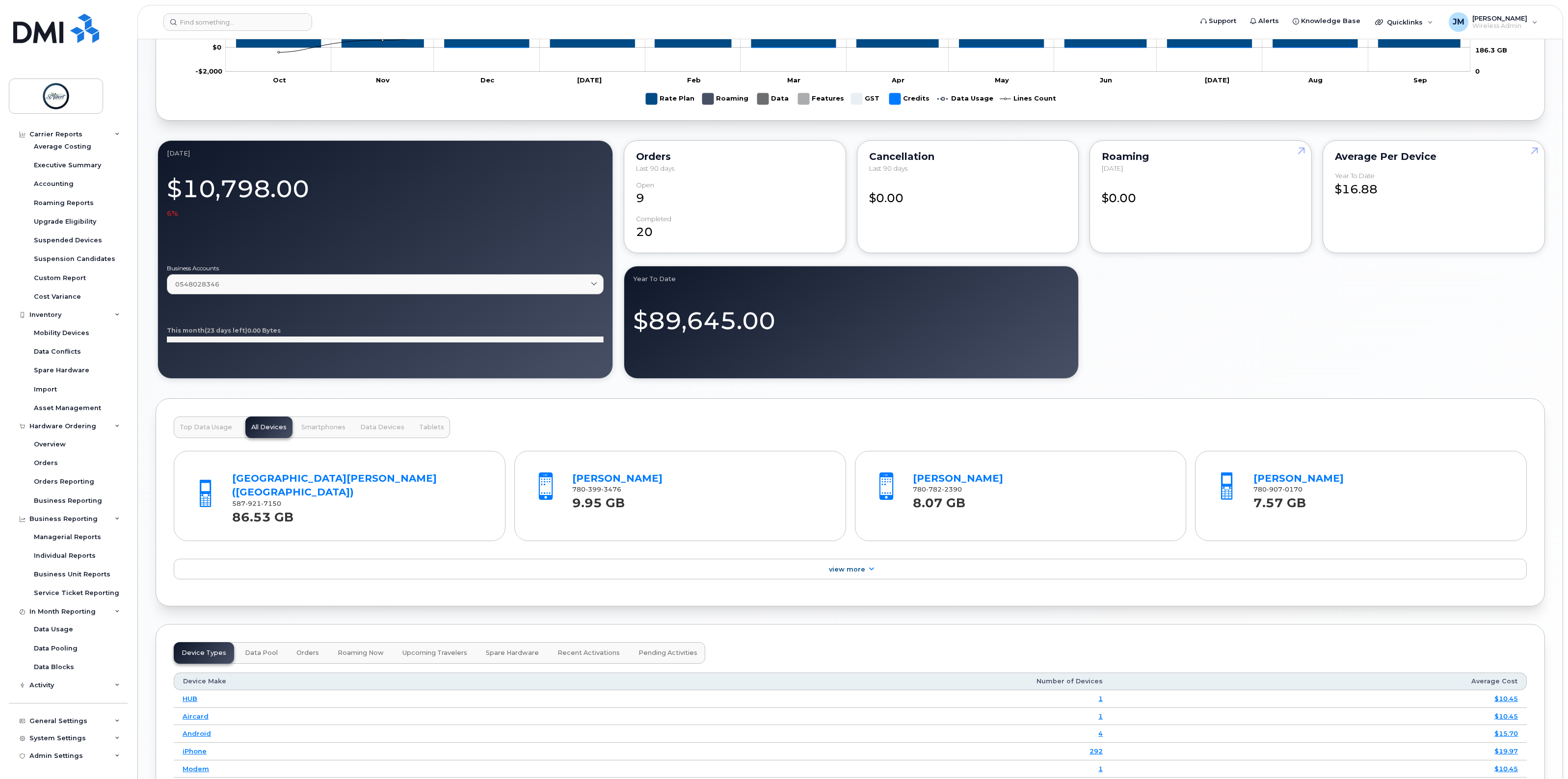
click at [202, 435] on button "Top Data Usage" at bounding box center [205, 427] width 64 height 21
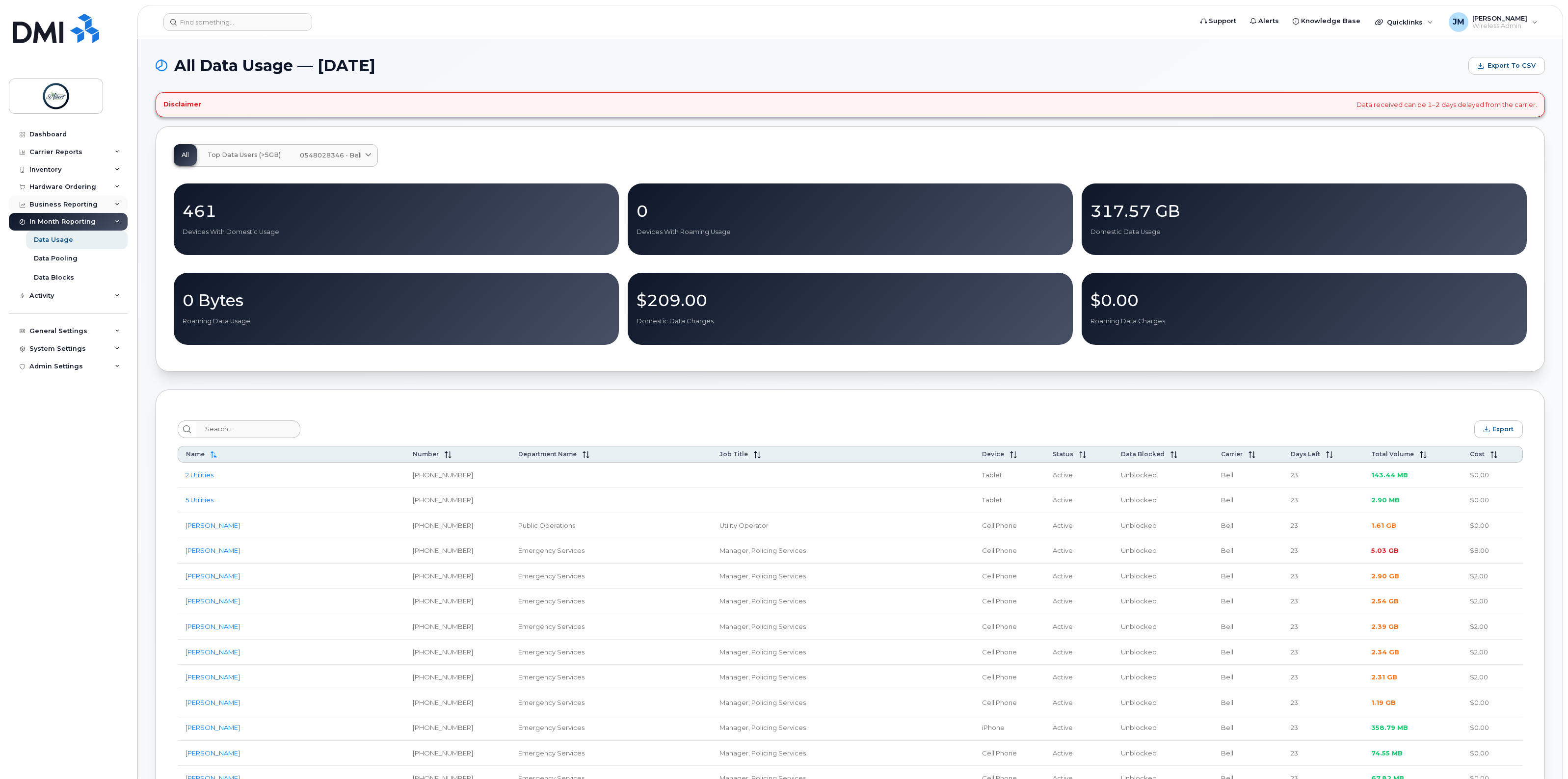
click at [69, 207] on div "Business Reporting" at bounding box center [63, 204] width 68 height 8
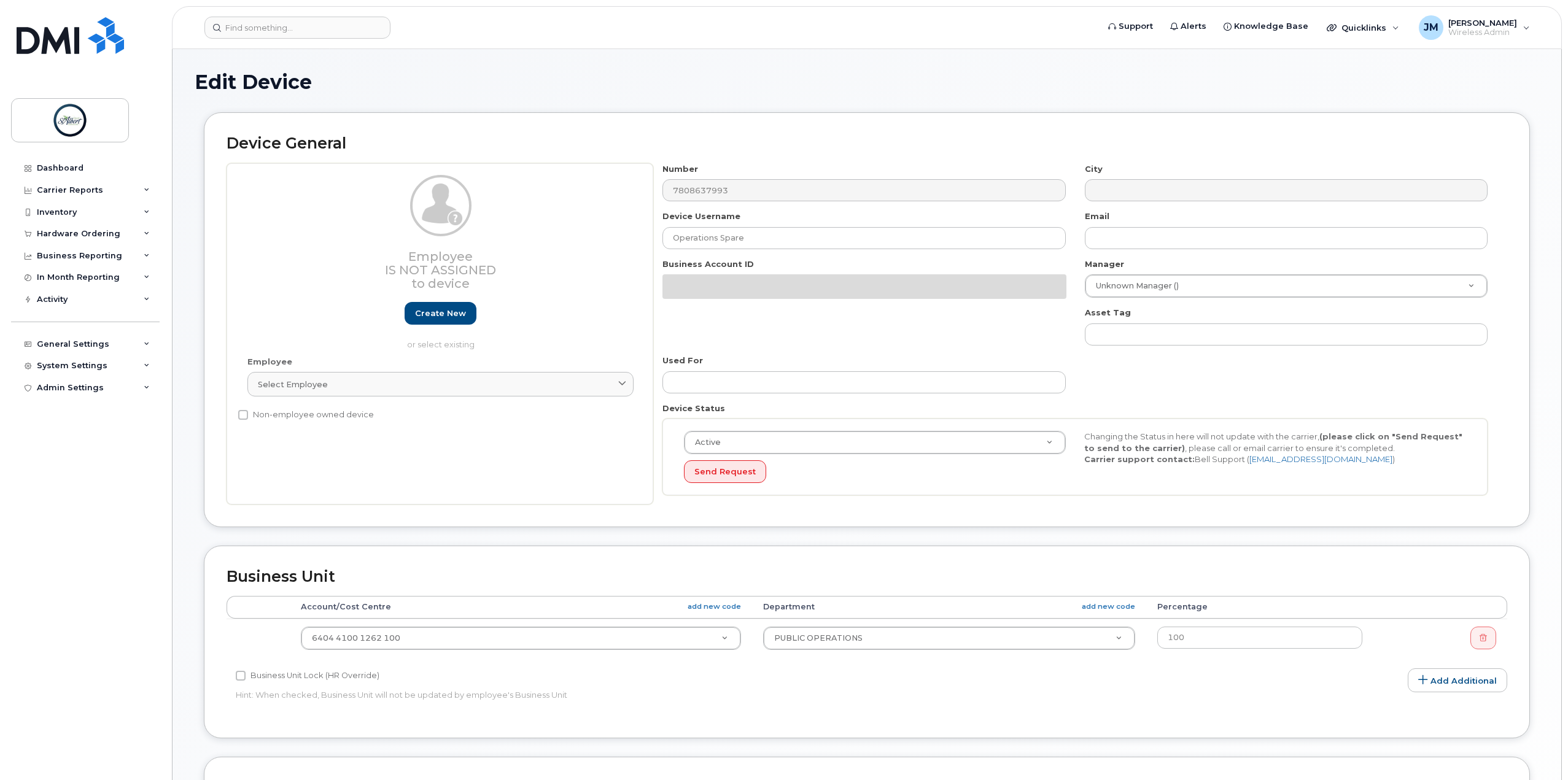
select select "16681696"
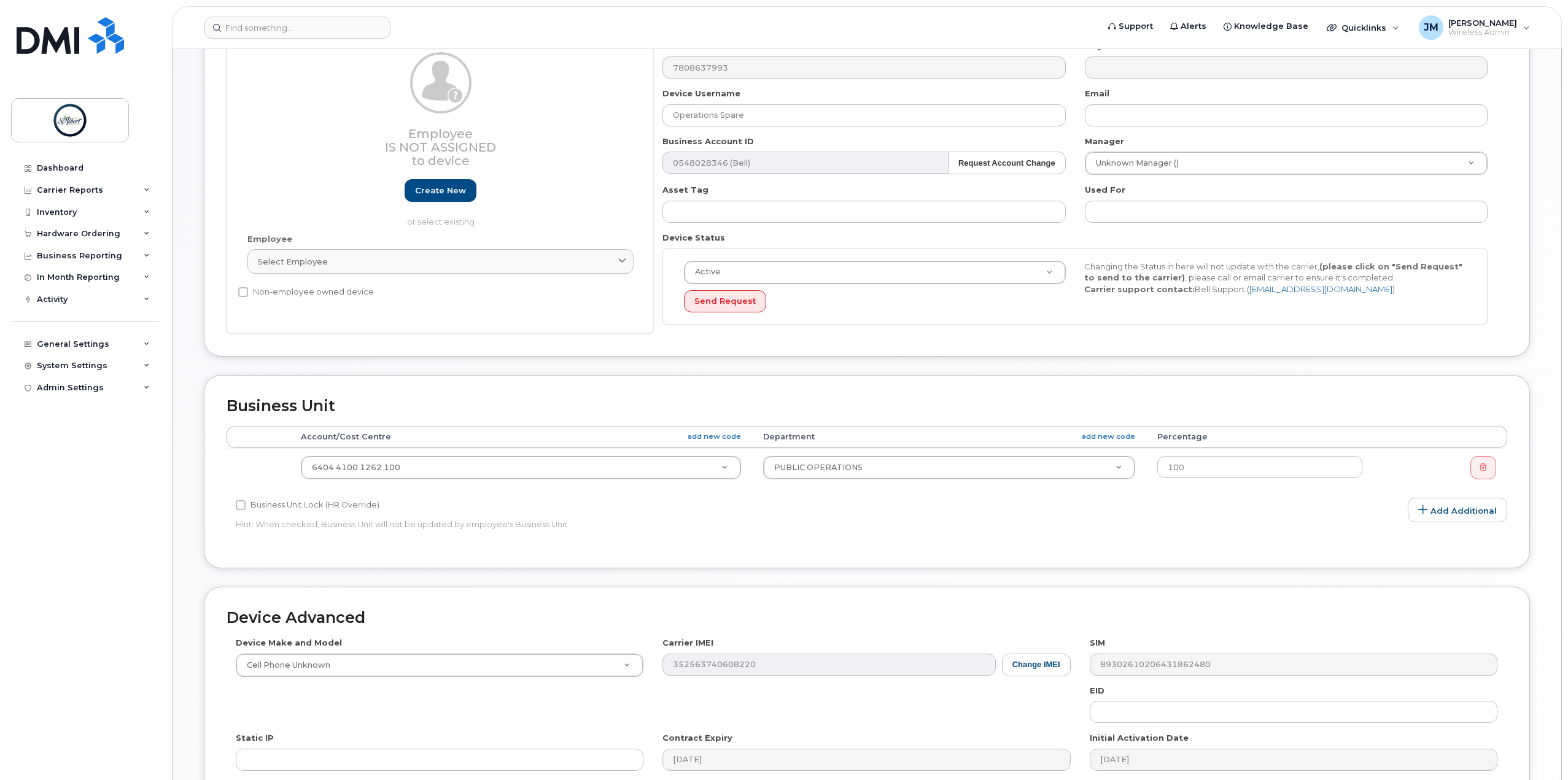
scroll to position [295, 0]
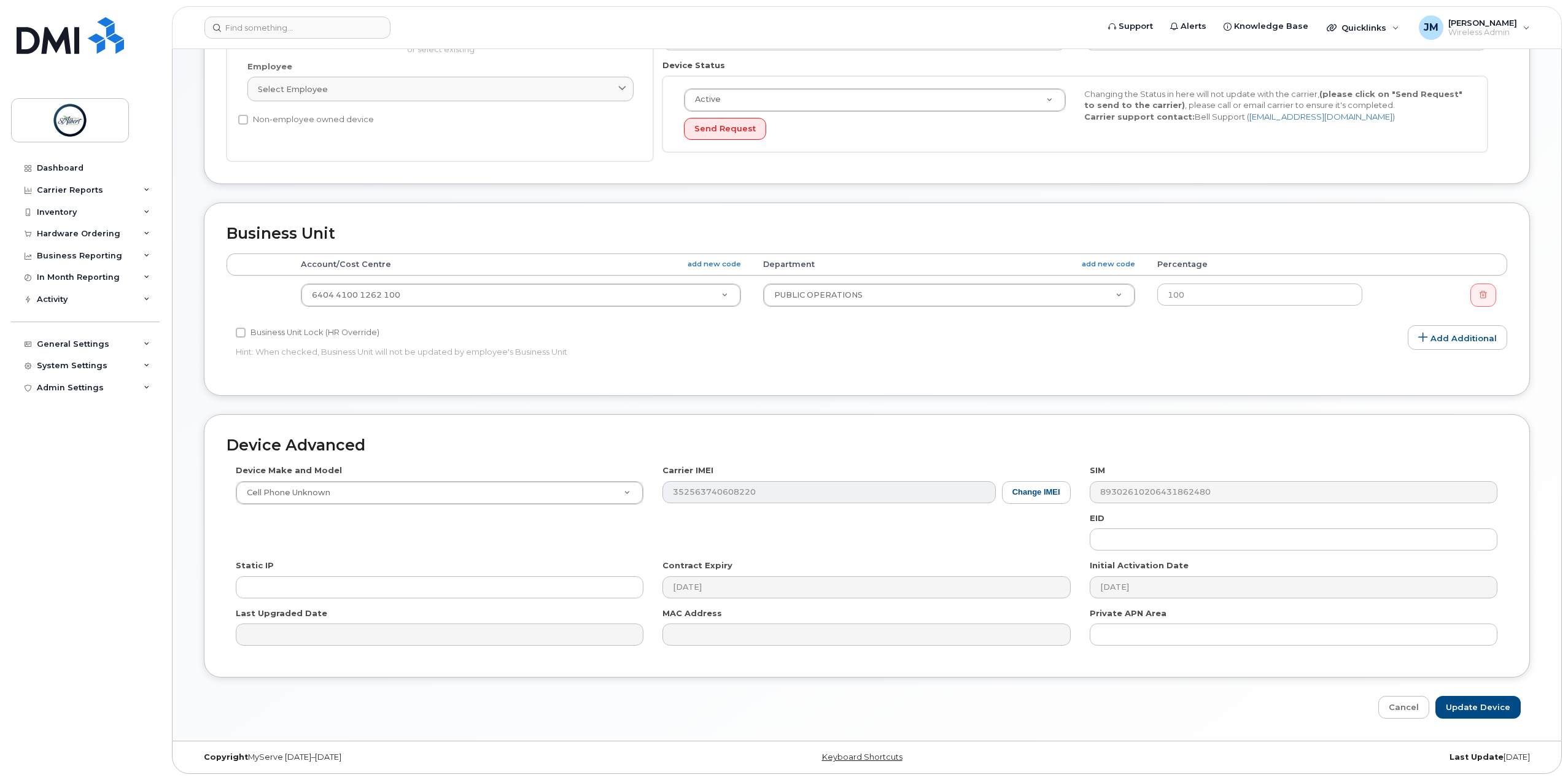
click at [1412, 720] on div "Edit Device Device General Employee Is not assigned to device Create new or sel…" at bounding box center [866, 247] width 1389 height 987
click at [1406, 710] on link "Cancel" at bounding box center [1403, 708] width 51 height 23
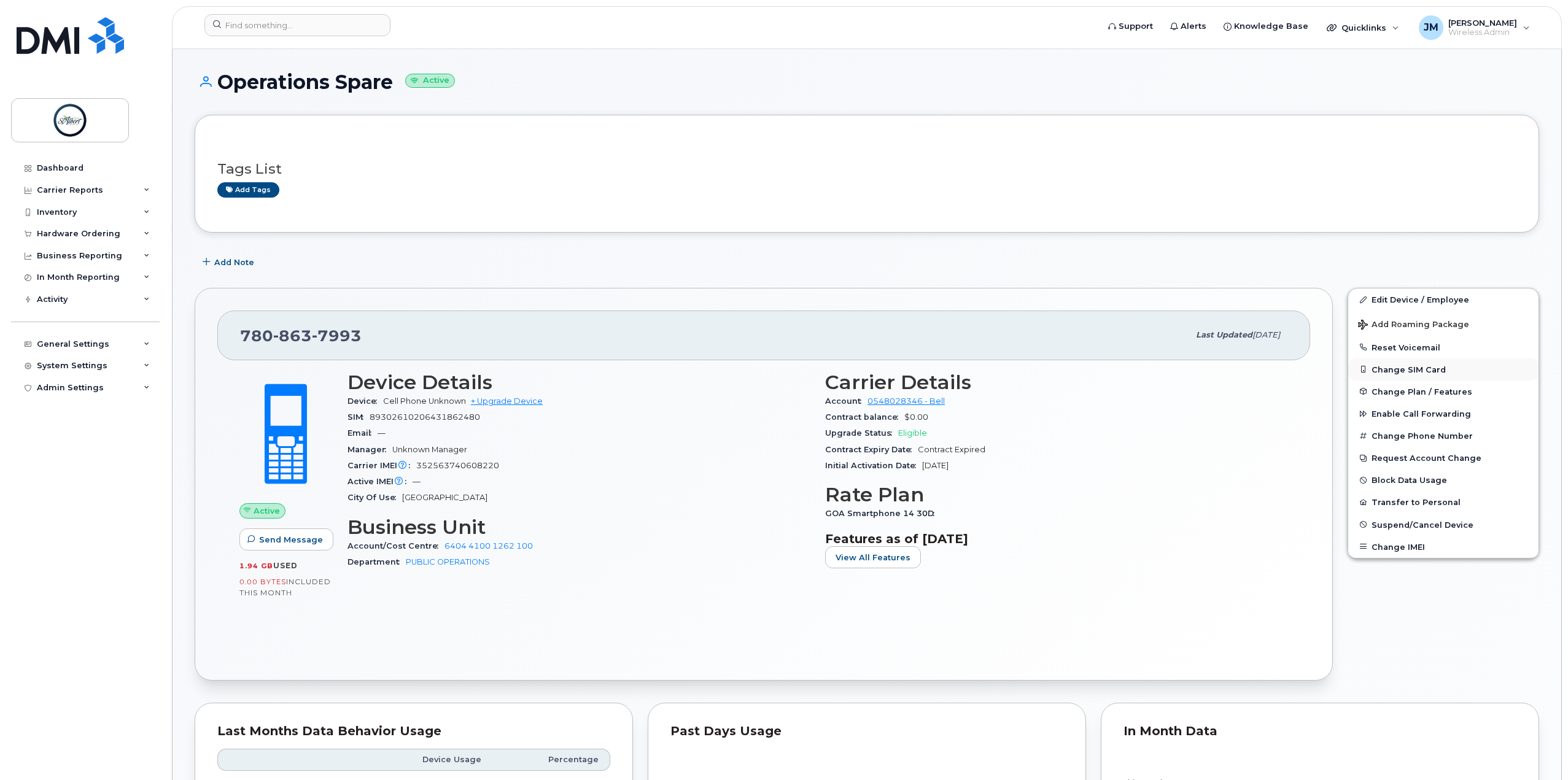
click at [1414, 370] on button "Change SIM Card" at bounding box center [1444, 369] width 191 height 22
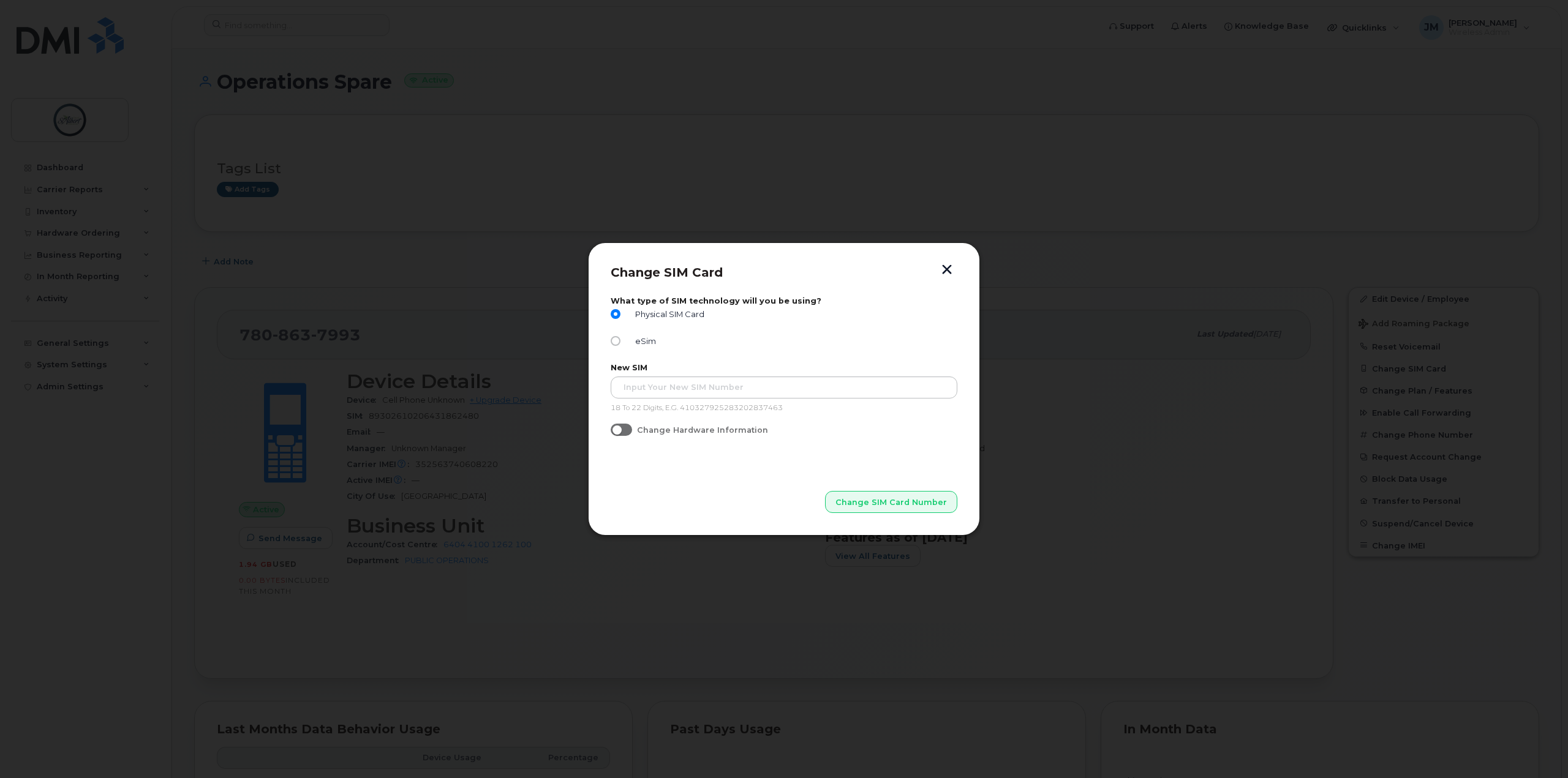
click at [944, 267] on button "button" at bounding box center [946, 271] width 18 height 13
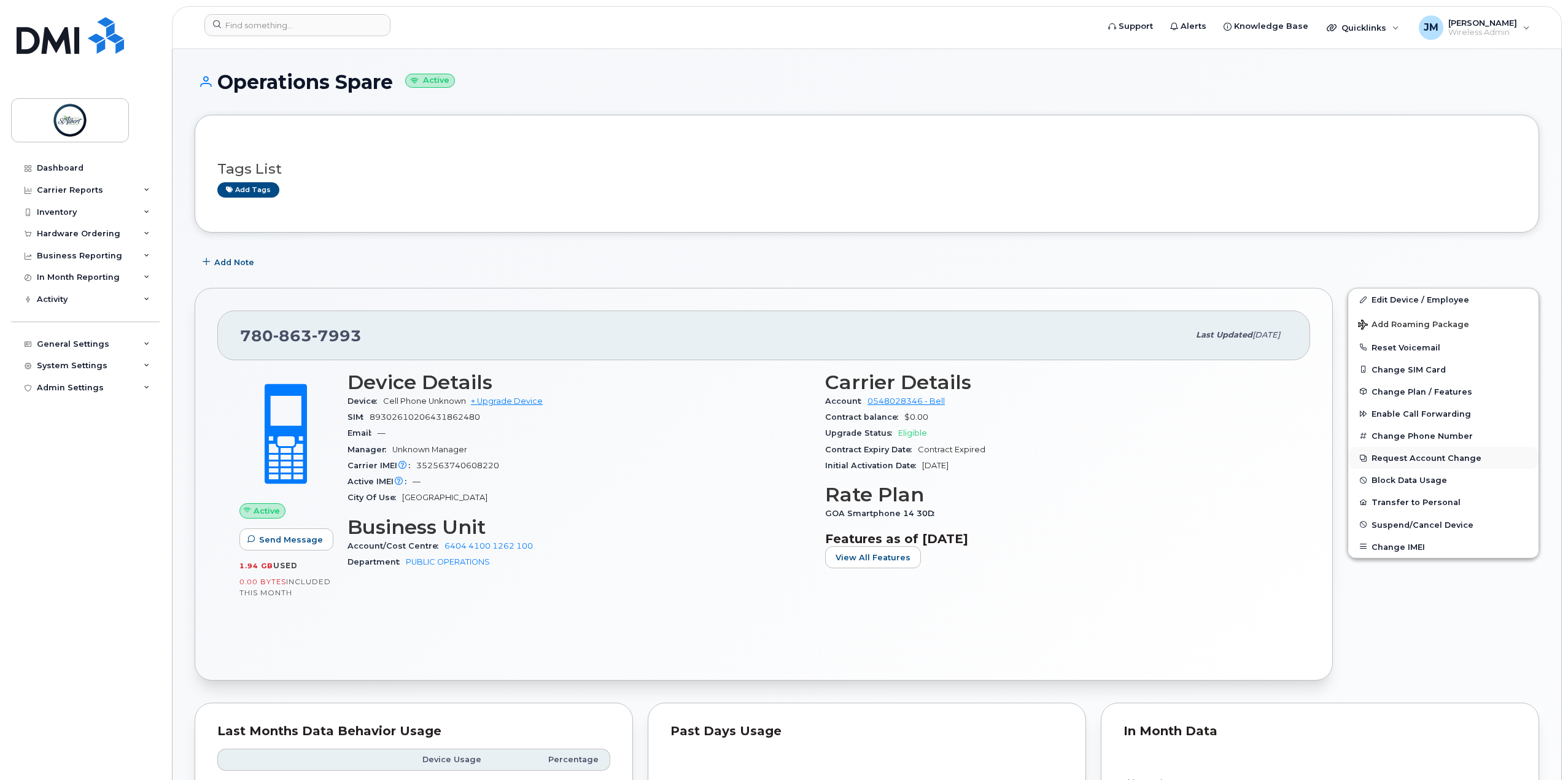
click at [1422, 457] on button "Request Account Change" at bounding box center [1444, 457] width 191 height 22
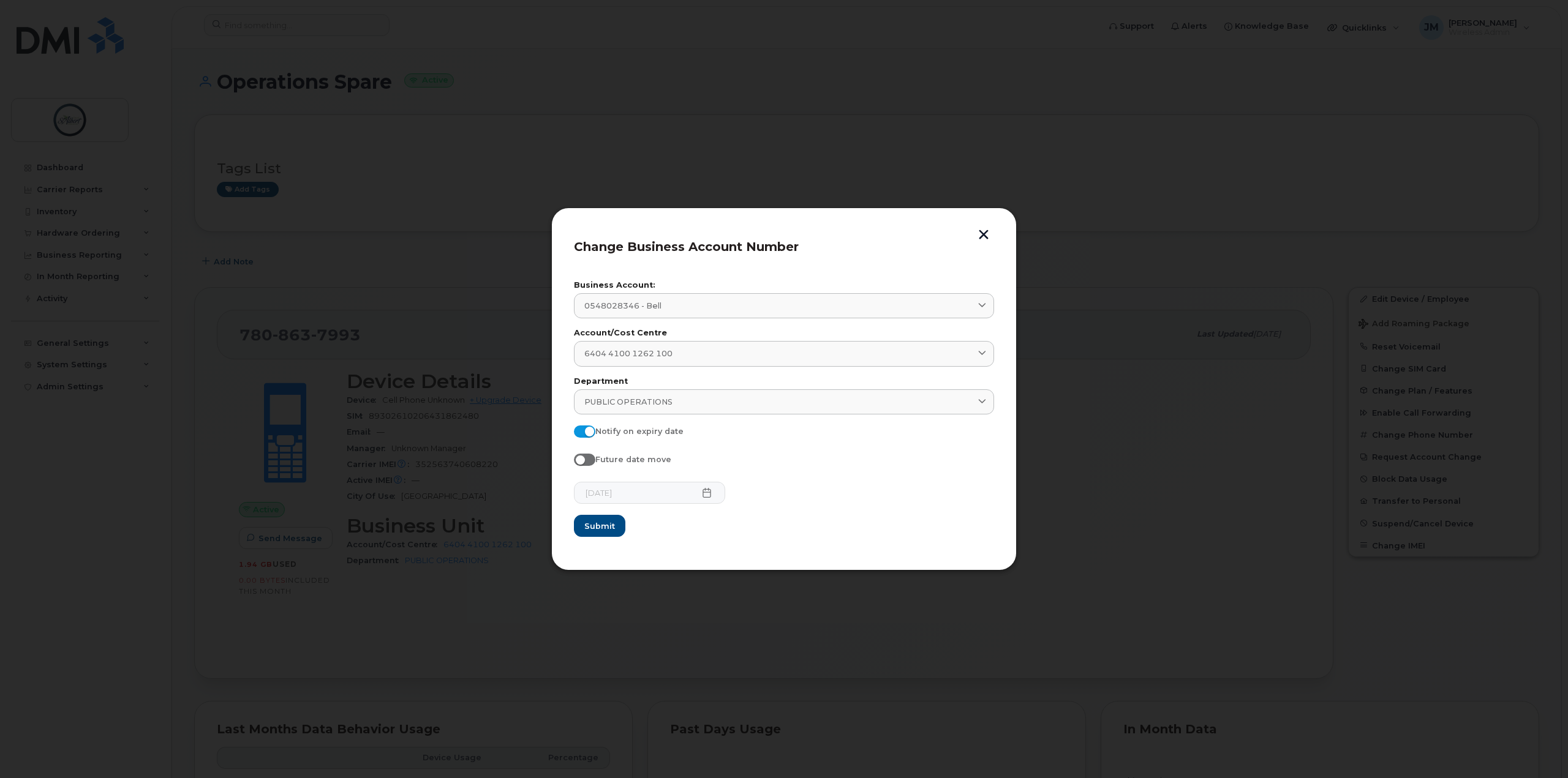
click at [987, 242] on header "Change Business Account Number" at bounding box center [784, 250] width 420 height 40
click at [985, 235] on button "button" at bounding box center [984, 236] width 18 height 13
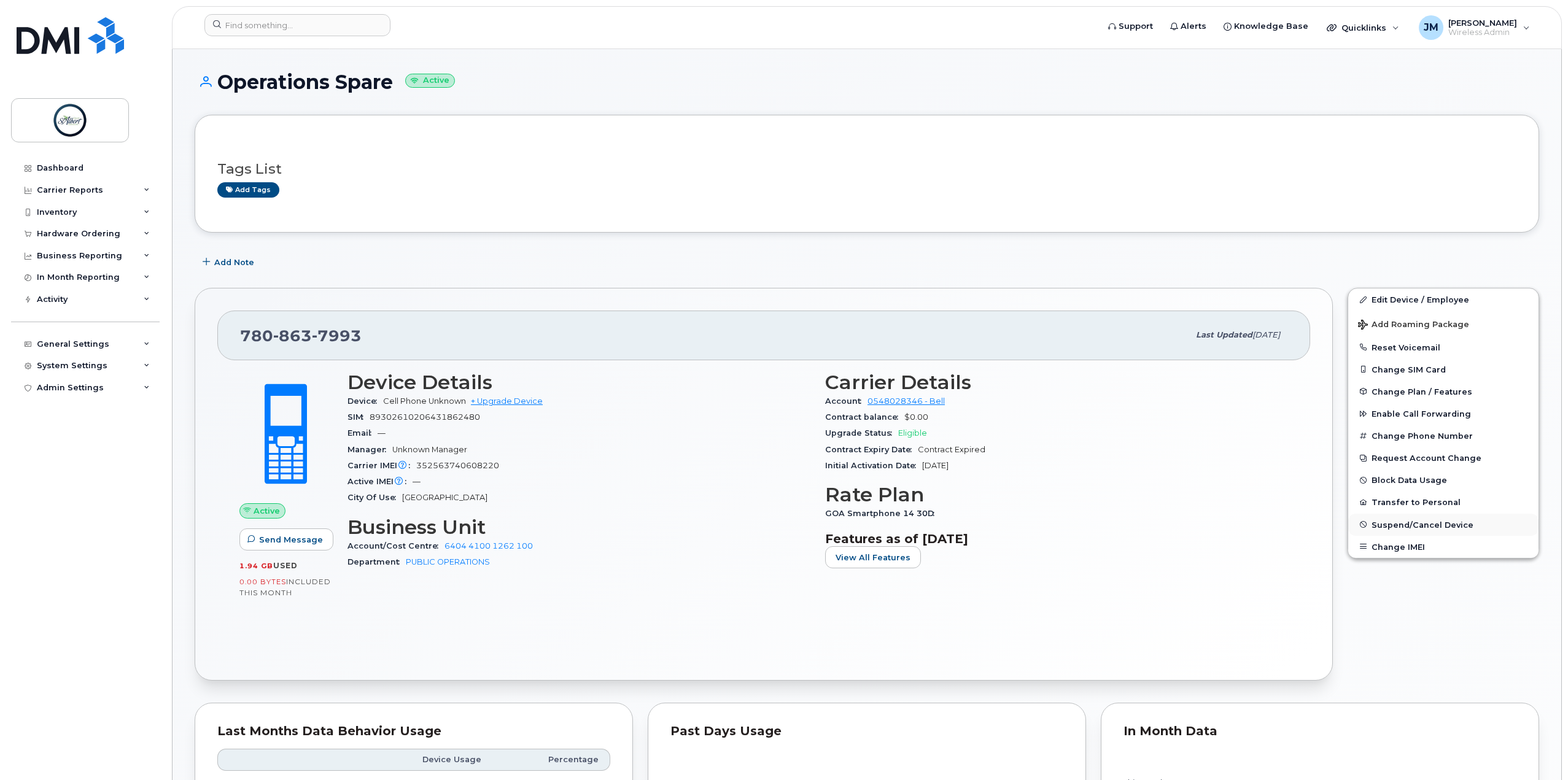
click at [1420, 526] on span "Suspend/Cancel Device" at bounding box center [1422, 525] width 102 height 9
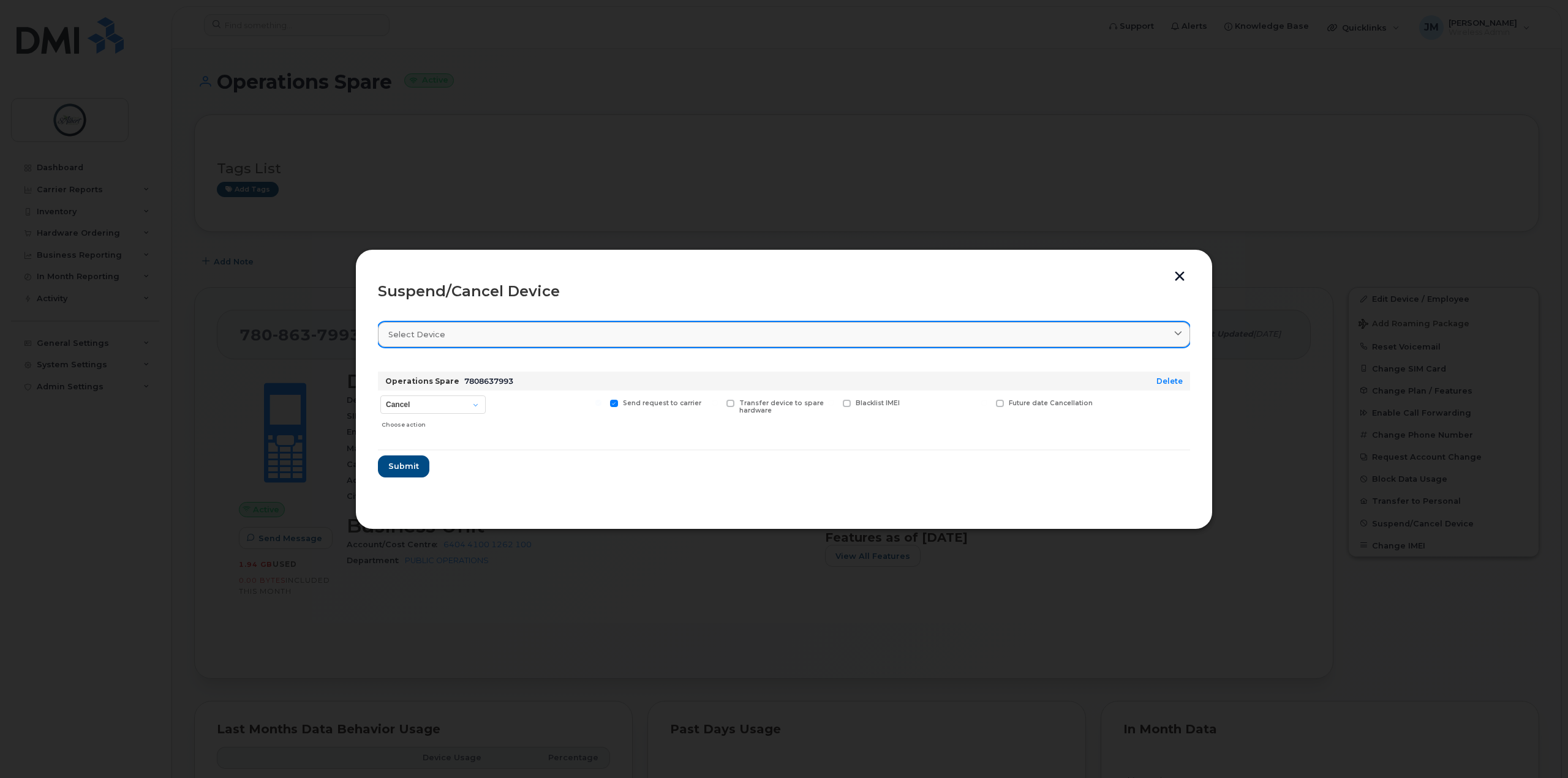
click at [559, 344] on link "Select device" at bounding box center [784, 334] width 812 height 25
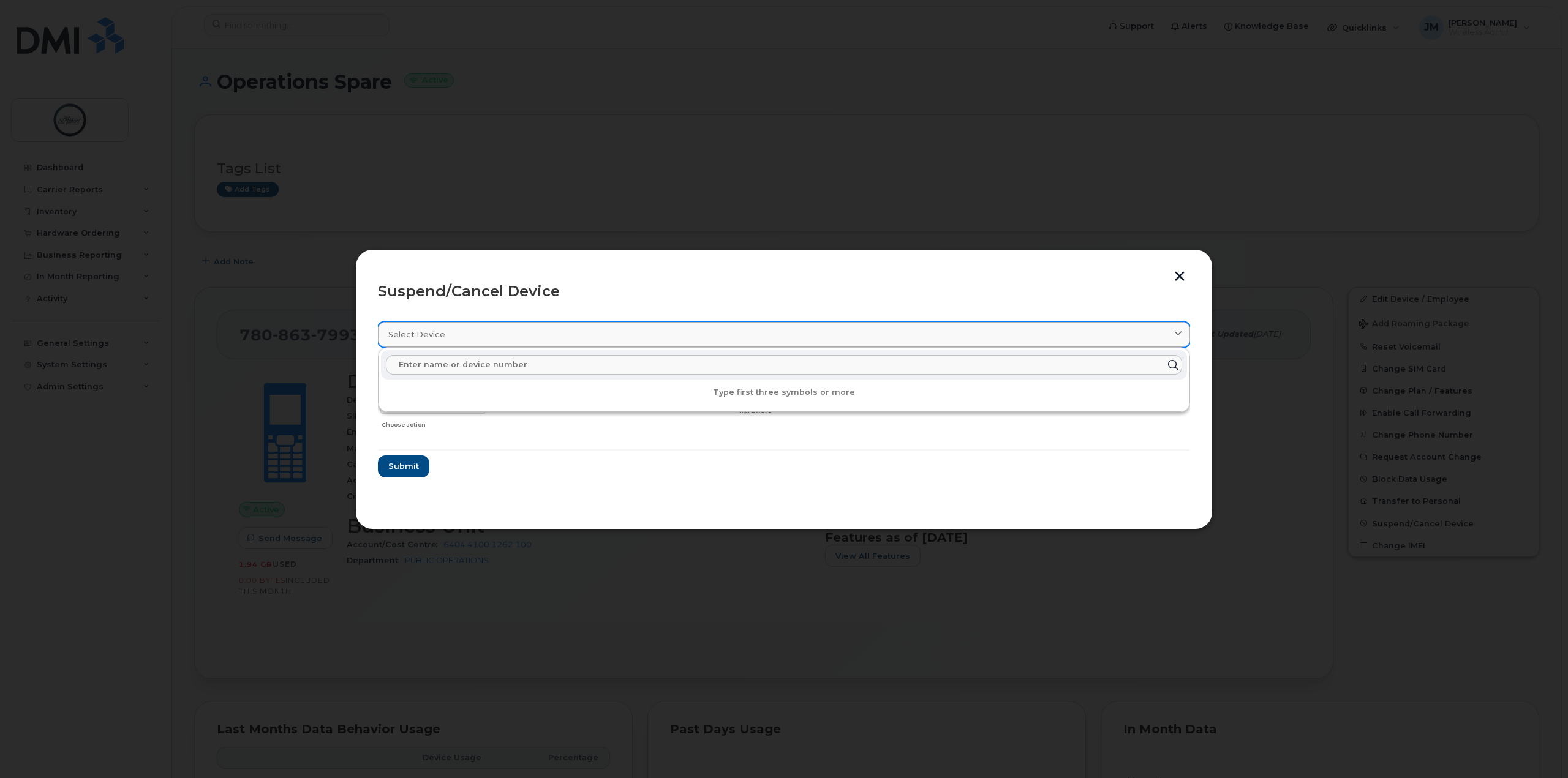
click at [585, 336] on div "Select device" at bounding box center [784, 334] width 791 height 11
click at [727, 305] on header "Suspend/Cancel Device" at bounding box center [784, 291] width 812 height 40
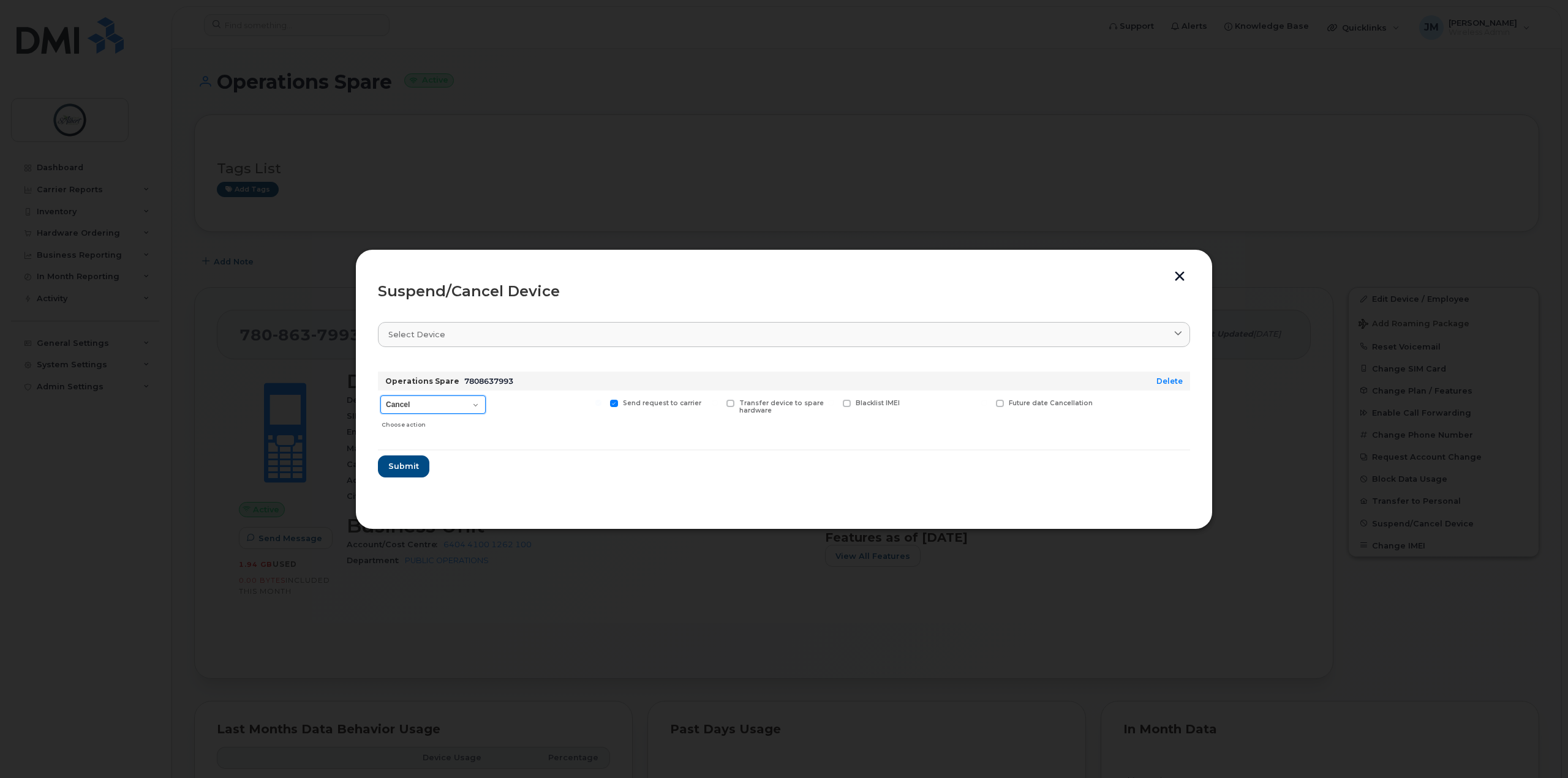
click at [470, 410] on select "Cancel Suspend - Extend Suspension Suspend - Reduced Rate Suspend - Full Rate S…" at bounding box center [433, 405] width 105 height 18
select select "[object Object]"
click at [380, 395] on select "Cancel Suspend - Extend Suspension Suspend - Reduced Rate Suspend - Full Rate S…" at bounding box center [433, 405] width 105 height 18
click at [1184, 273] on button "button" at bounding box center [1179, 278] width 18 height 13
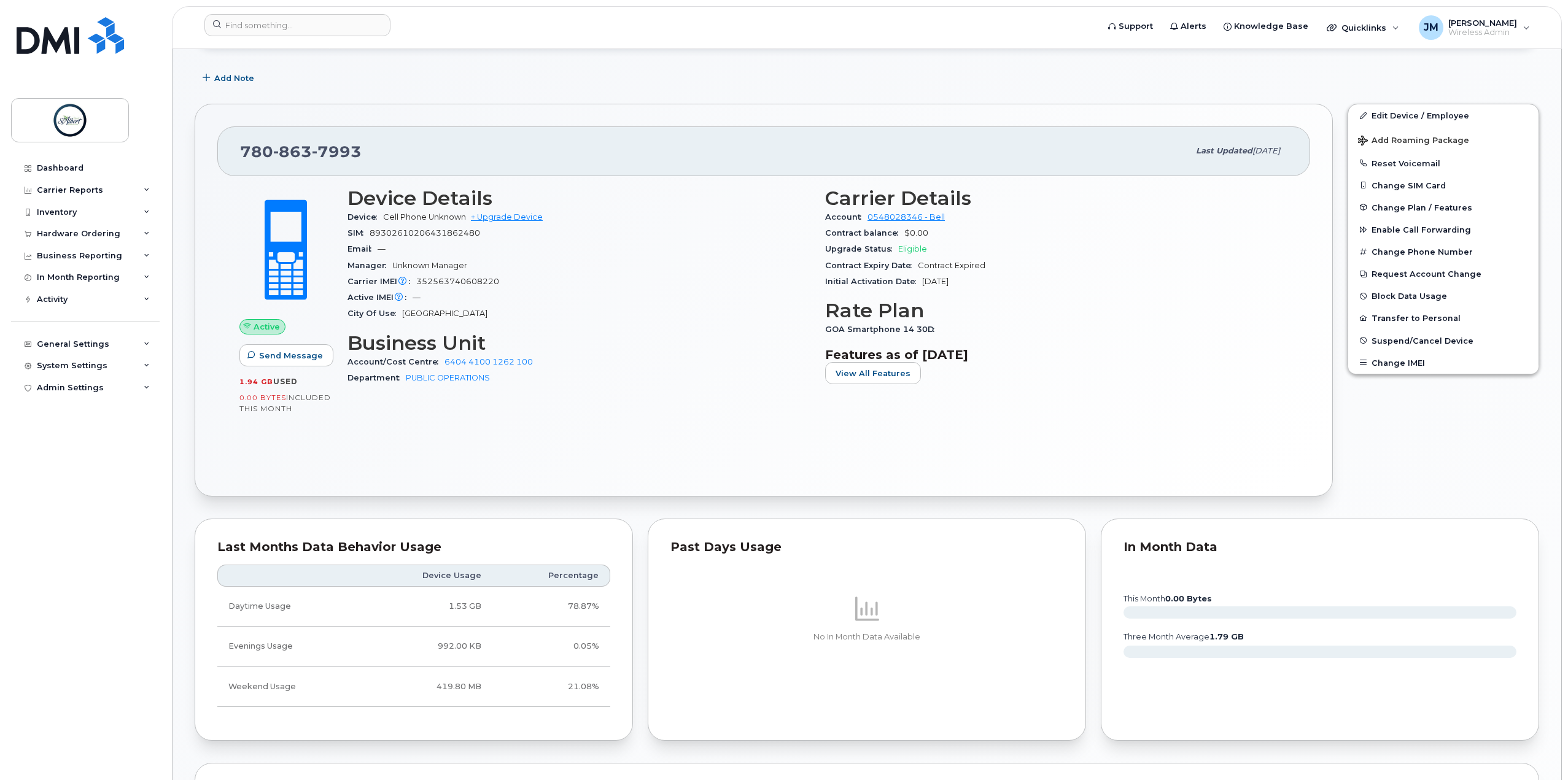
scroll to position [123, 0]
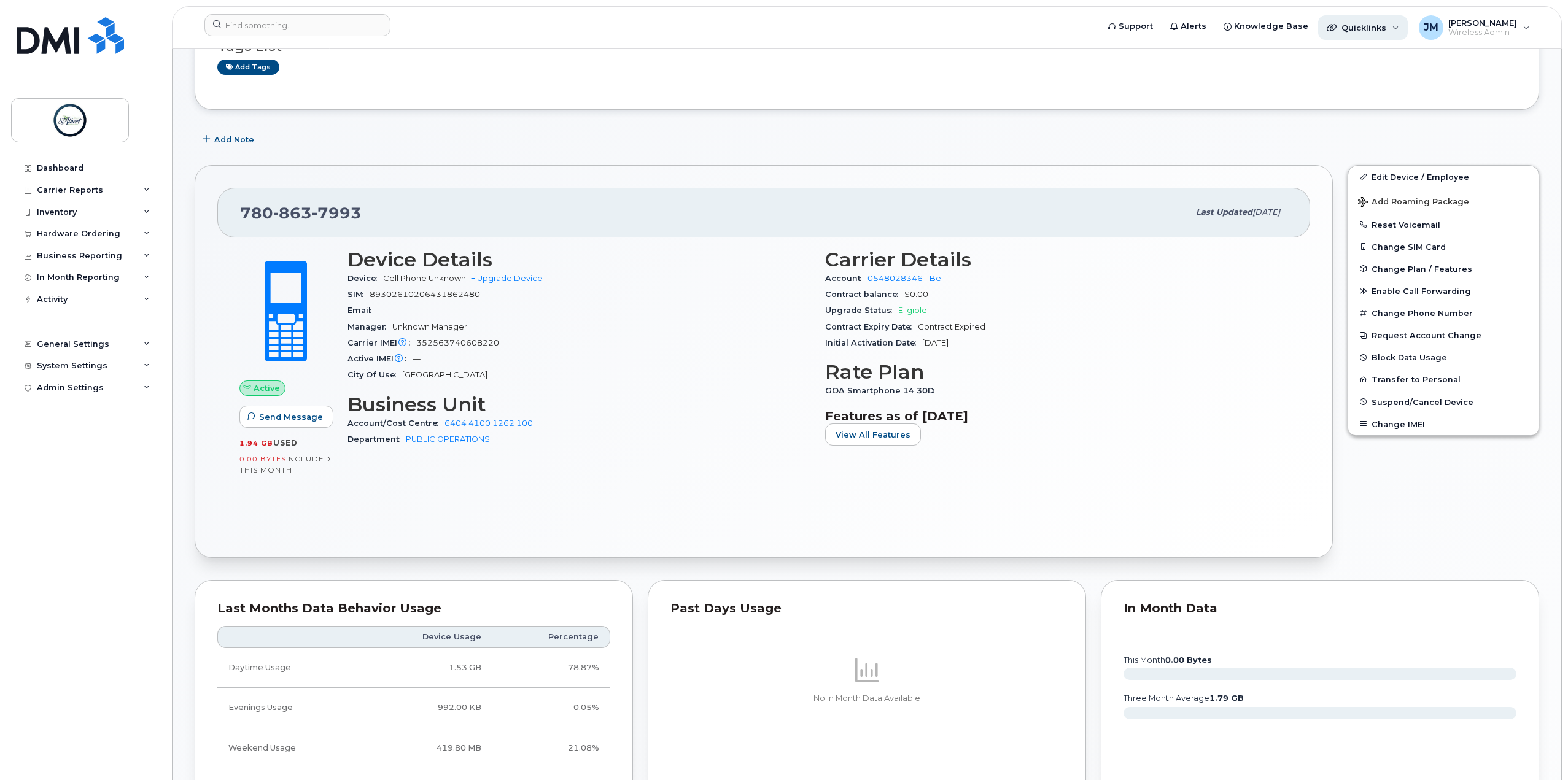
click at [1378, 30] on span "Quicklinks" at bounding box center [1364, 27] width 45 height 10
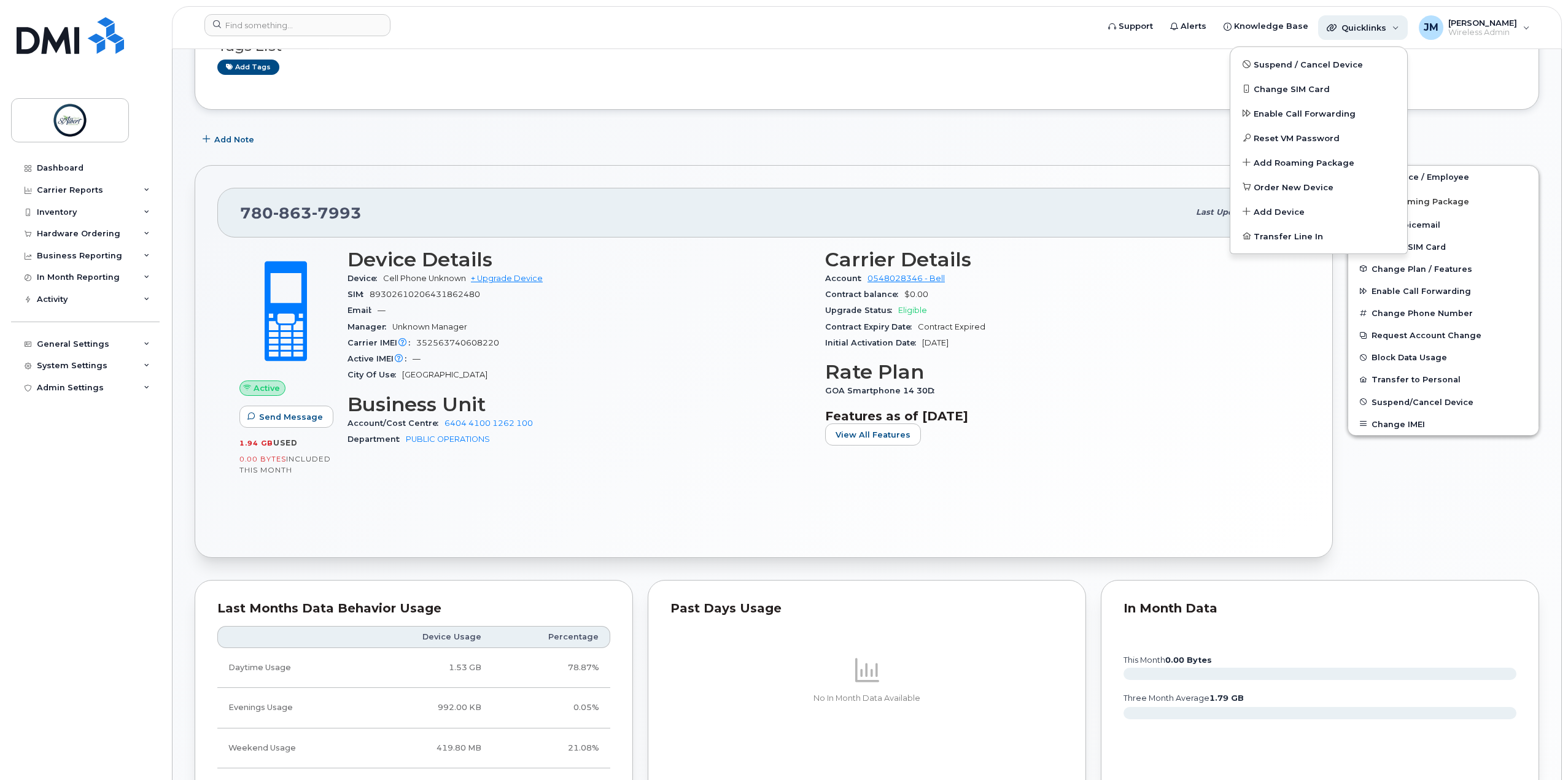
click at [1378, 30] on span "Quicklinks" at bounding box center [1364, 27] width 45 height 10
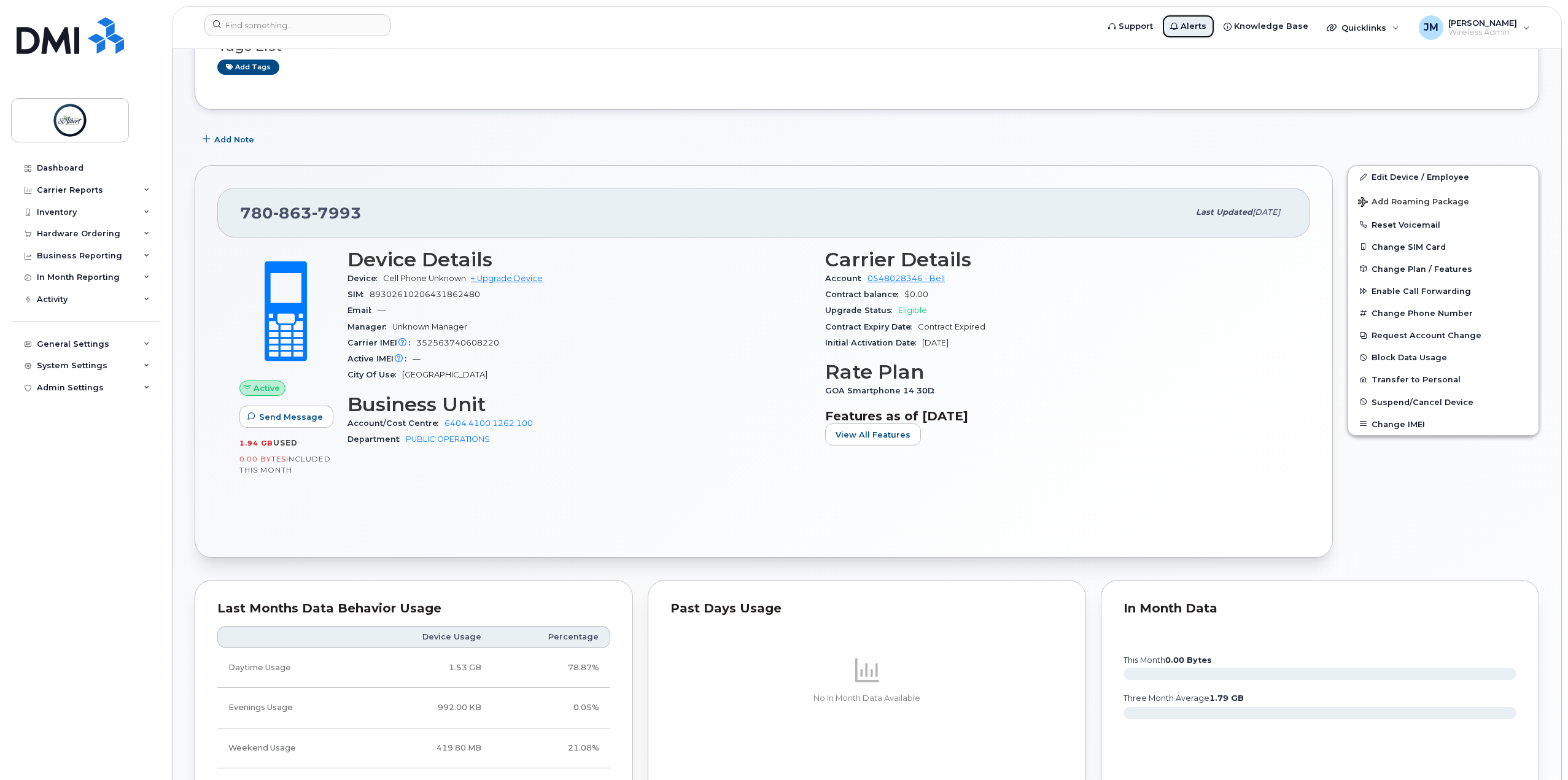
click at [1184, 27] on span "Alerts" at bounding box center [1194, 27] width 26 height 12
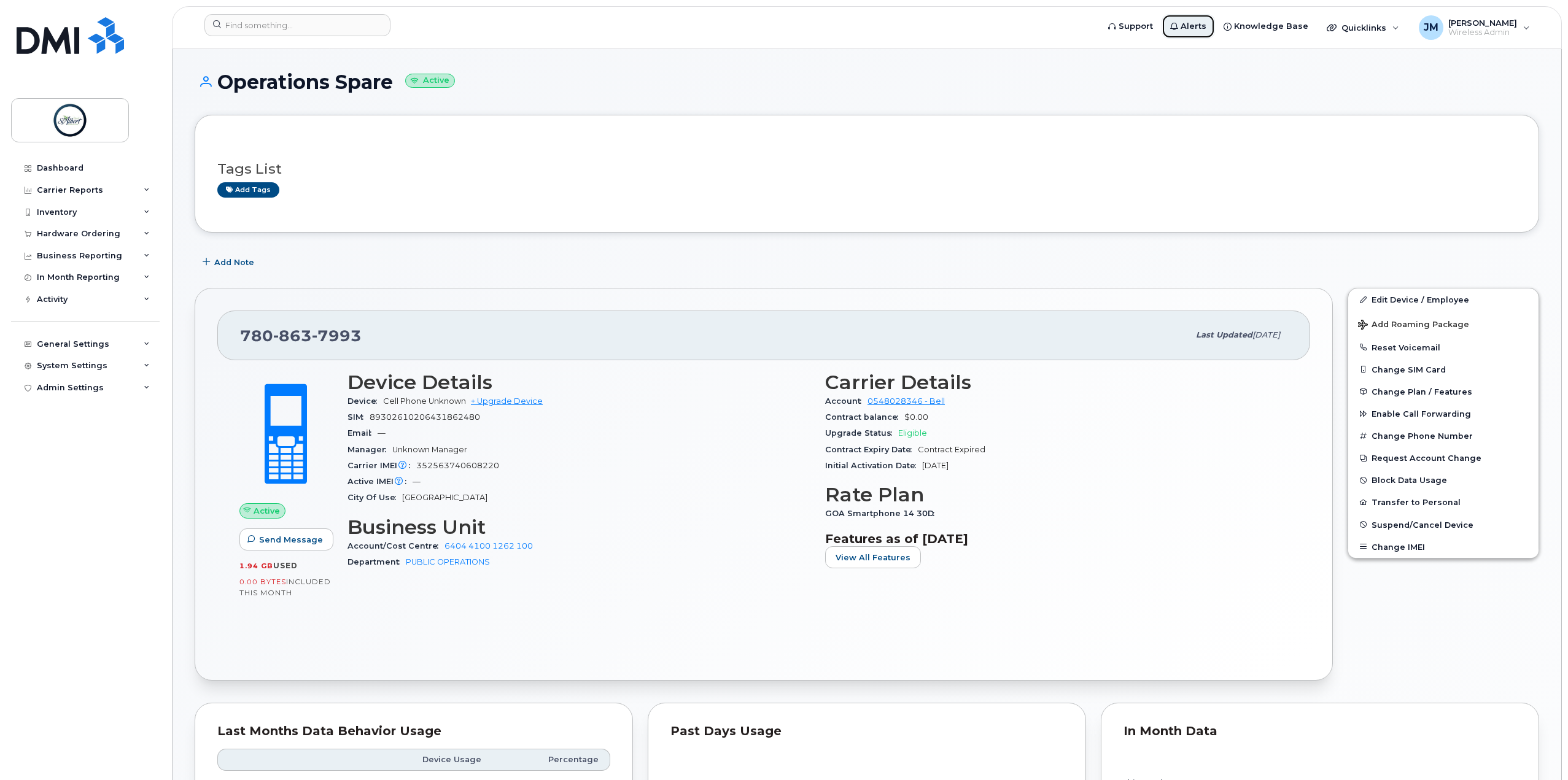
click at [1184, 27] on span "Alerts" at bounding box center [1194, 27] width 26 height 12
drag, startPoint x: 367, startPoint y: 332, endPoint x: 243, endPoint y: 338, distance: 124.1
click at [243, 338] on div "[PHONE_NUMBER]" at bounding box center [715, 335] width 949 height 26
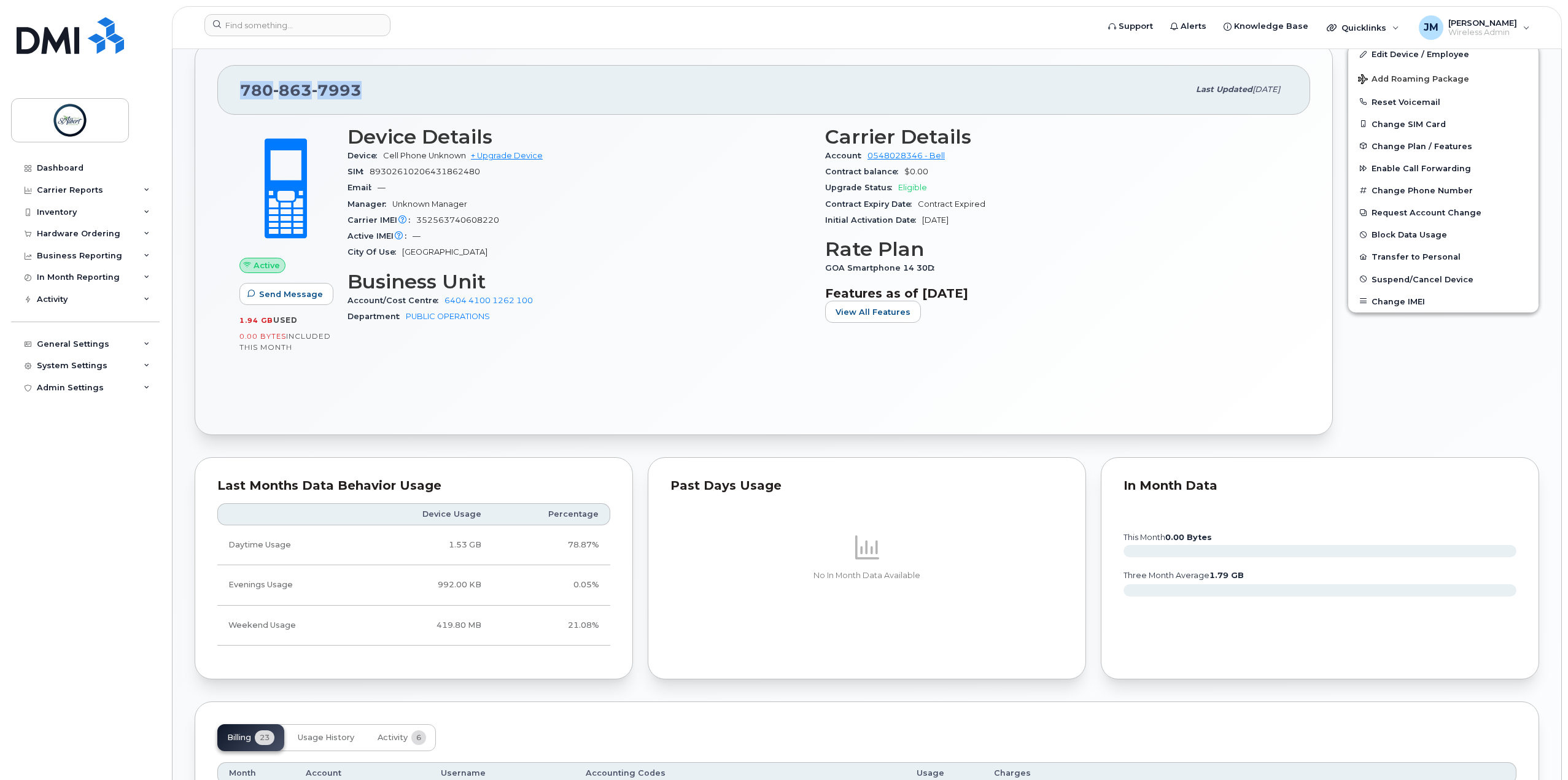
scroll to position [368, 0]
